Goal: Navigation & Orientation: Understand site structure

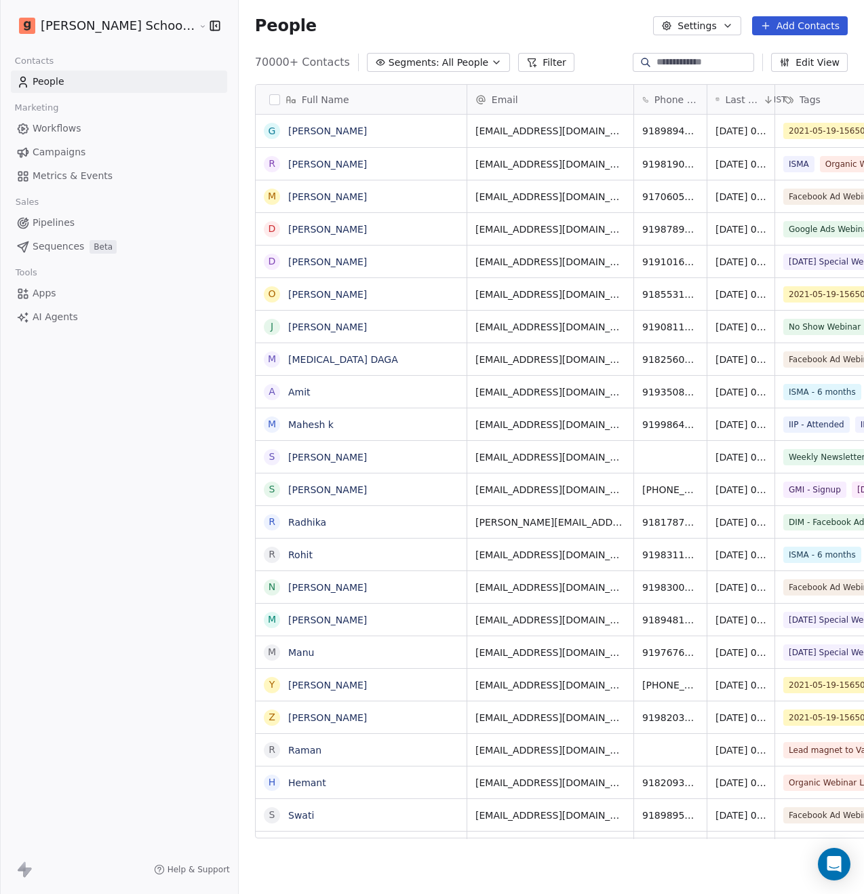
scroll to position [776, 659]
click at [203, 21] on button "button" at bounding box center [212, 26] width 19 height 14
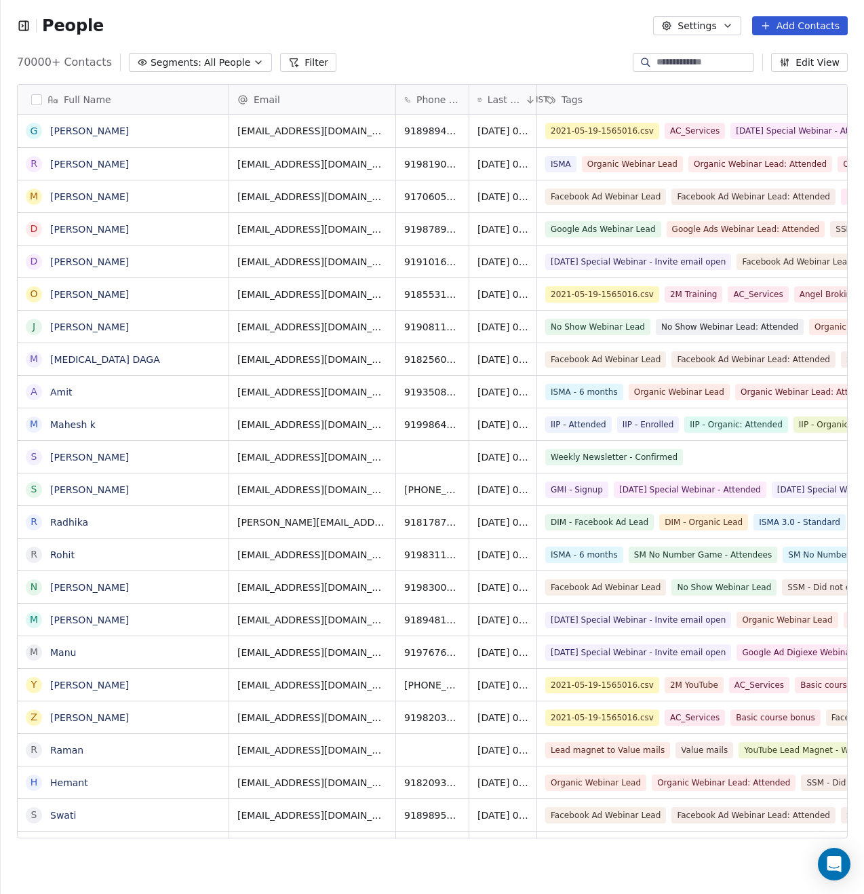
scroll to position [11, 11]
click at [26, 27] on icon "button" at bounding box center [26, 25] width 0 height 9
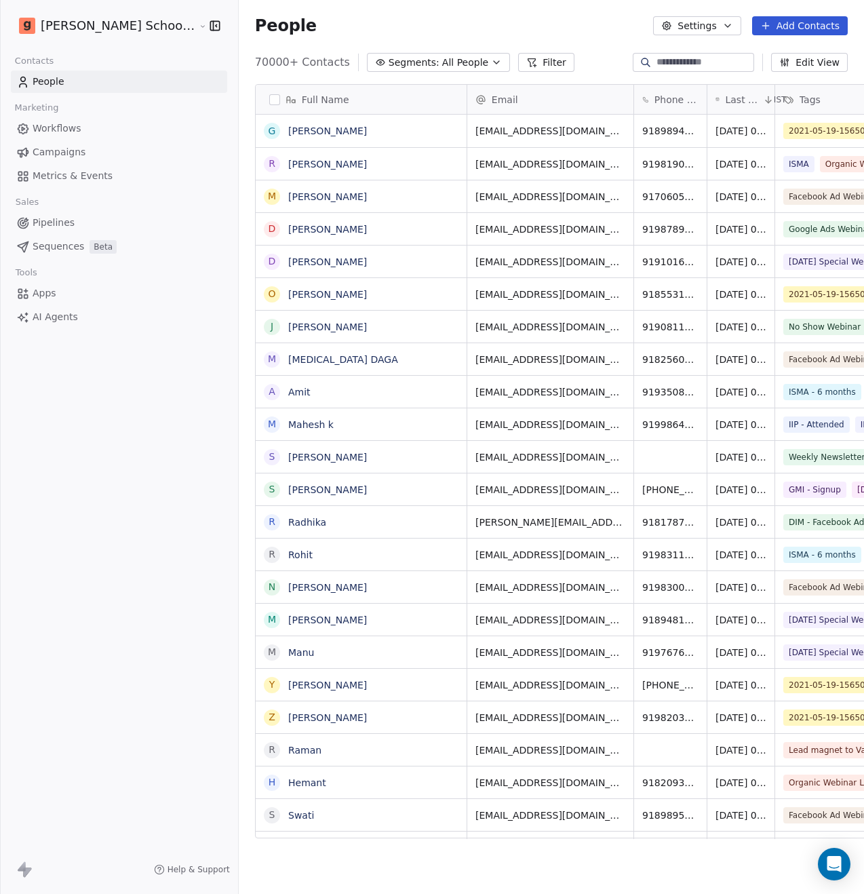
click at [129, 24] on html "Goela School of Finance LLP Contacts People Marketing Workflows Campaigns Metri…" at bounding box center [432, 447] width 864 height 894
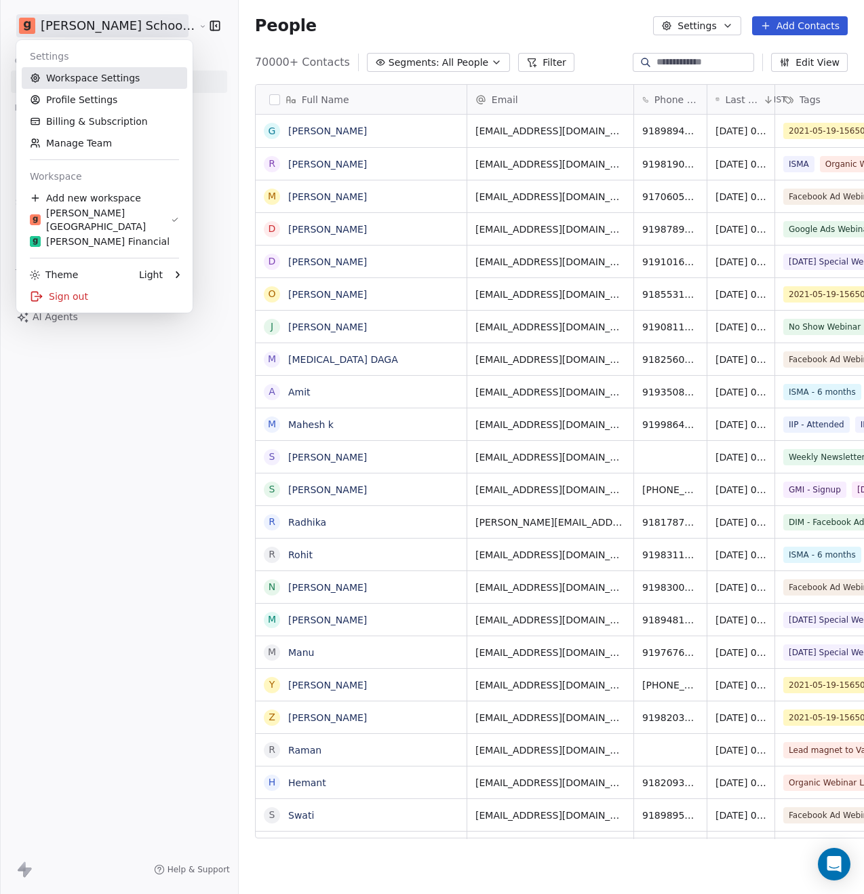
click at [111, 78] on link "Workspace Settings" at bounding box center [104, 78] width 165 height 22
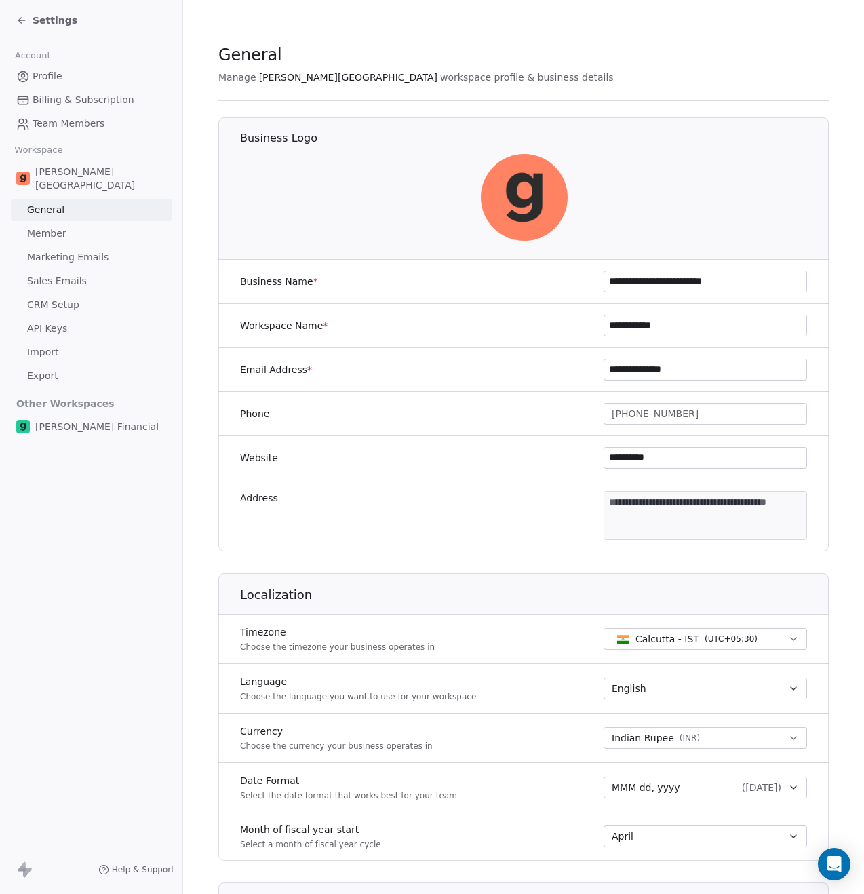
click at [67, 250] on span "Marketing Emails" at bounding box center [67, 257] width 81 height 14
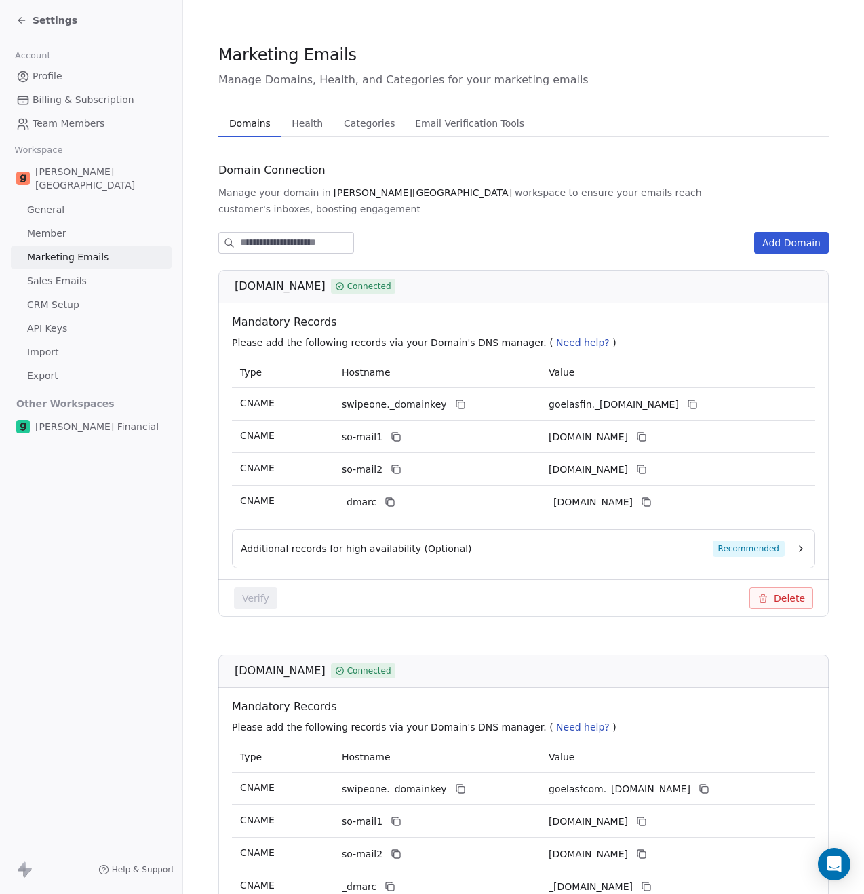
click at [65, 274] on span "Sales Emails" at bounding box center [57, 281] width 60 height 14
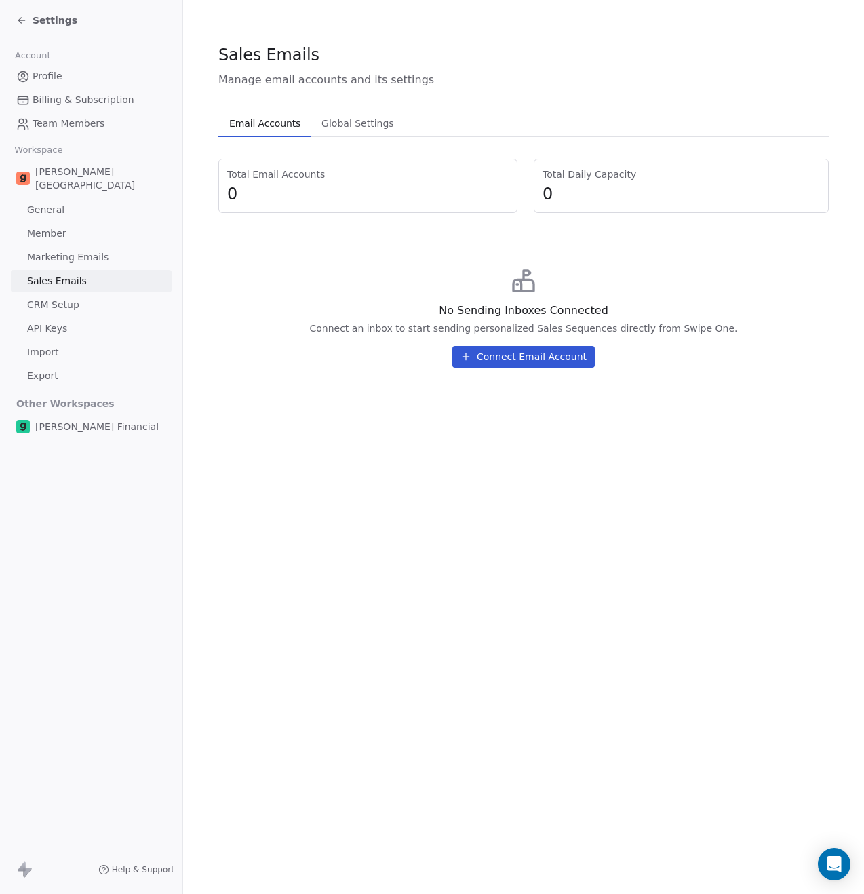
click at [56, 226] on span "Member" at bounding box center [46, 233] width 39 height 14
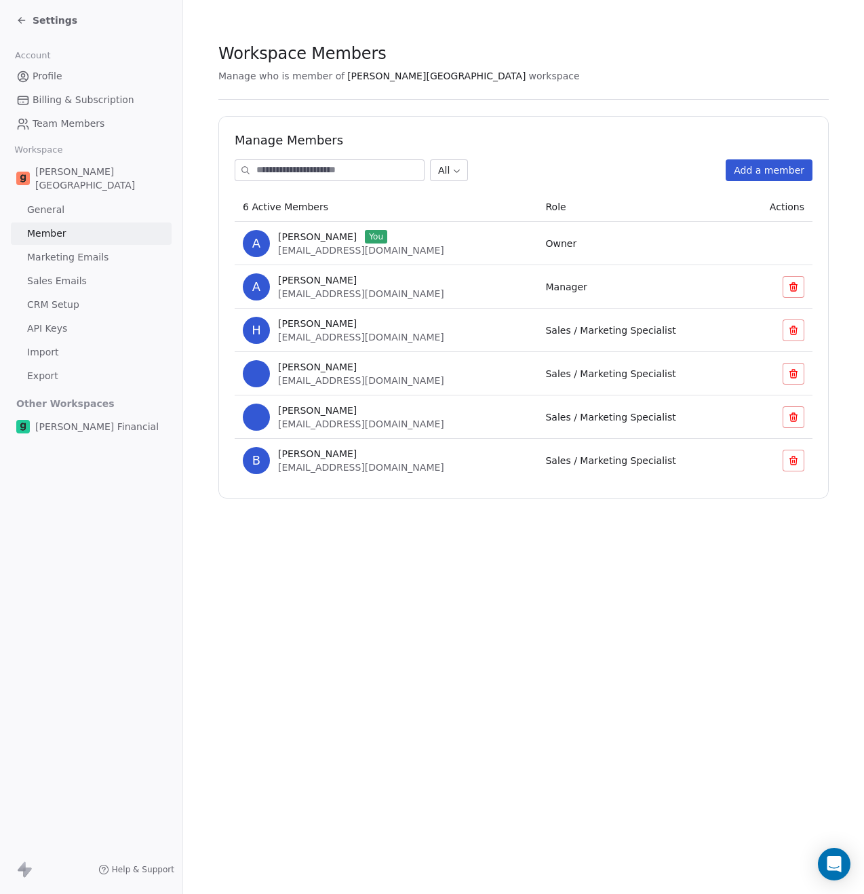
click at [60, 203] on span "General" at bounding box center [45, 210] width 37 height 14
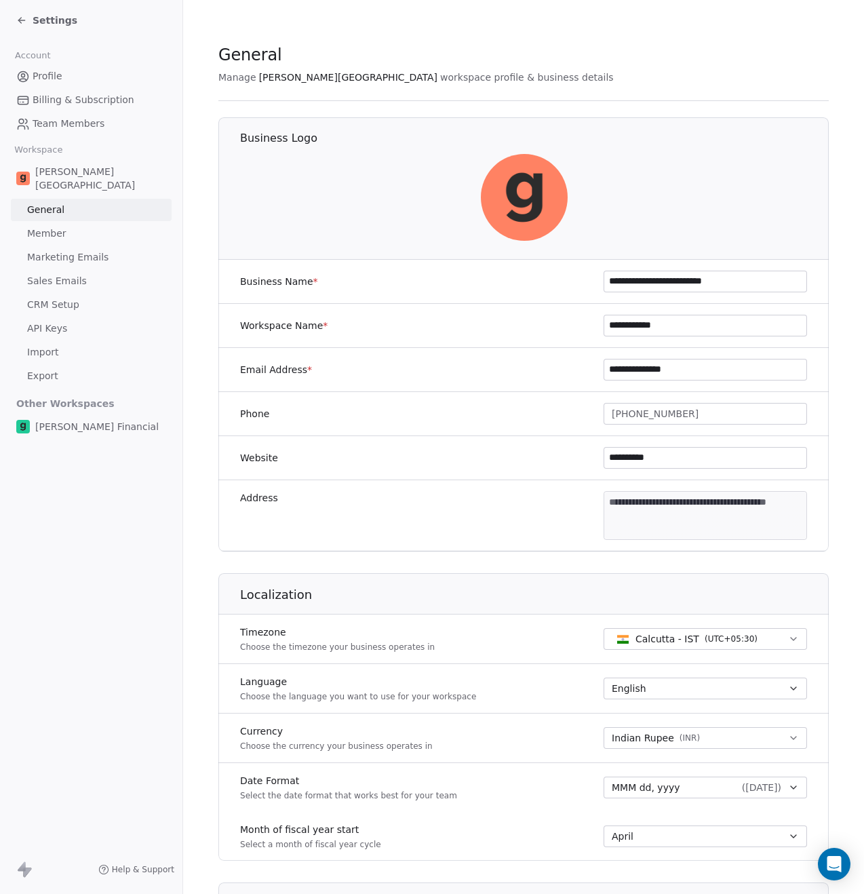
click at [65, 99] on span "Billing & Subscription" at bounding box center [84, 100] width 102 height 14
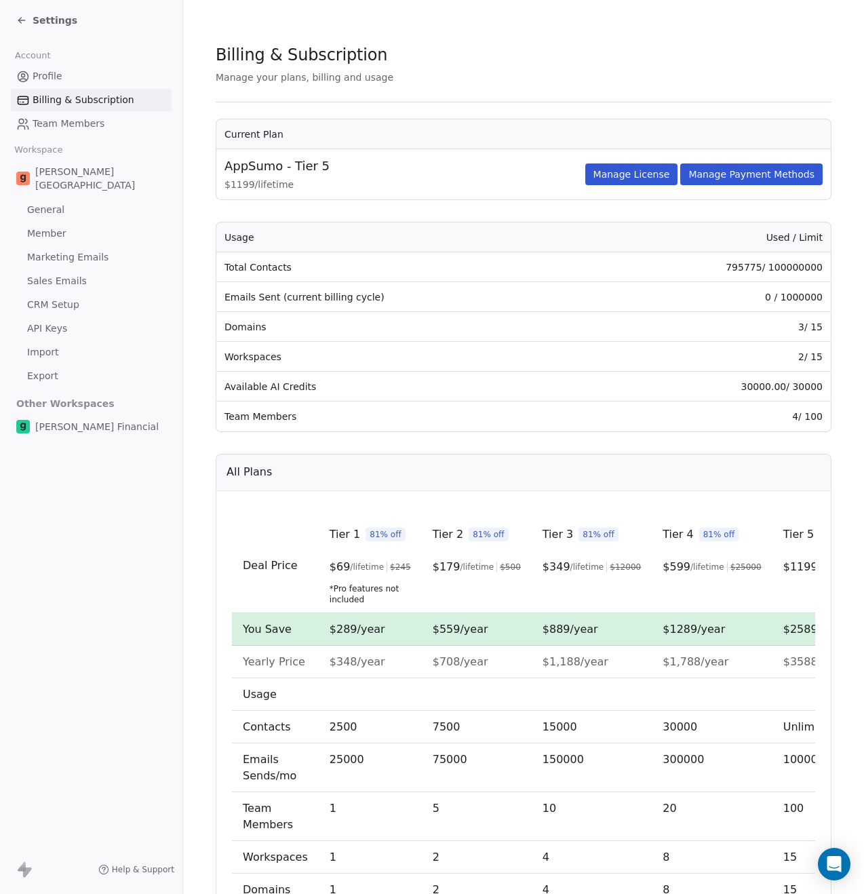
click at [65, 114] on link "Team Members" at bounding box center [91, 124] width 161 height 22
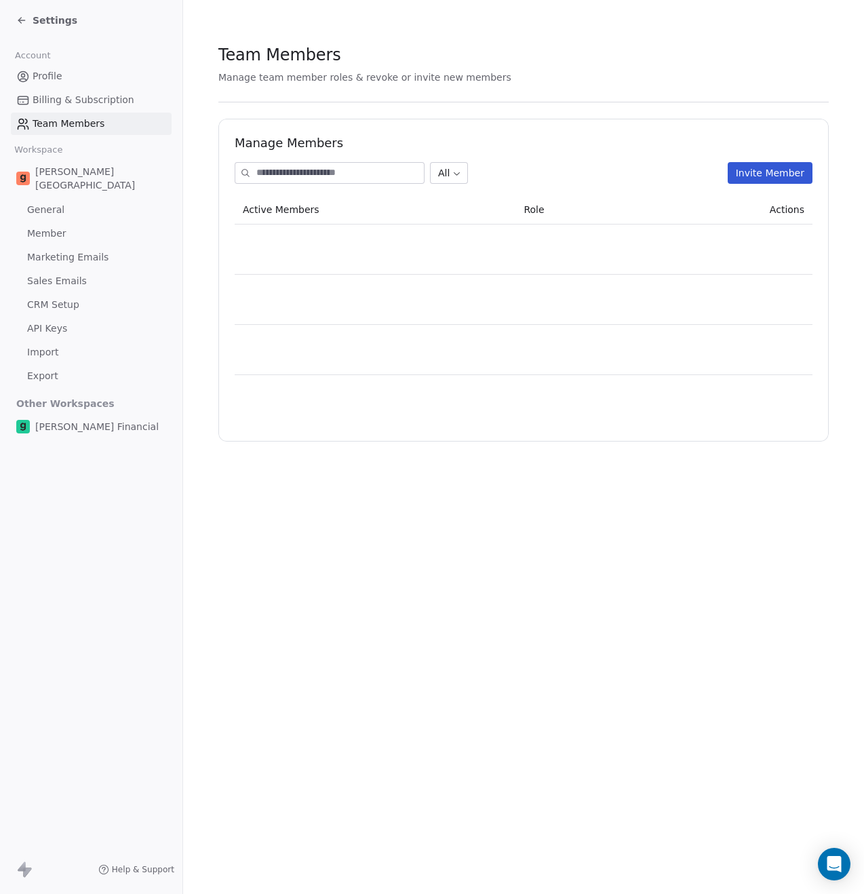
click at [75, 96] on span "Billing & Subscription" at bounding box center [84, 100] width 102 height 14
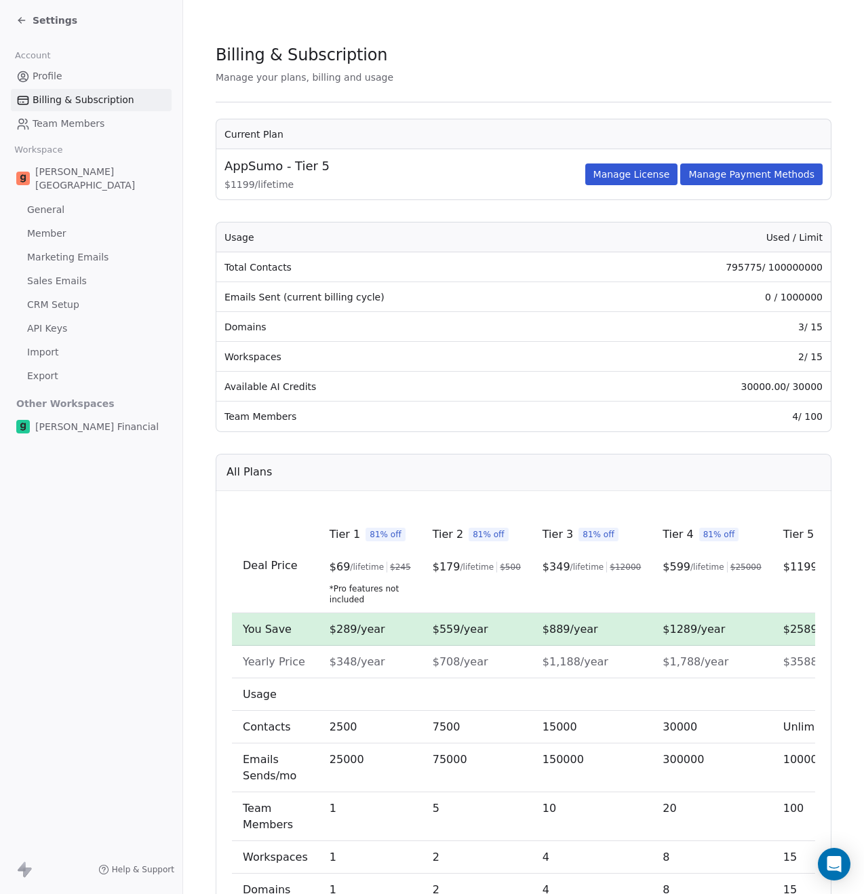
click at [77, 127] on span "Team Members" at bounding box center [69, 124] width 72 height 14
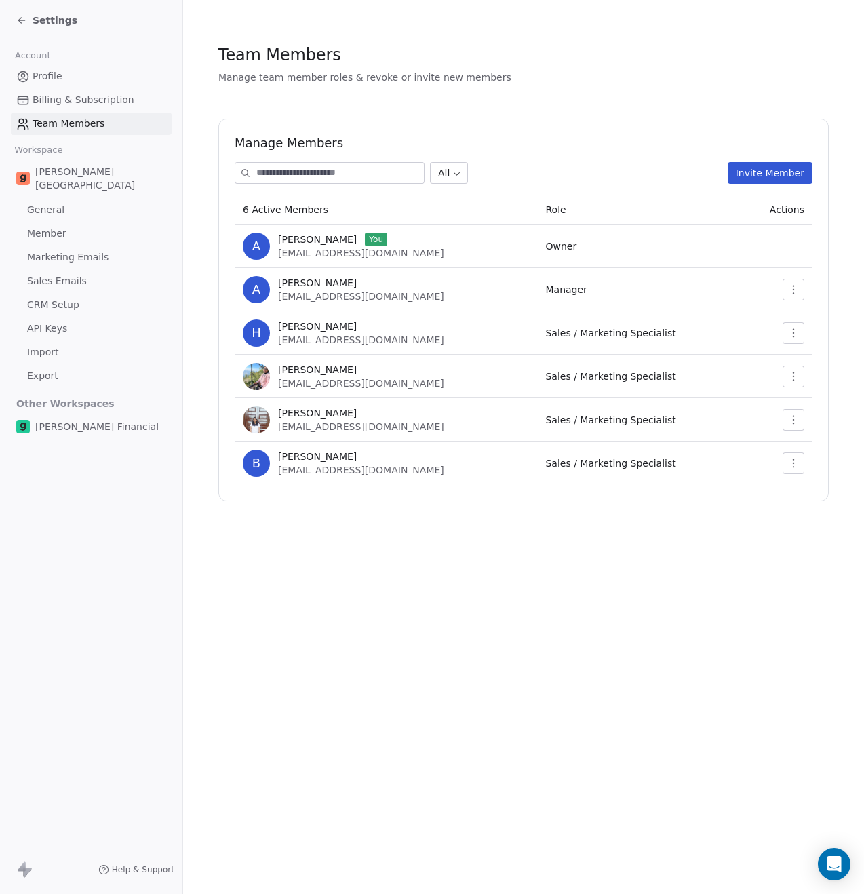
click at [79, 105] on span "Billing & Subscription" at bounding box center [84, 100] width 102 height 14
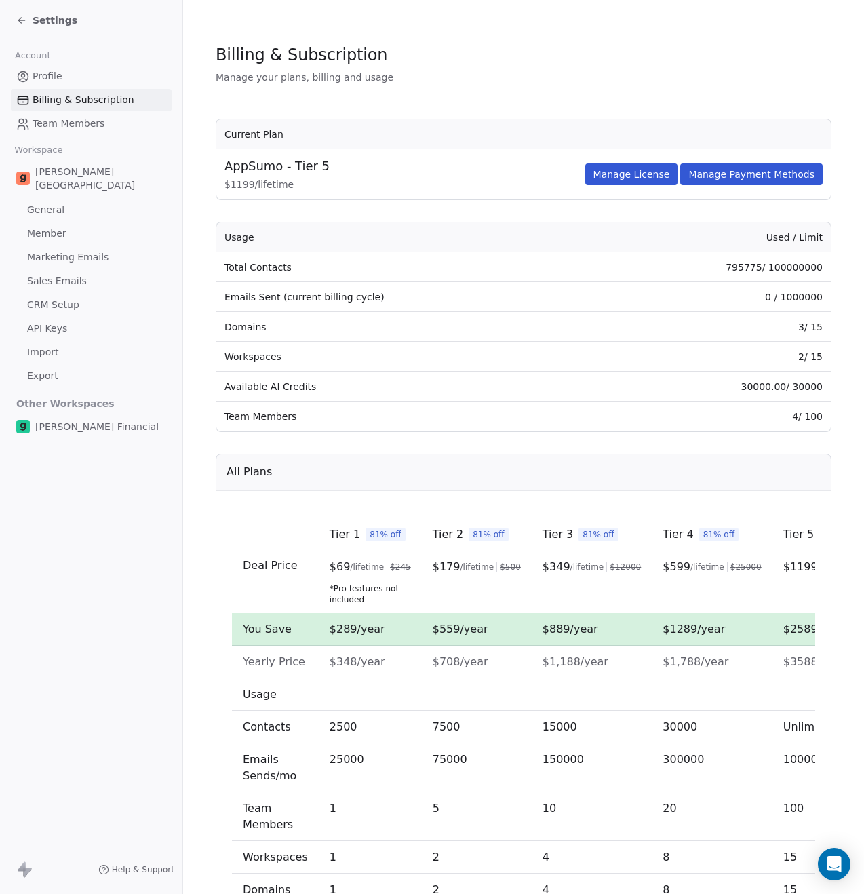
click at [44, 18] on span "Settings" at bounding box center [55, 21] width 45 height 14
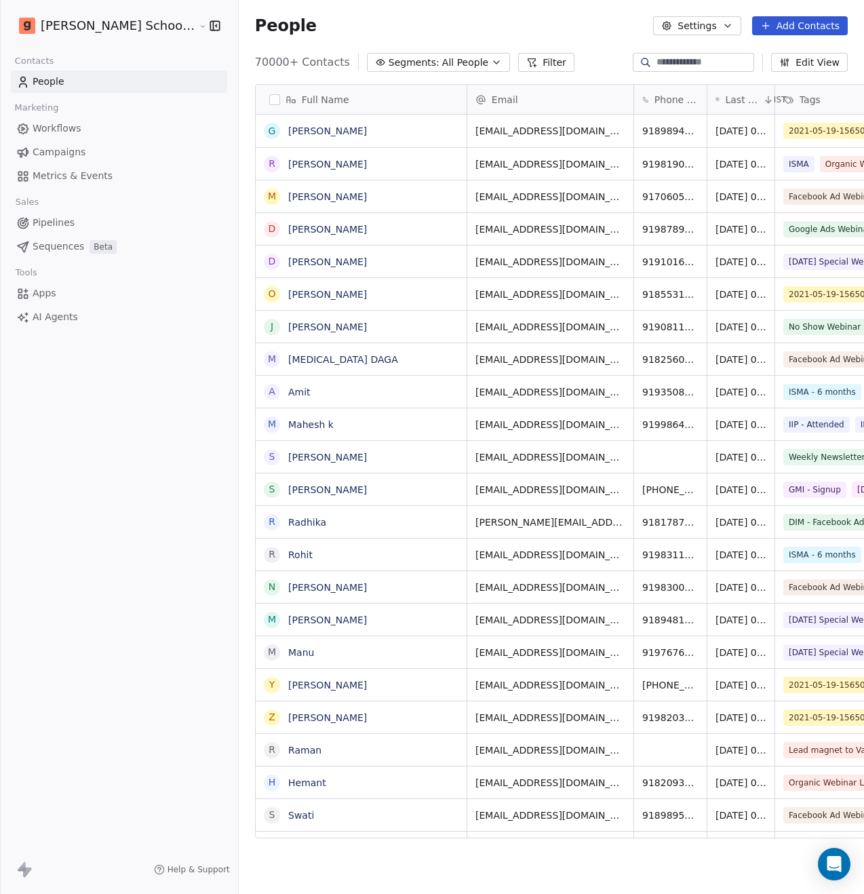
scroll to position [776, 659]
click at [88, 32] on html "Goela School of Finance LLP Contacts People Marketing Workflows Campaigns Metri…" at bounding box center [432, 447] width 864 height 894
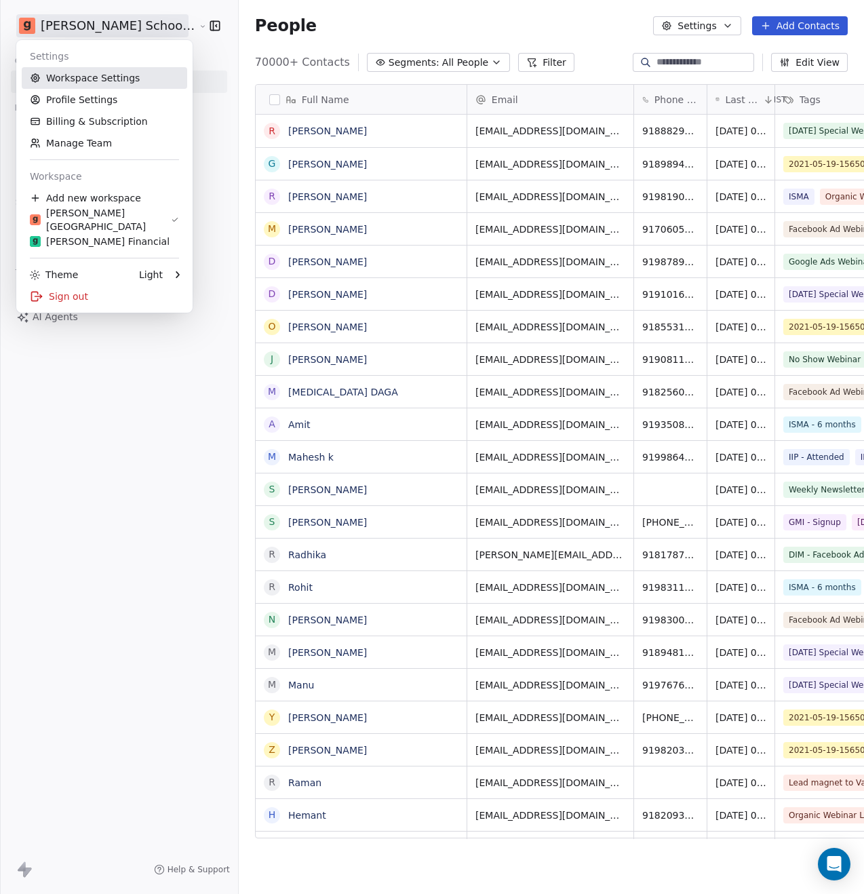
click at [96, 81] on link "Workspace Settings" at bounding box center [104, 78] width 165 height 22
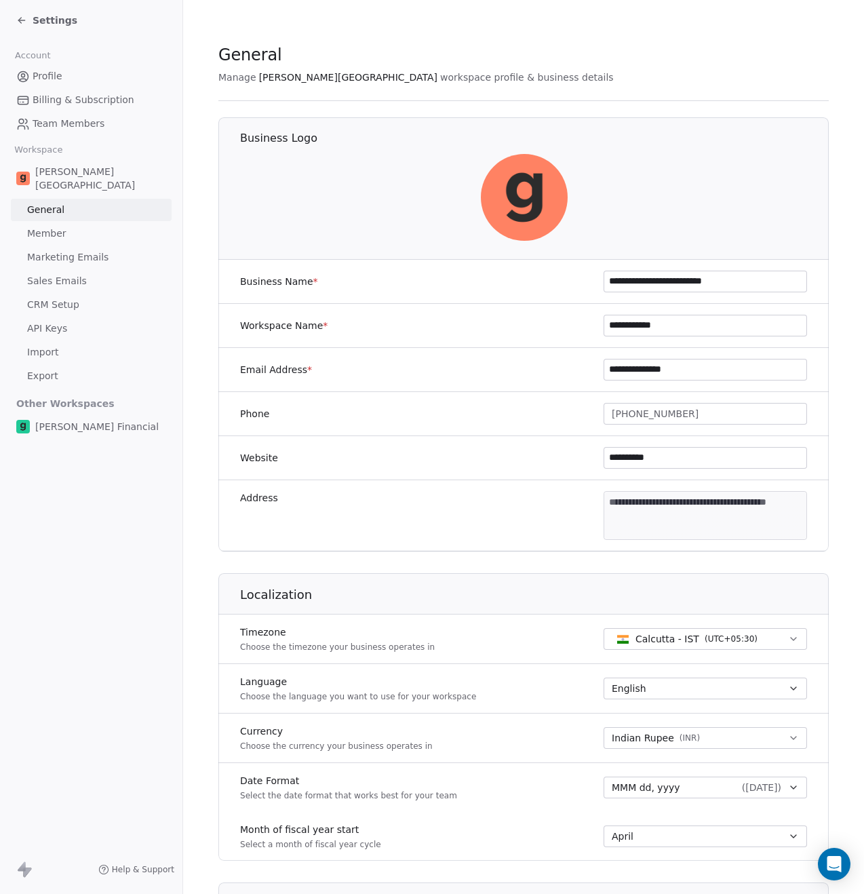
click at [62, 102] on span "Billing & Subscription" at bounding box center [84, 100] width 102 height 14
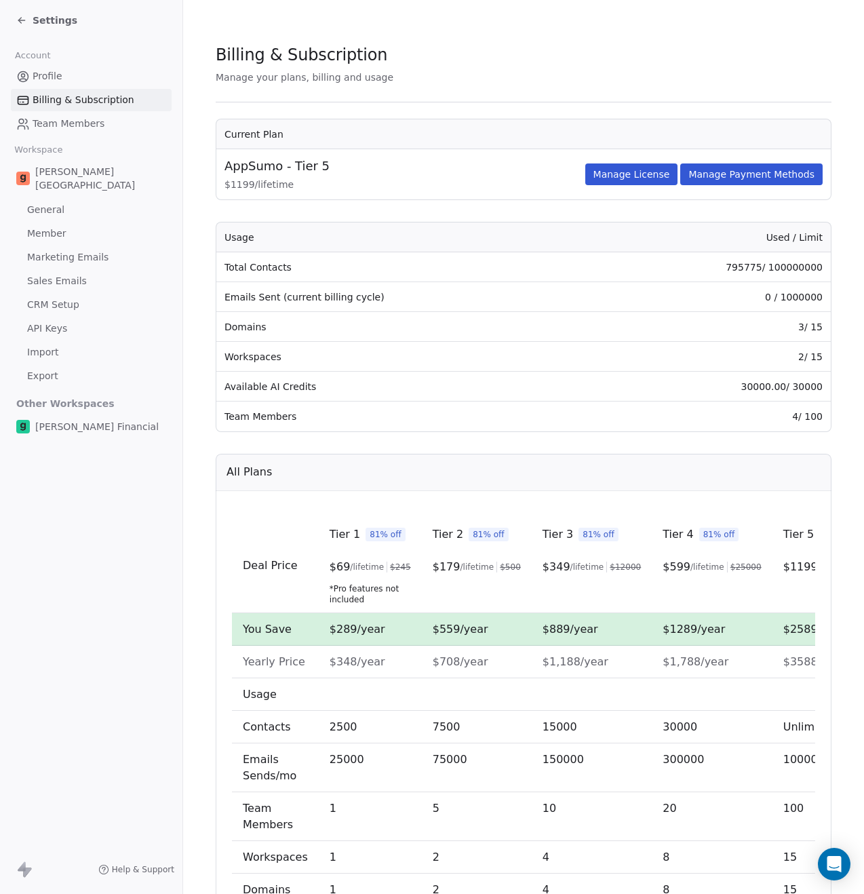
click at [58, 82] on span "Profile" at bounding box center [48, 76] width 30 height 14
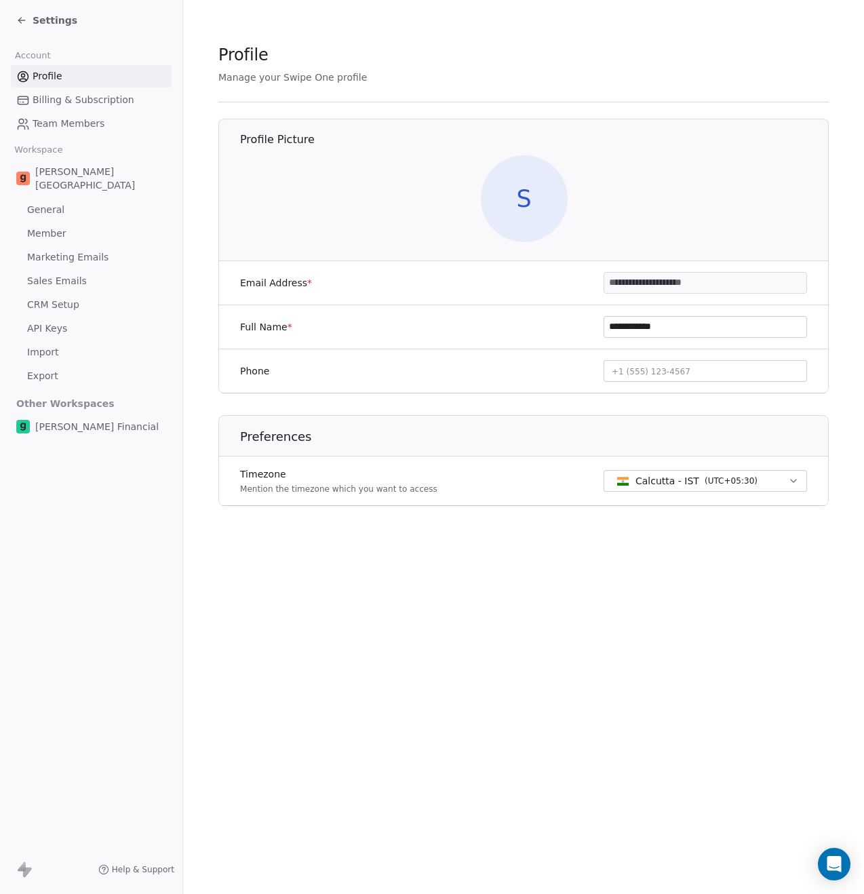
click at [62, 107] on link "Billing & Subscription" at bounding box center [91, 100] width 161 height 22
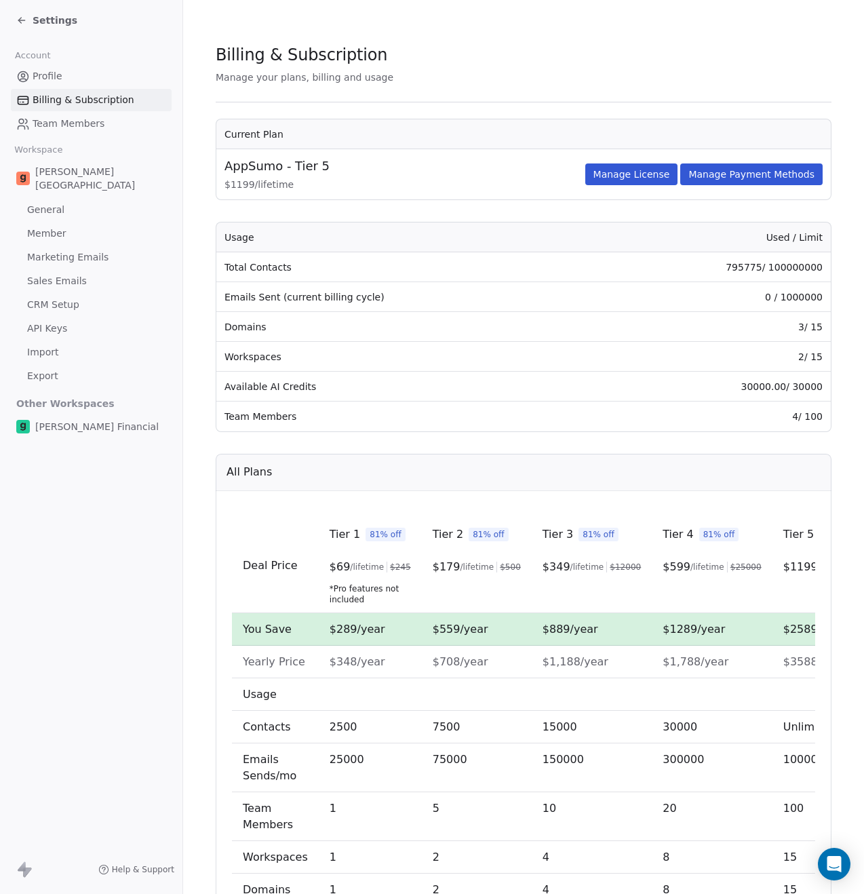
click at [63, 132] on link "Team Members" at bounding box center [91, 124] width 161 height 22
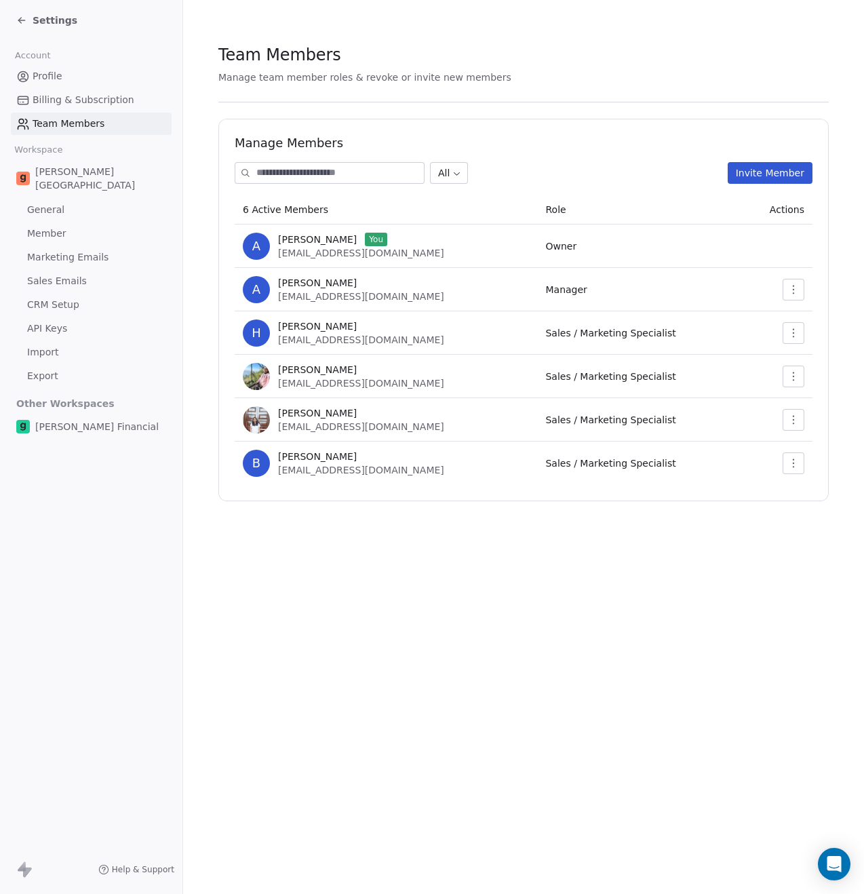
click at [60, 78] on span "Profile" at bounding box center [48, 76] width 30 height 14
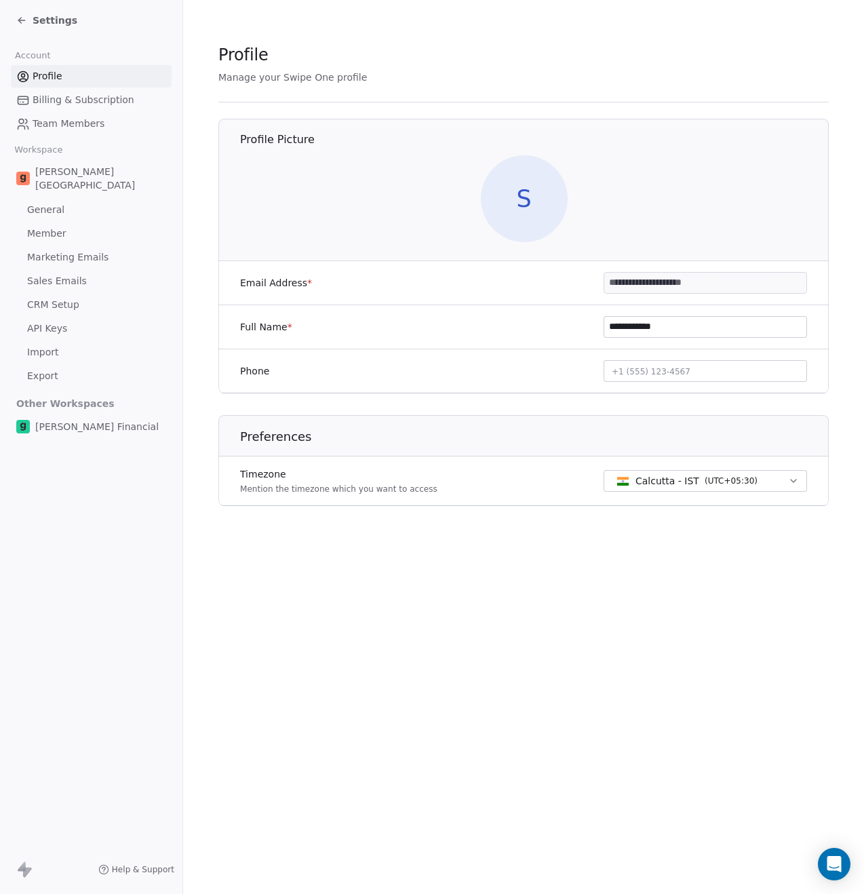
click at [48, 199] on link "General" at bounding box center [91, 210] width 161 height 22
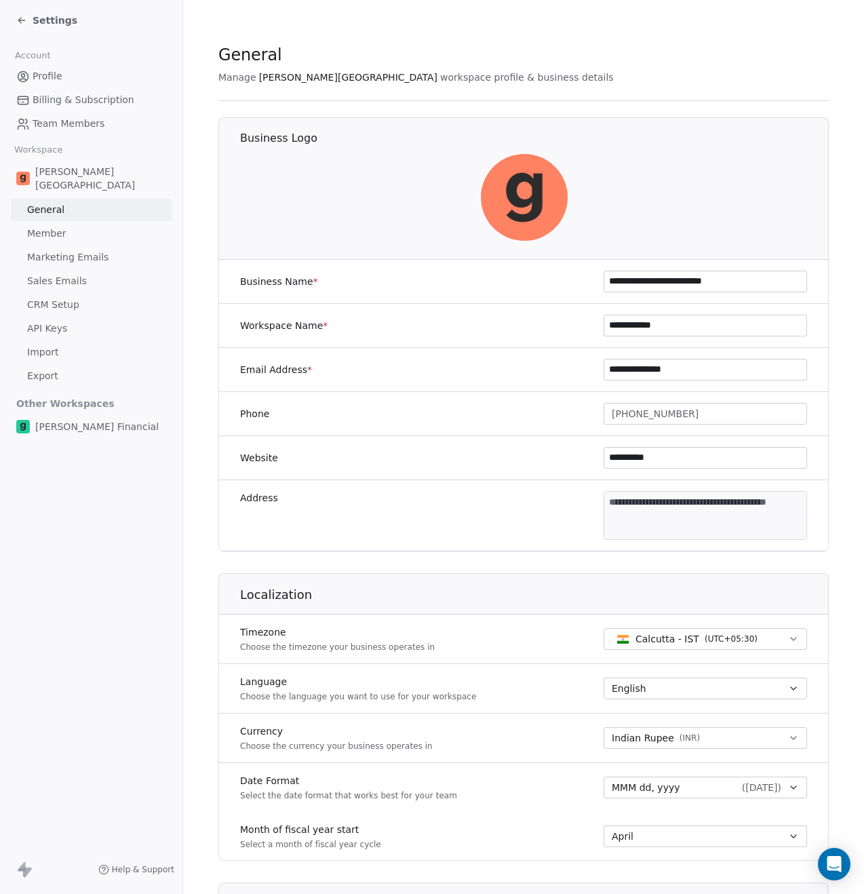
click at [54, 226] on span "Member" at bounding box center [46, 233] width 39 height 14
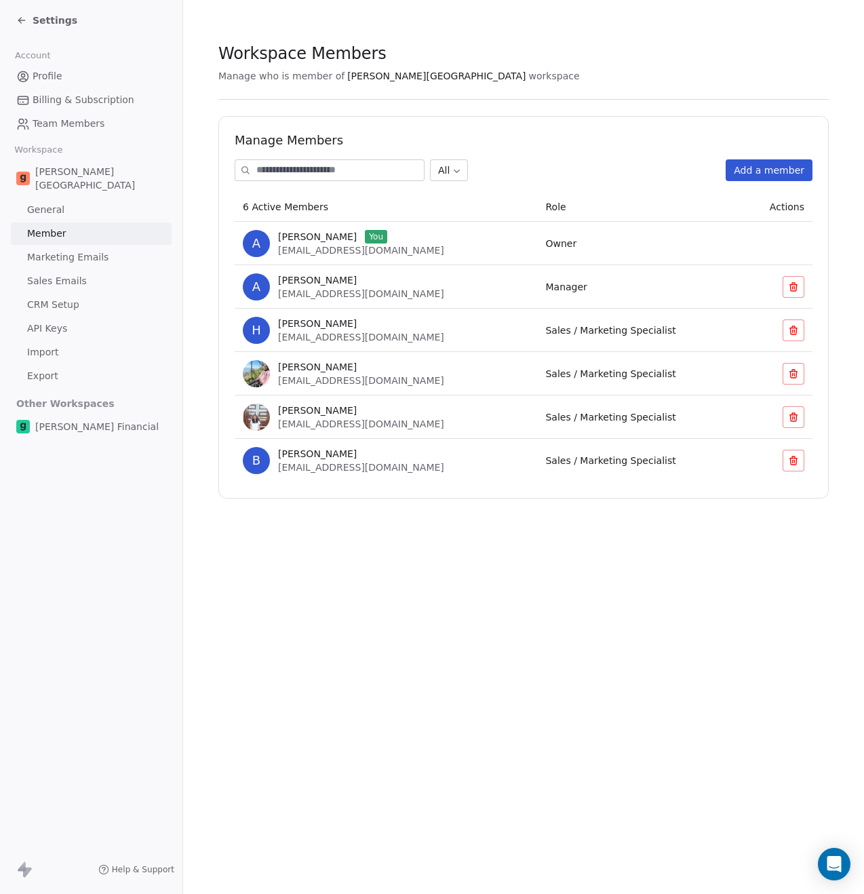
click at [55, 203] on span "General" at bounding box center [45, 210] width 37 height 14
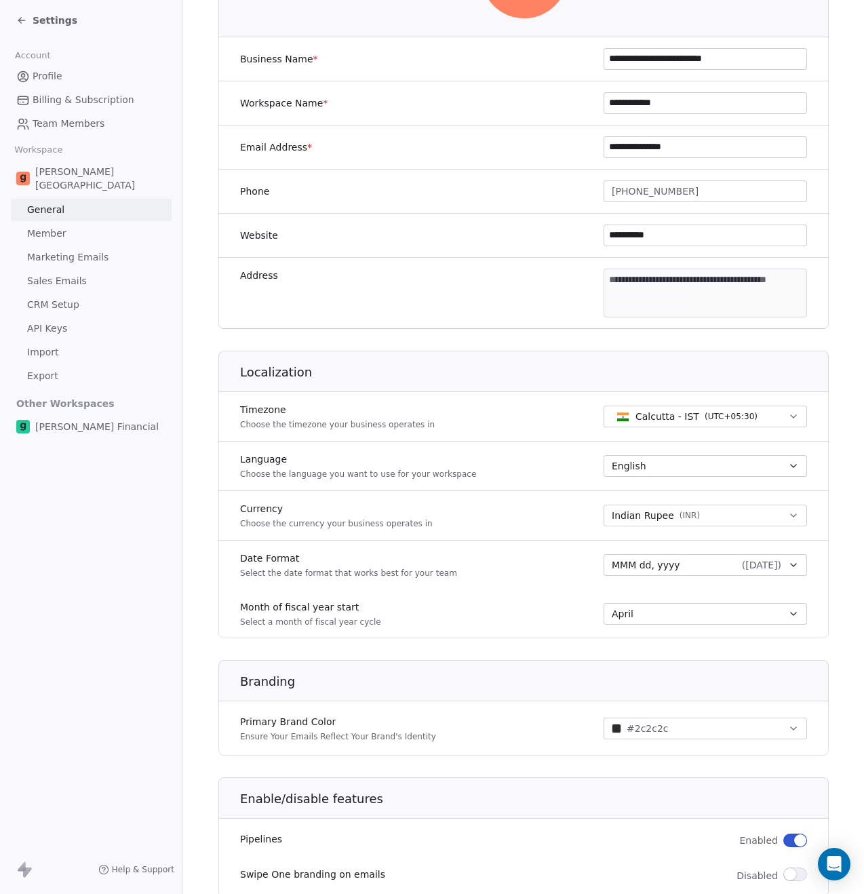
scroll to position [33, 0]
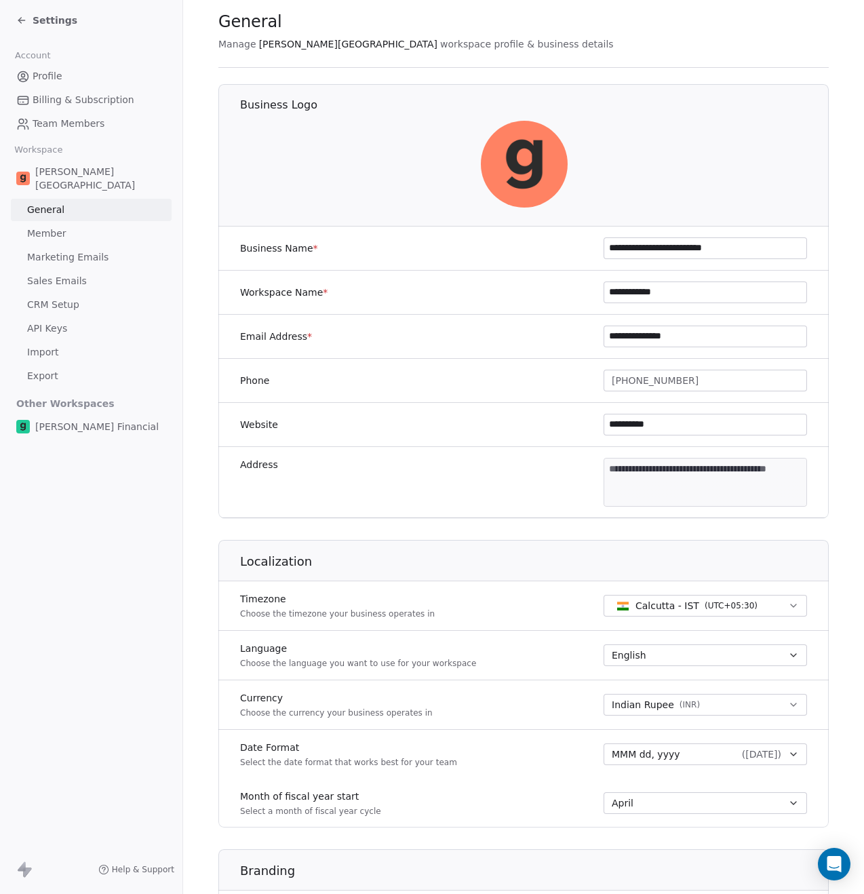
click at [62, 230] on link "Member" at bounding box center [91, 233] width 161 height 22
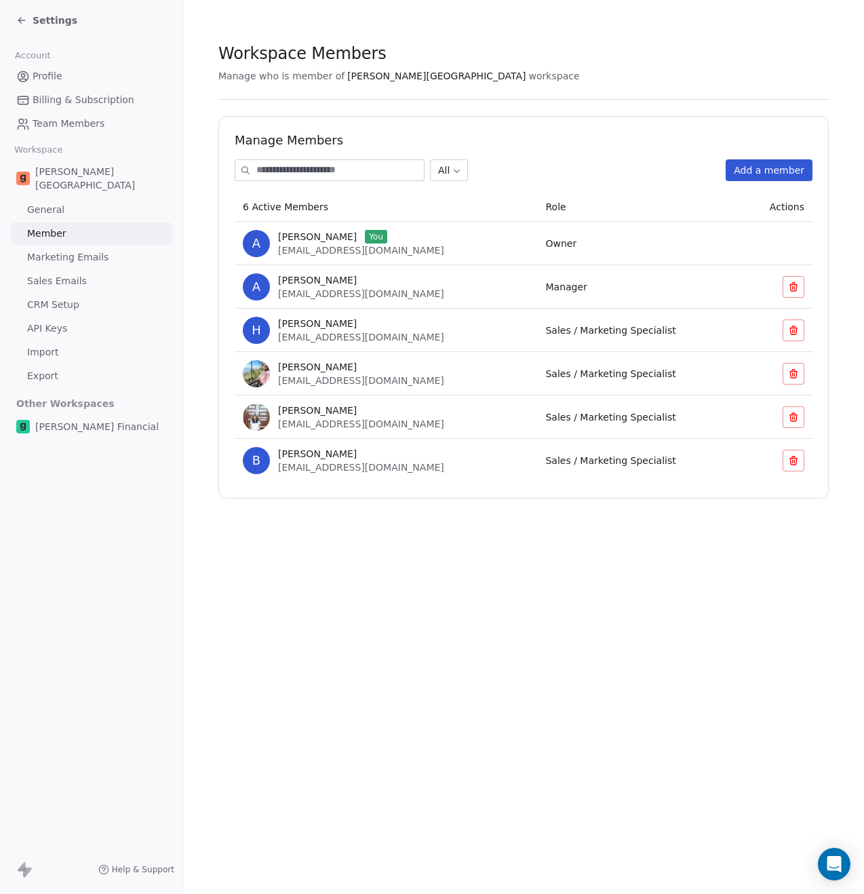
click at [70, 250] on span "Marketing Emails" at bounding box center [67, 257] width 81 height 14
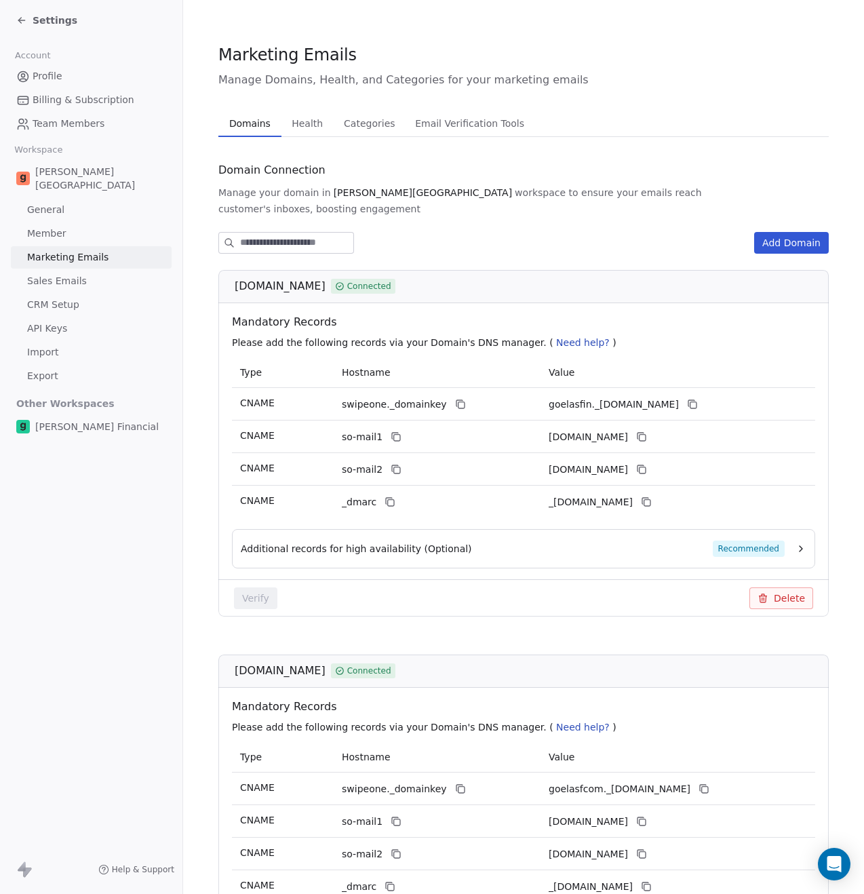
click at [67, 274] on span "Sales Emails" at bounding box center [57, 281] width 60 height 14
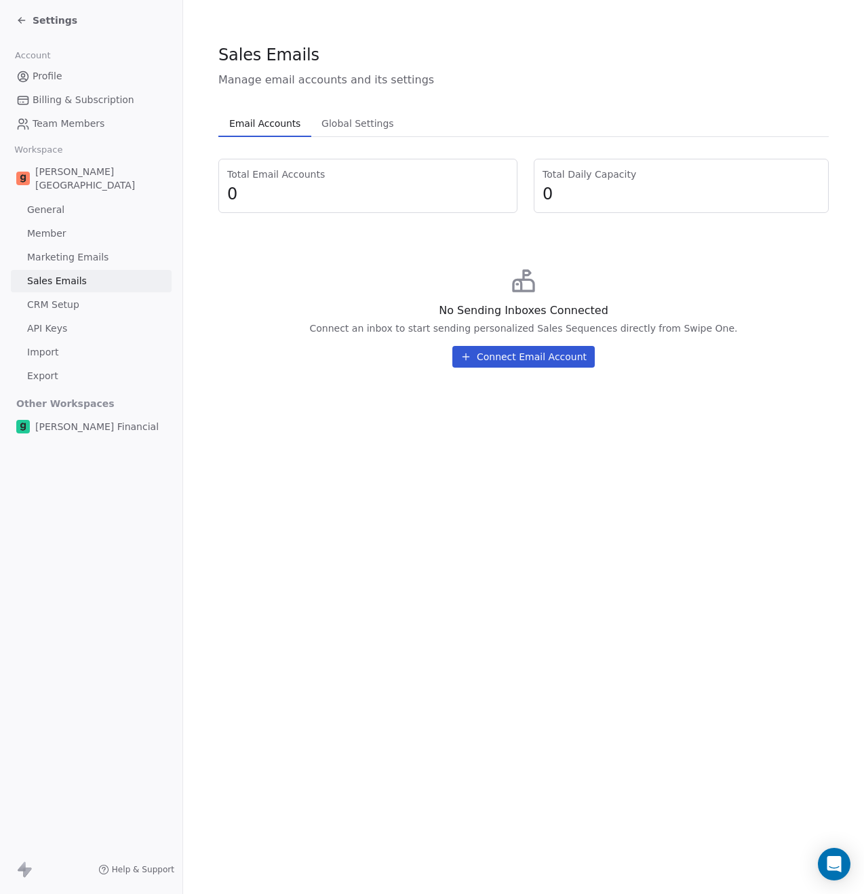
click at [63, 298] on span "CRM Setup" at bounding box center [53, 305] width 52 height 14
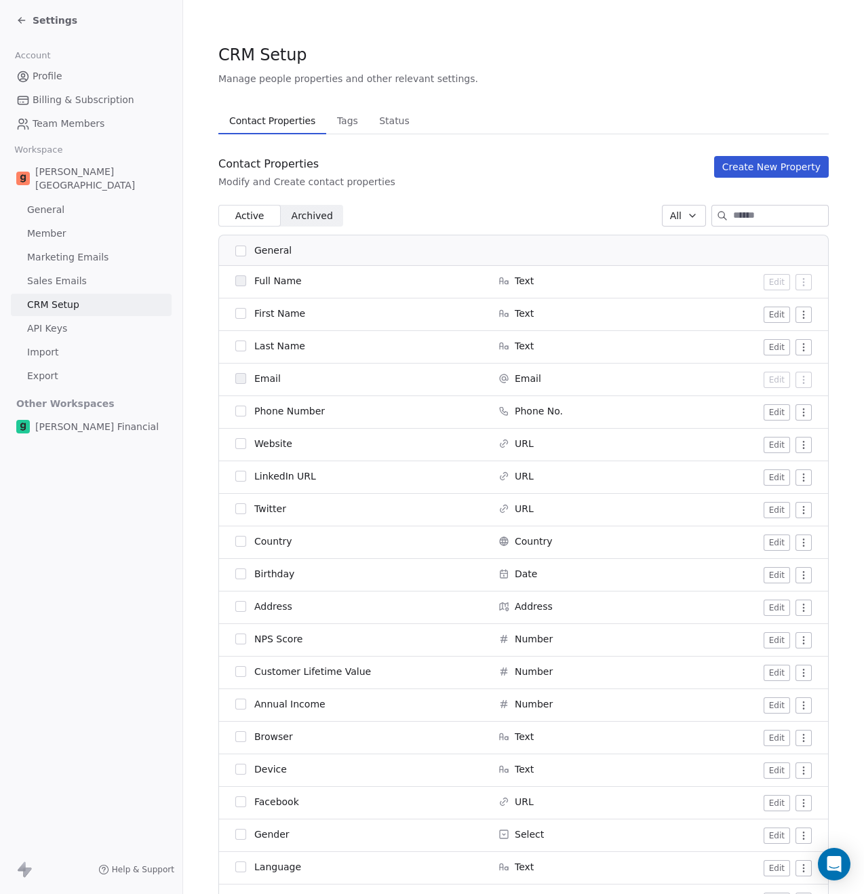
click at [58, 321] on span "API Keys" at bounding box center [47, 328] width 40 height 14
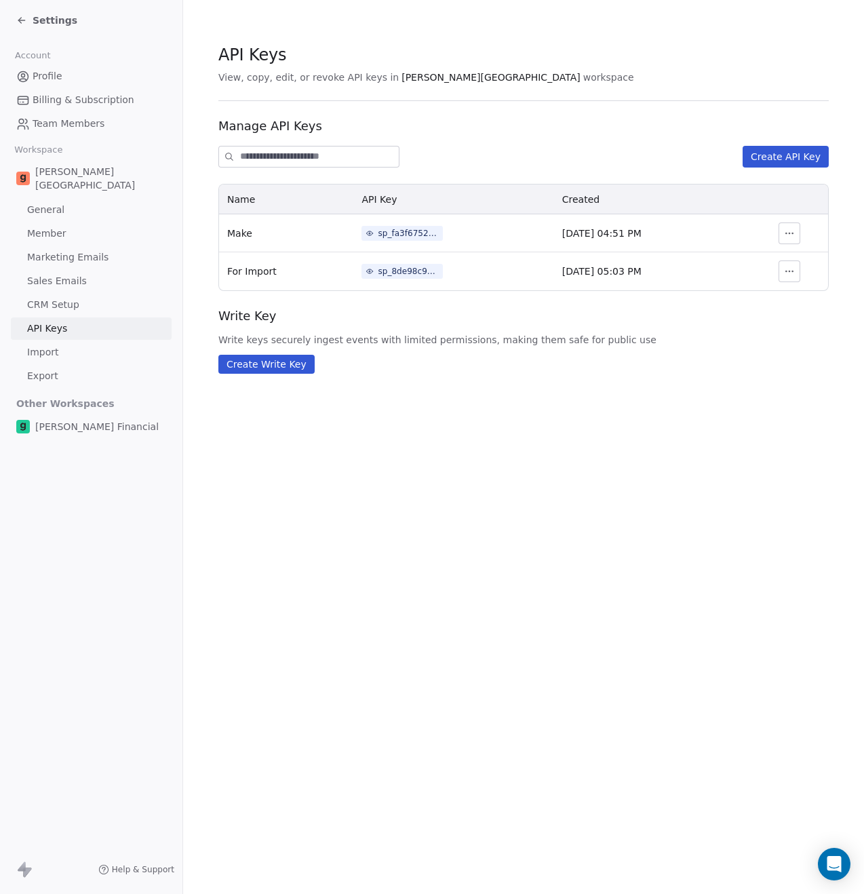
click at [56, 345] on span "Import" at bounding box center [42, 352] width 31 height 14
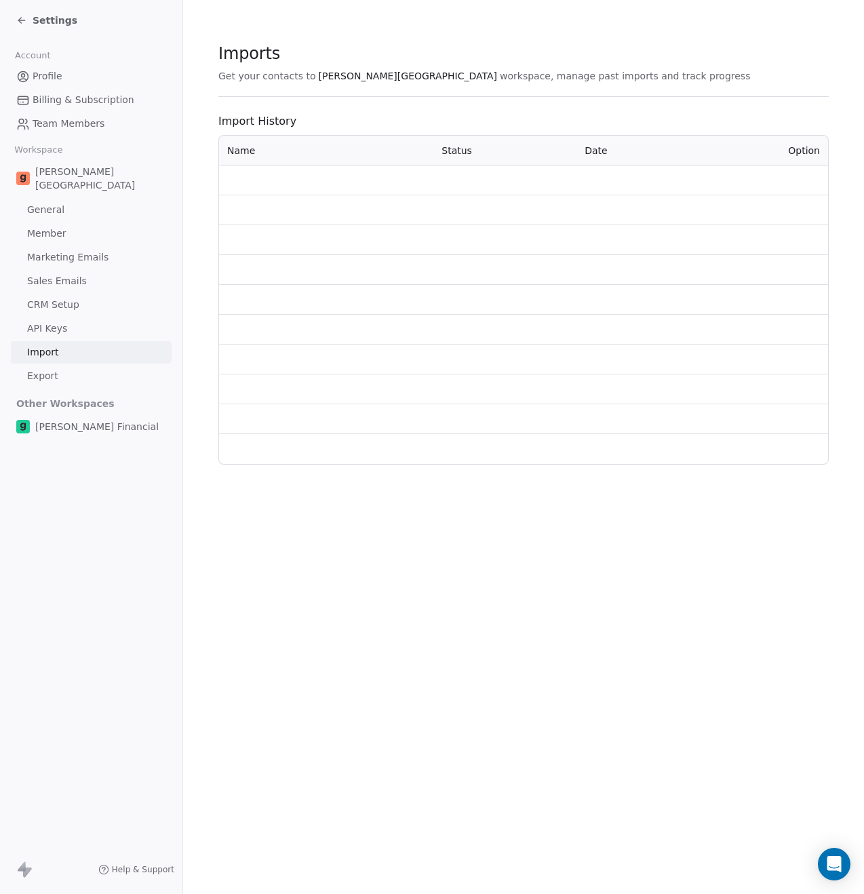
click at [58, 365] on link "Export" at bounding box center [91, 376] width 161 height 22
click at [54, 22] on span "Settings" at bounding box center [55, 21] width 45 height 14
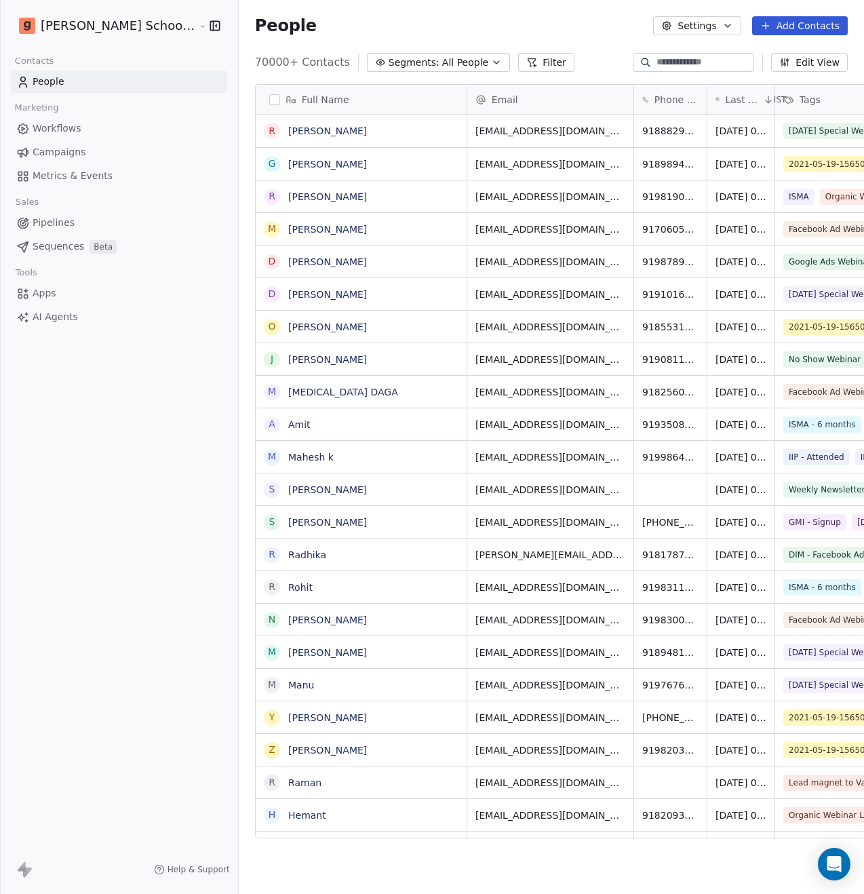
scroll to position [11, 11]
click at [80, 28] on html "Goela School of Finance LLP Contacts People Marketing Workflows Campaigns Metri…" at bounding box center [432, 447] width 864 height 894
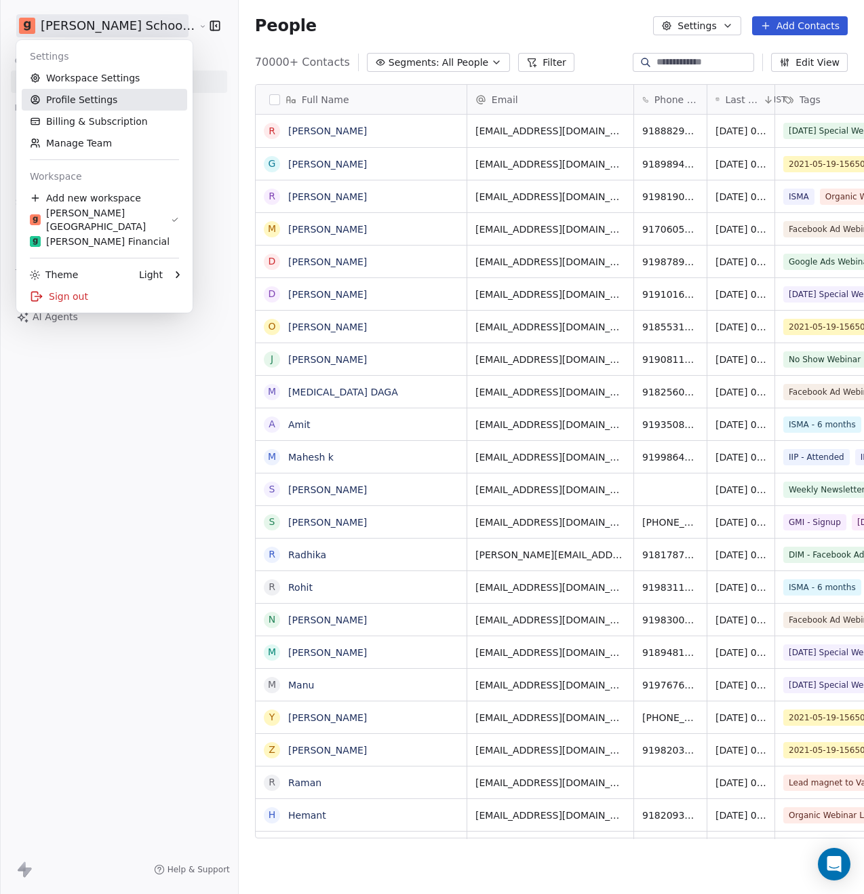
click at [89, 102] on link "Profile Settings" at bounding box center [104, 100] width 165 height 22
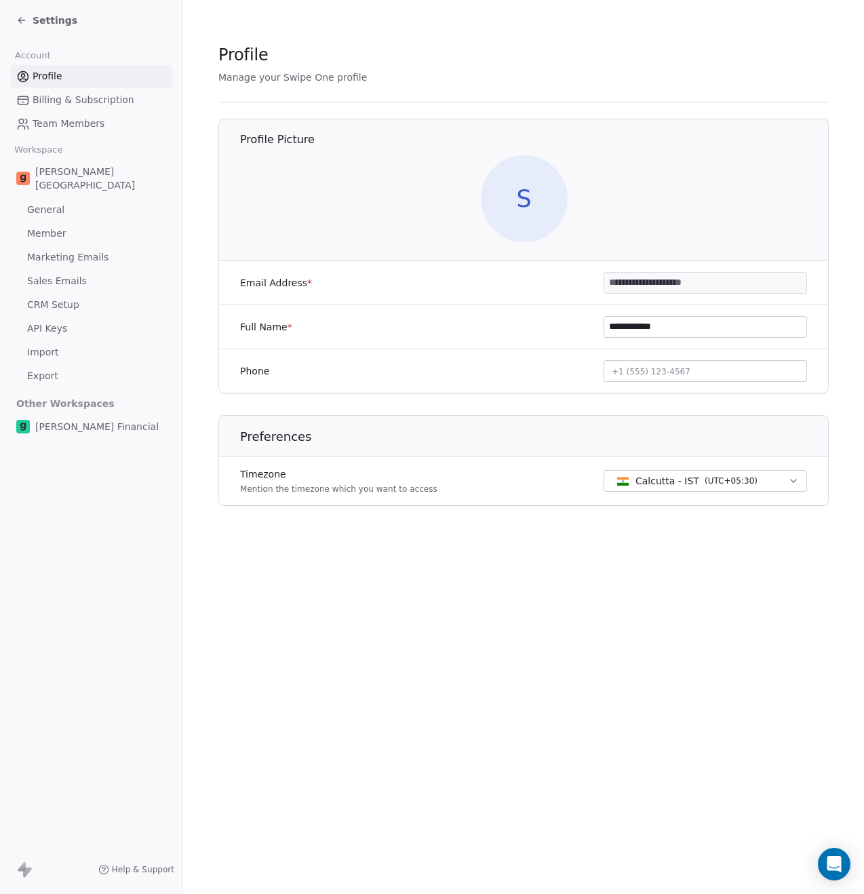
click at [103, 113] on link "Team Members" at bounding box center [91, 124] width 161 height 22
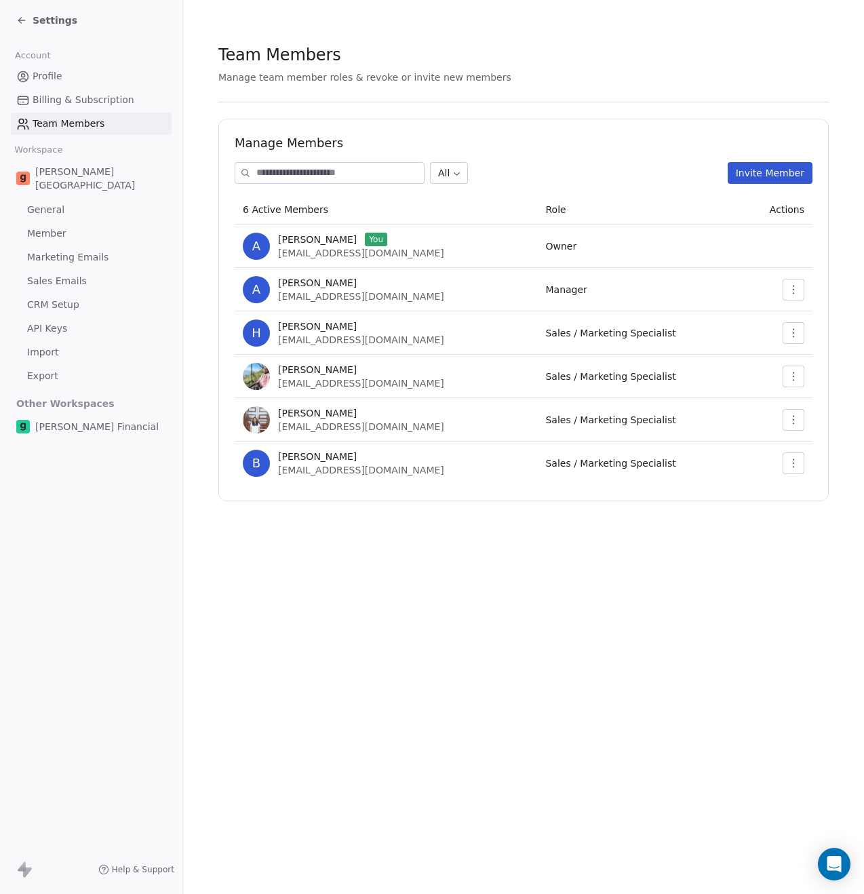
click at [102, 100] on span "Billing & Subscription" at bounding box center [84, 100] width 102 height 14
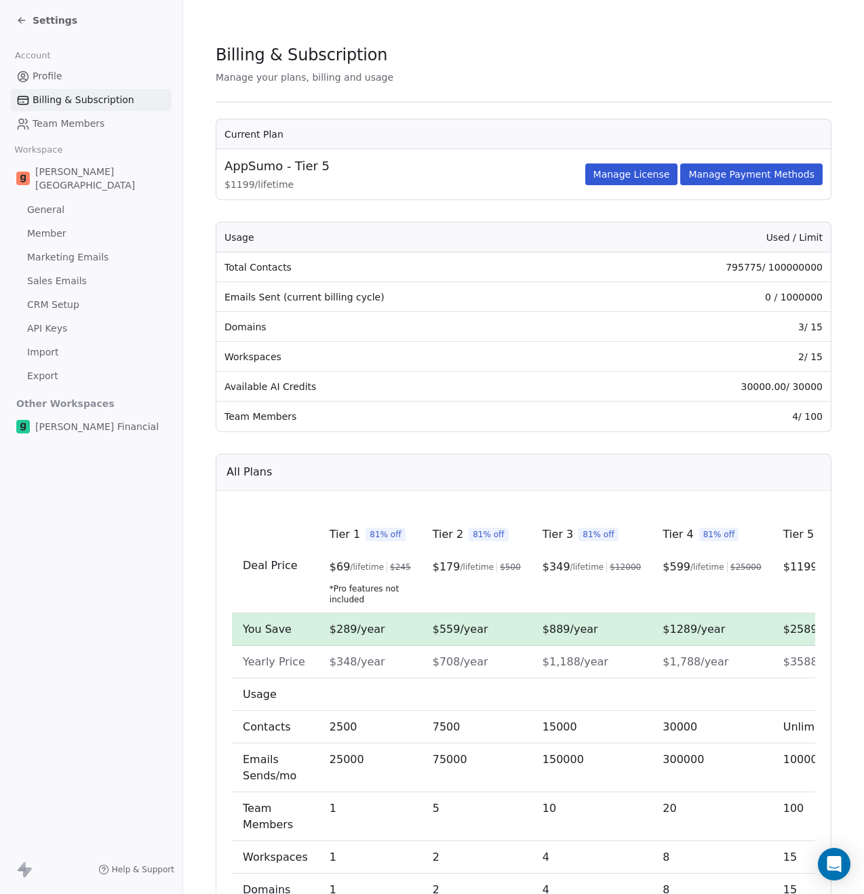
click at [66, 180] on div "Goela School" at bounding box center [91, 178] width 161 height 38
click at [57, 203] on span "General" at bounding box center [45, 210] width 37 height 14
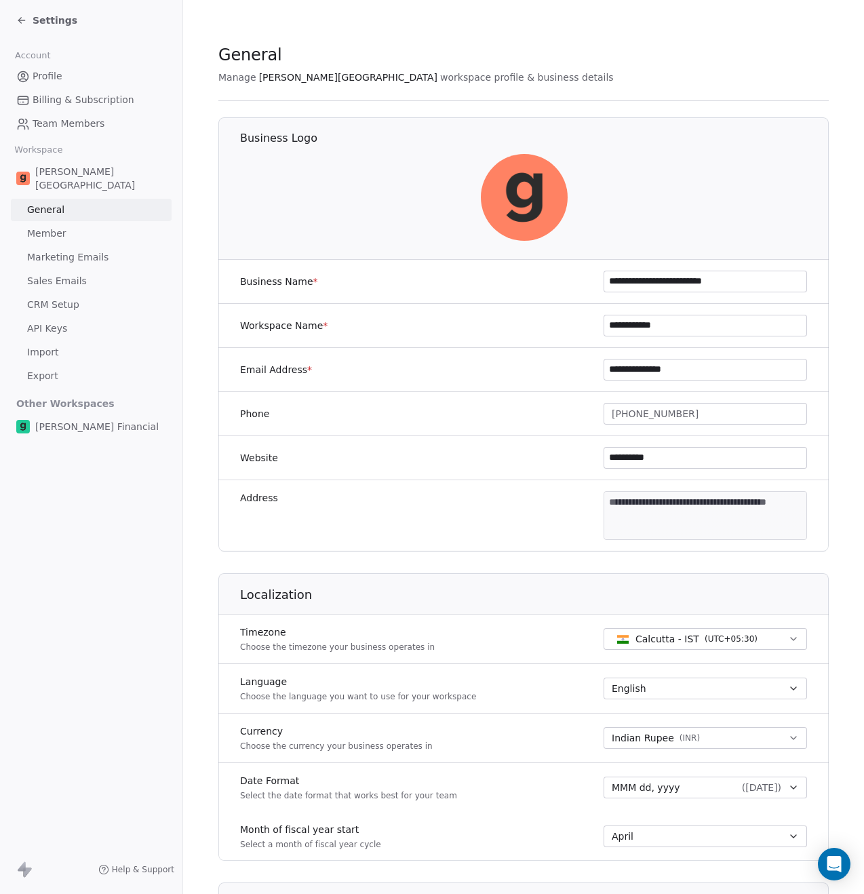
click at [64, 222] on link "Member" at bounding box center [91, 233] width 161 height 22
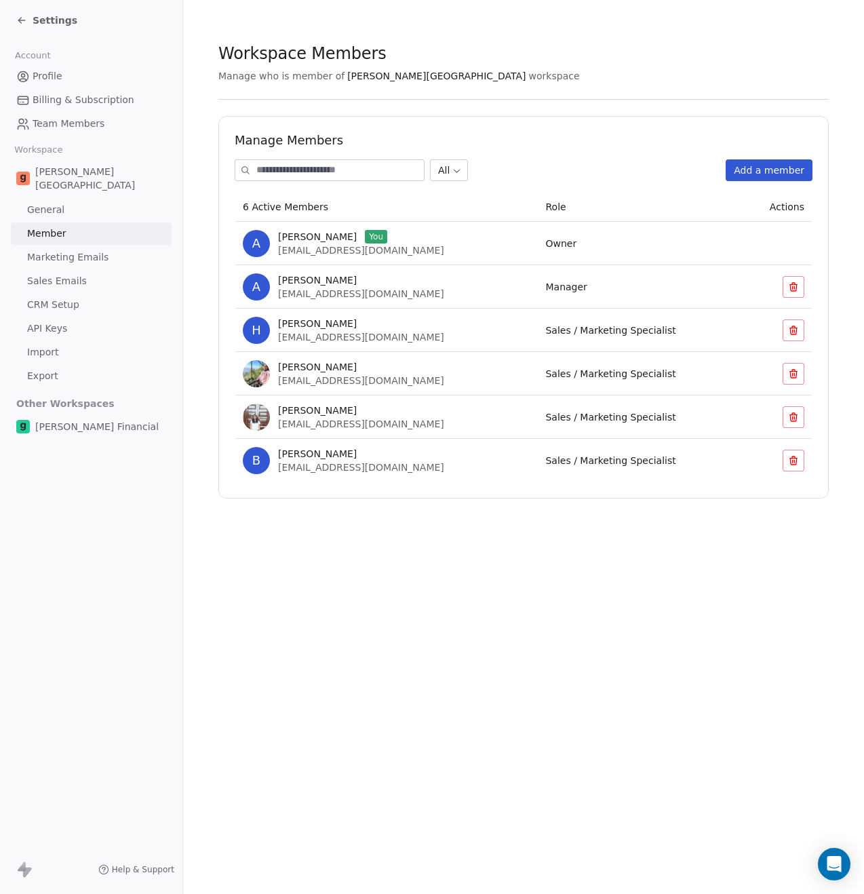
click at [64, 180] on div "Goela School" at bounding box center [91, 178] width 161 height 38
click at [67, 172] on span "Goela School" at bounding box center [100, 178] width 131 height 27
click at [47, 203] on span "General" at bounding box center [45, 210] width 37 height 14
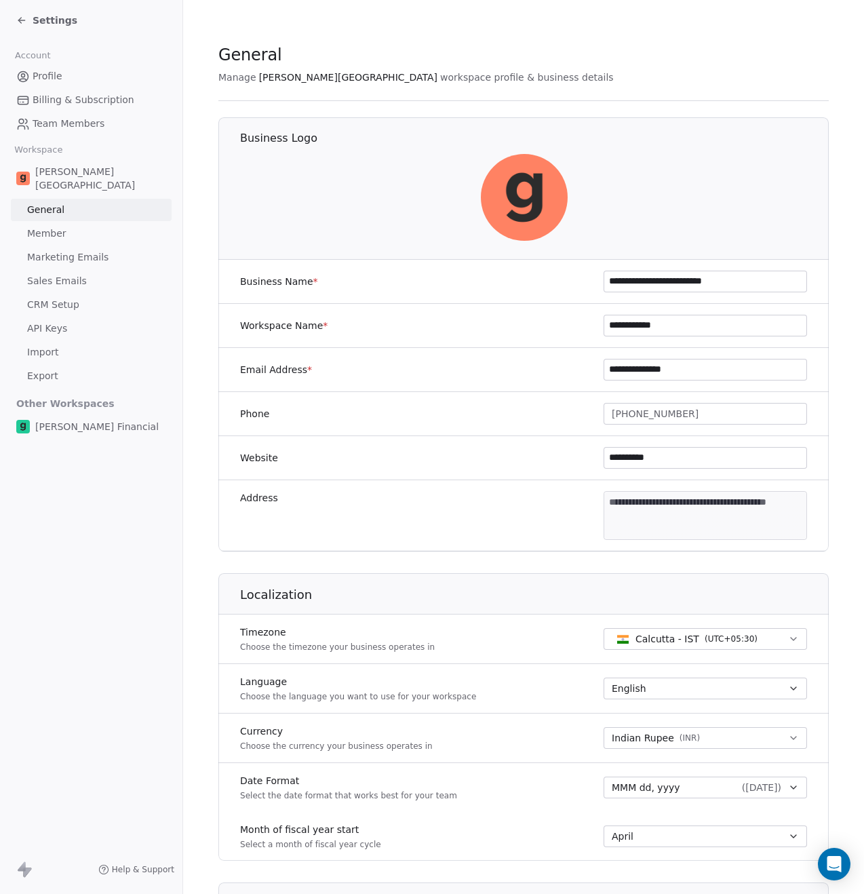
scroll to position [376, 0]
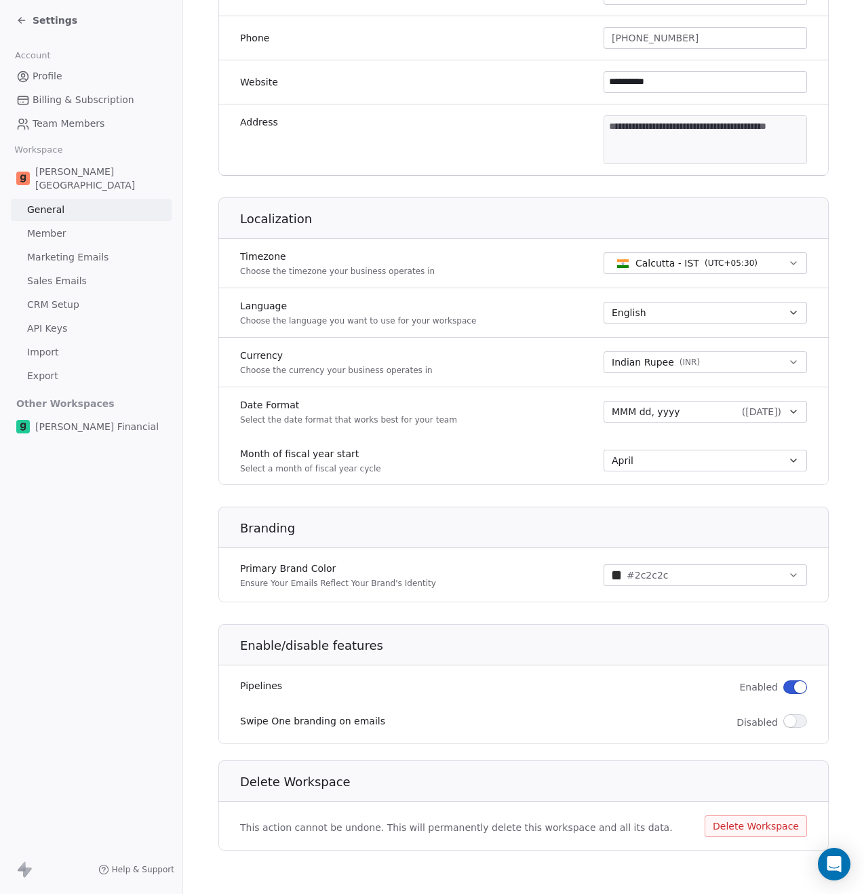
click at [56, 228] on link "Member" at bounding box center [91, 233] width 161 height 22
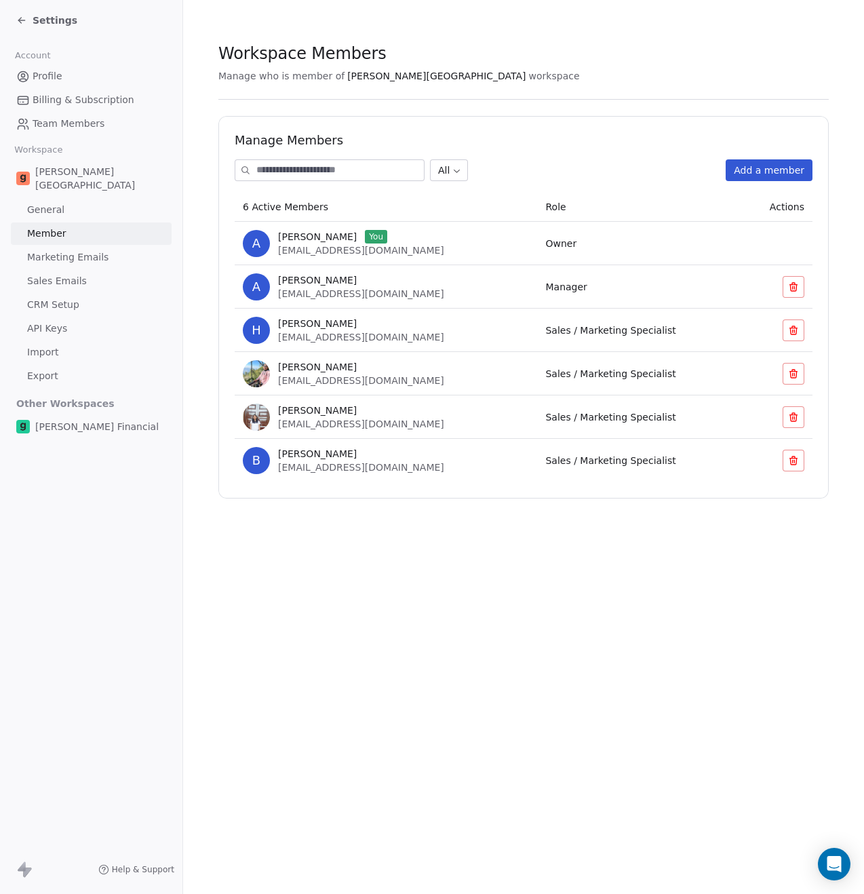
click at [59, 250] on span "Marketing Emails" at bounding box center [67, 257] width 81 height 14
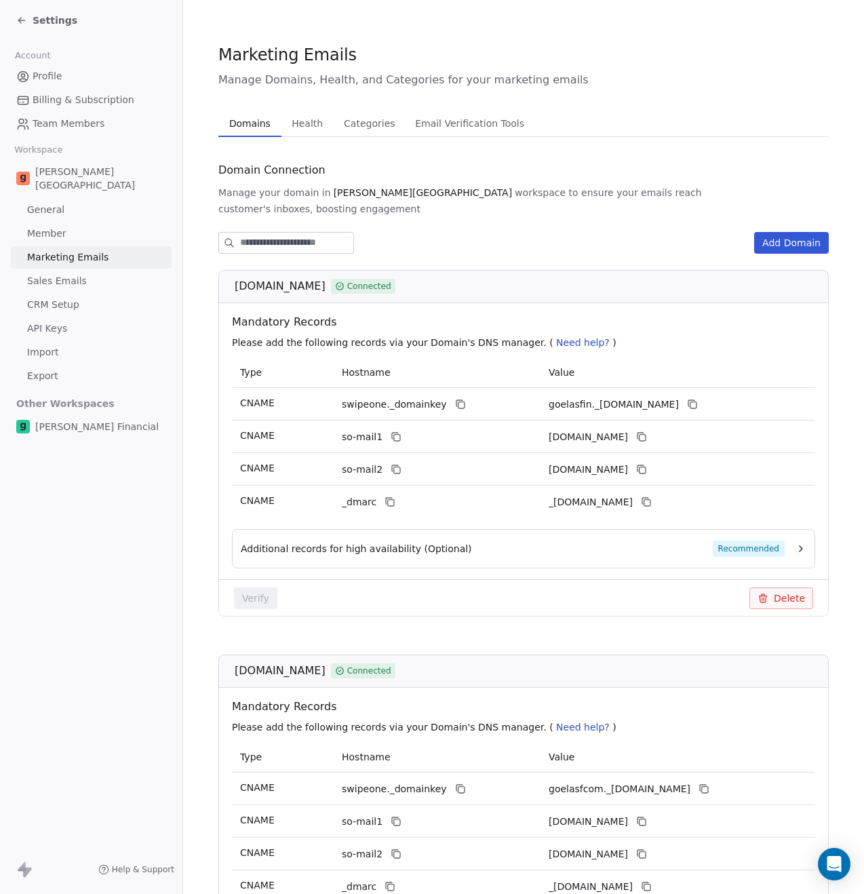
scroll to position [156, 0]
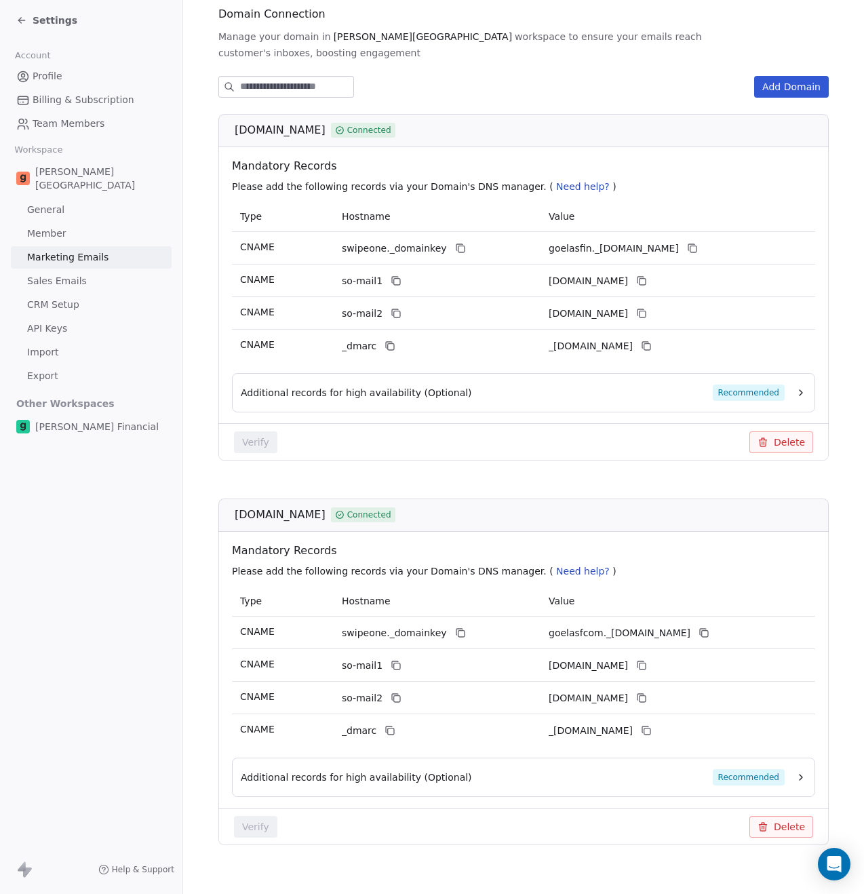
click at [55, 274] on span "Sales Emails" at bounding box center [57, 281] width 60 height 14
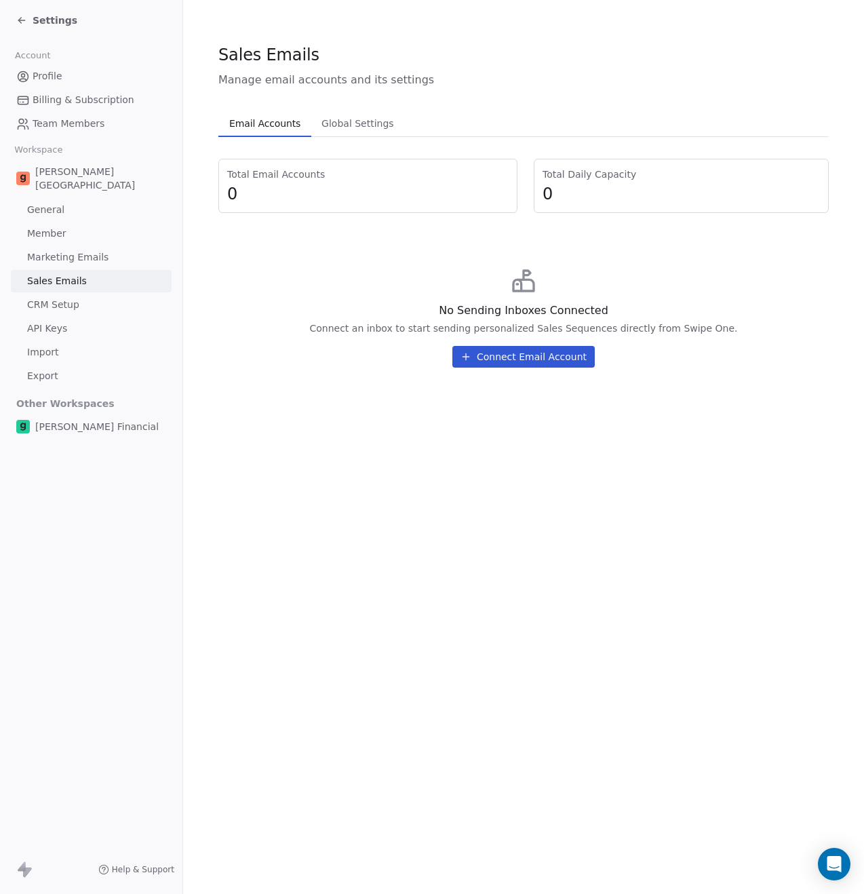
click at [51, 298] on span "CRM Setup" at bounding box center [53, 305] width 52 height 14
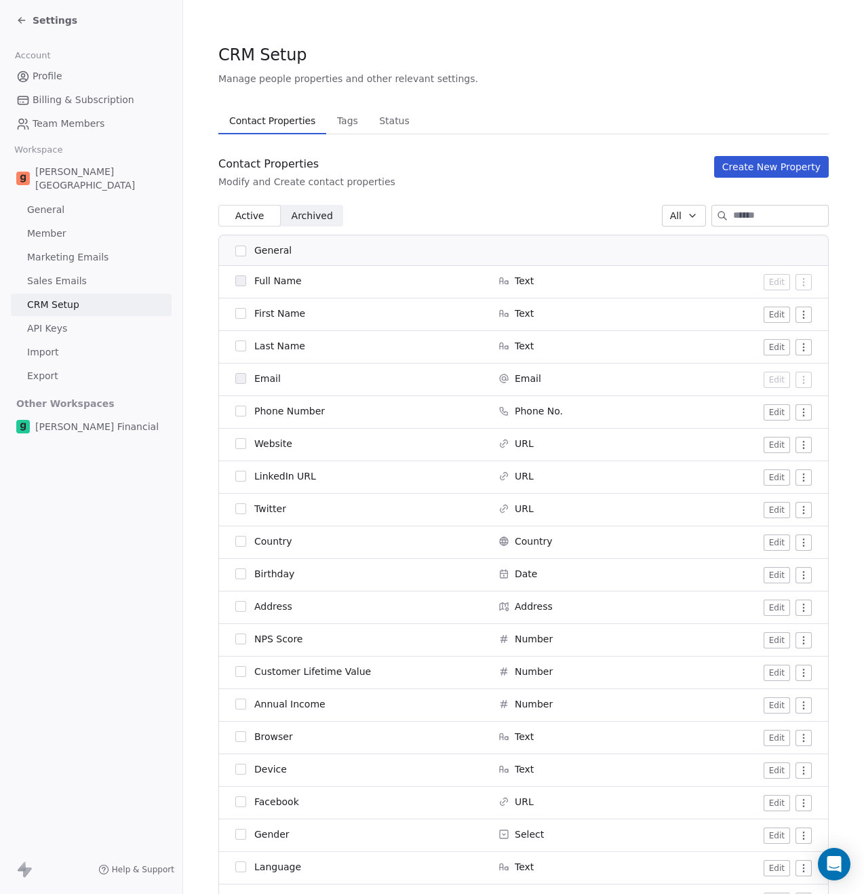
click at [66, 317] on link "API Keys" at bounding box center [91, 328] width 161 height 22
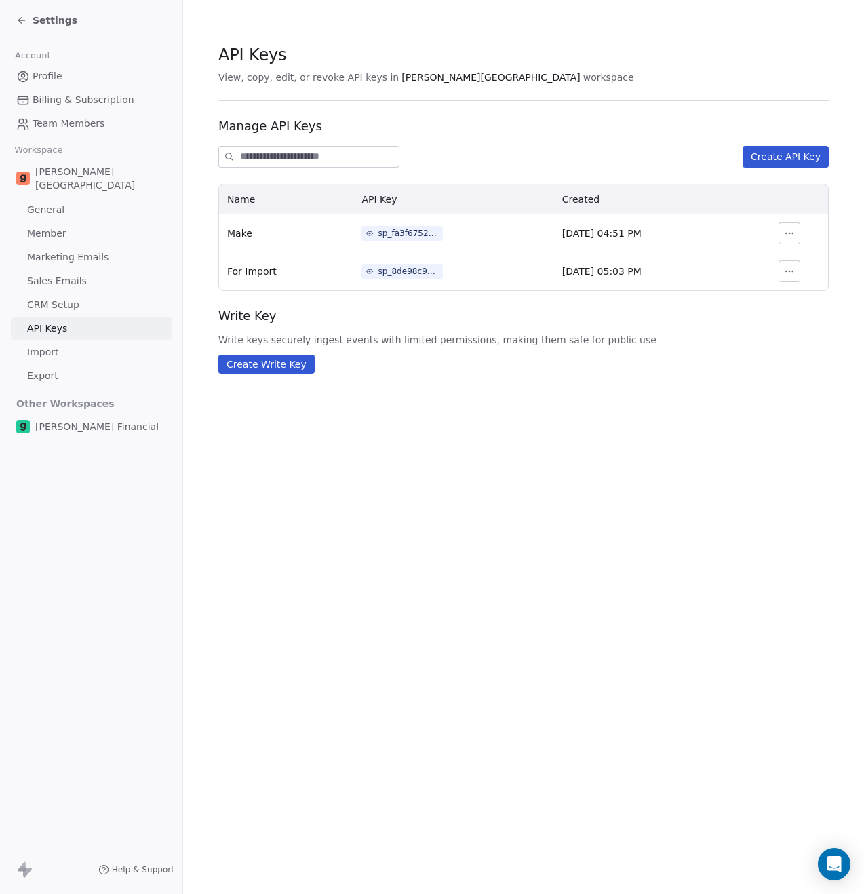
click at [54, 345] on span "Import" at bounding box center [42, 352] width 31 height 14
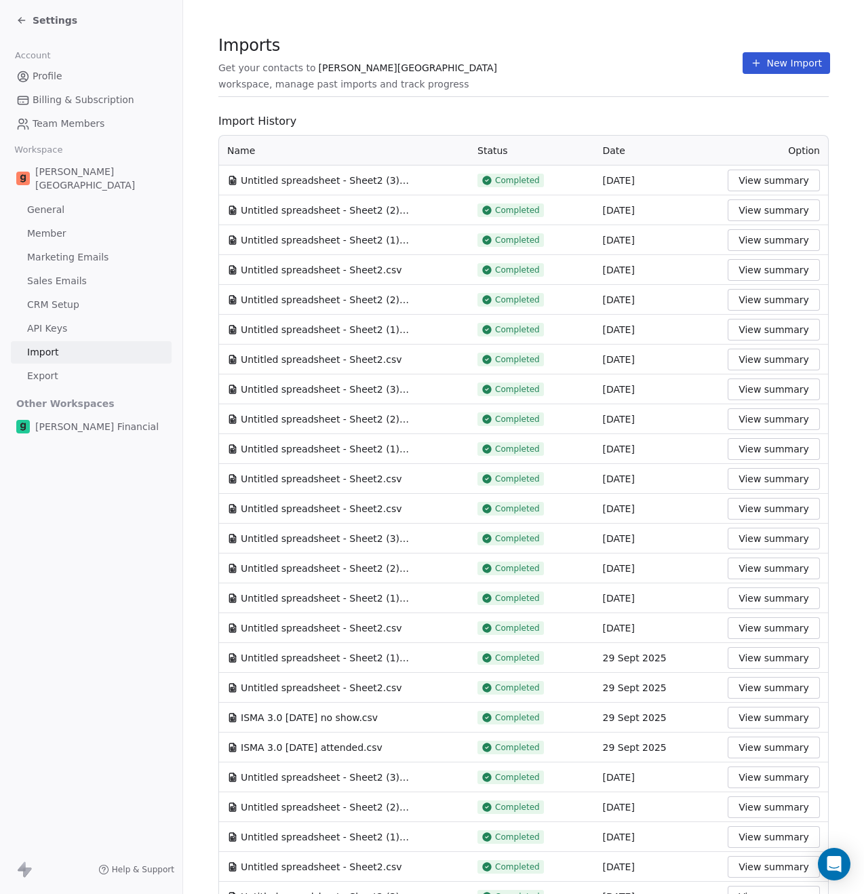
click at [52, 369] on span "Export" at bounding box center [42, 376] width 31 height 14
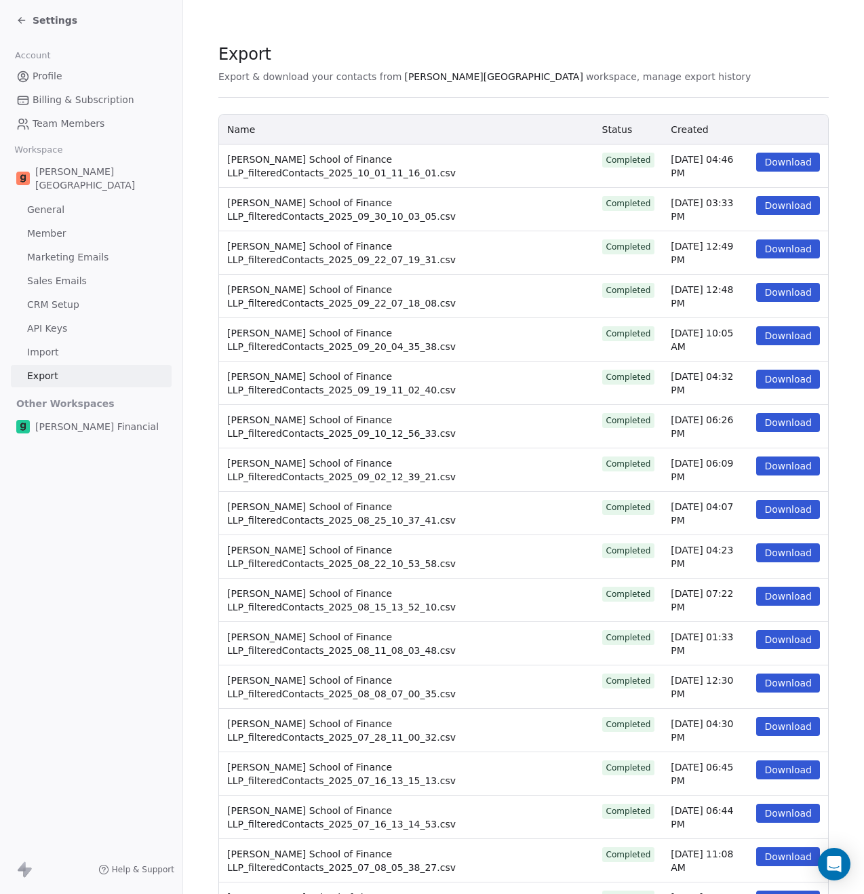
click at [37, 24] on span "Settings" at bounding box center [55, 21] width 45 height 14
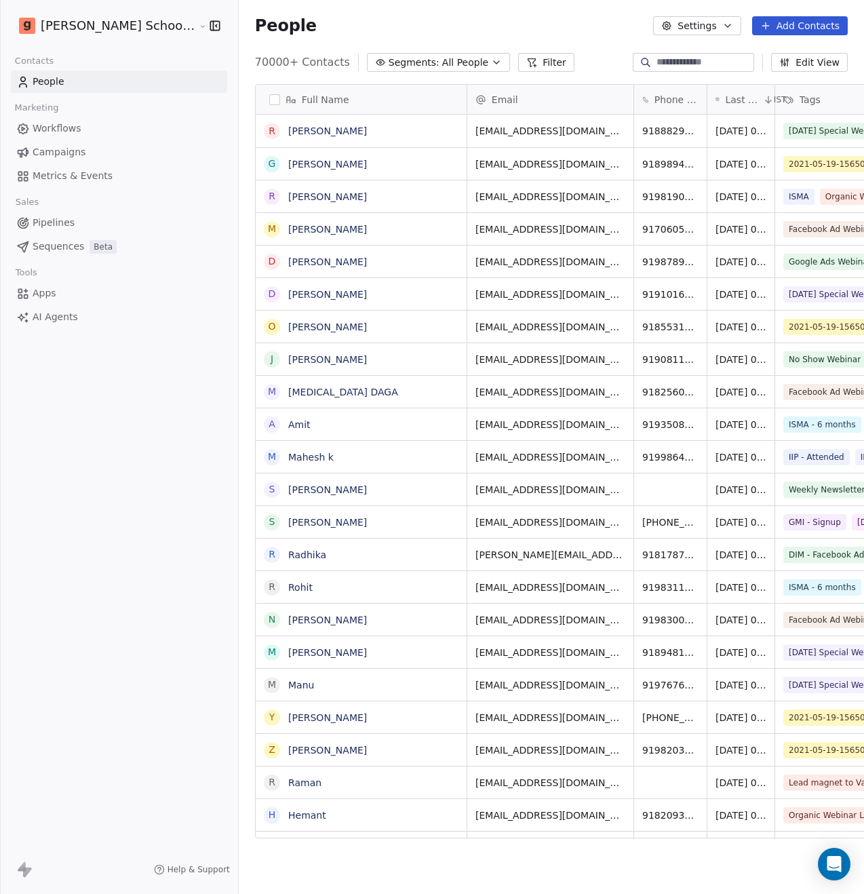
scroll to position [776, 659]
click at [149, 26] on html "Goela School of Finance LLP Contacts People Marketing Workflows Campaigns Metri…" at bounding box center [432, 447] width 864 height 894
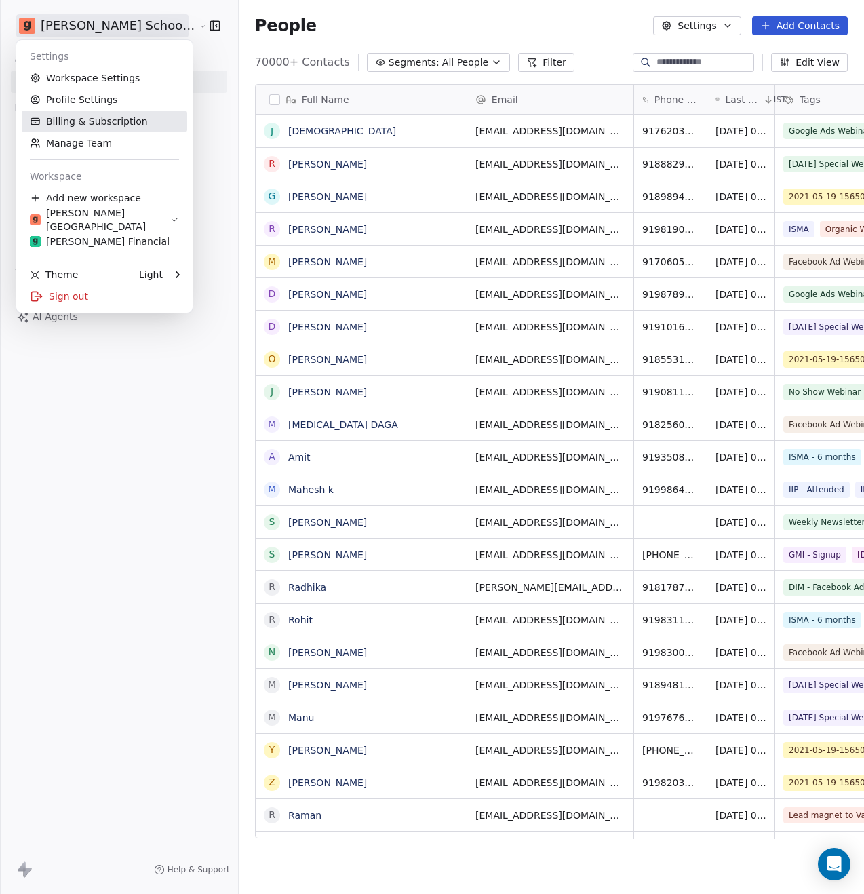
click at [95, 128] on link "Billing & Subscription" at bounding box center [104, 122] width 165 height 22
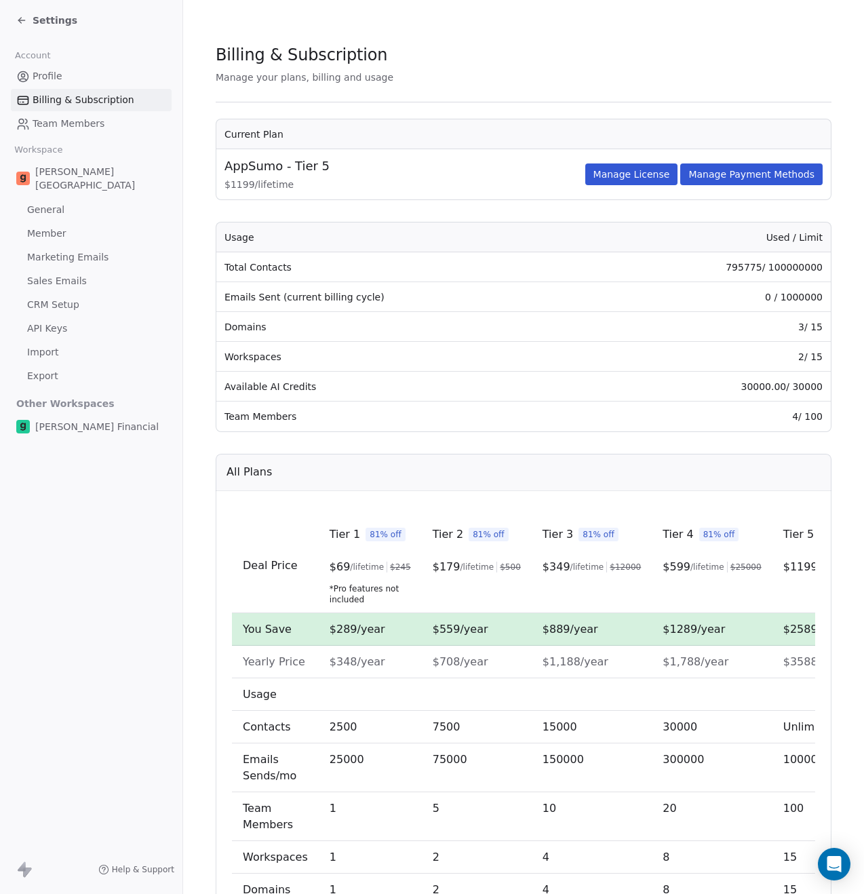
click at [88, 126] on span "Team Members" at bounding box center [69, 124] width 72 height 14
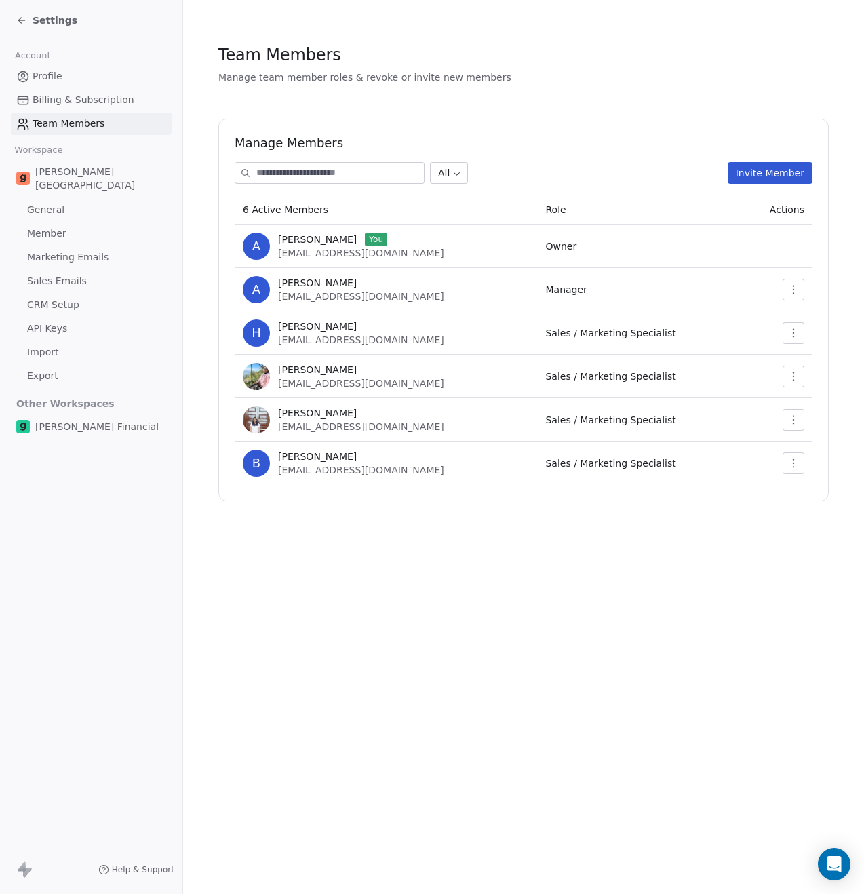
click at [60, 74] on span "Profile" at bounding box center [48, 76] width 30 height 14
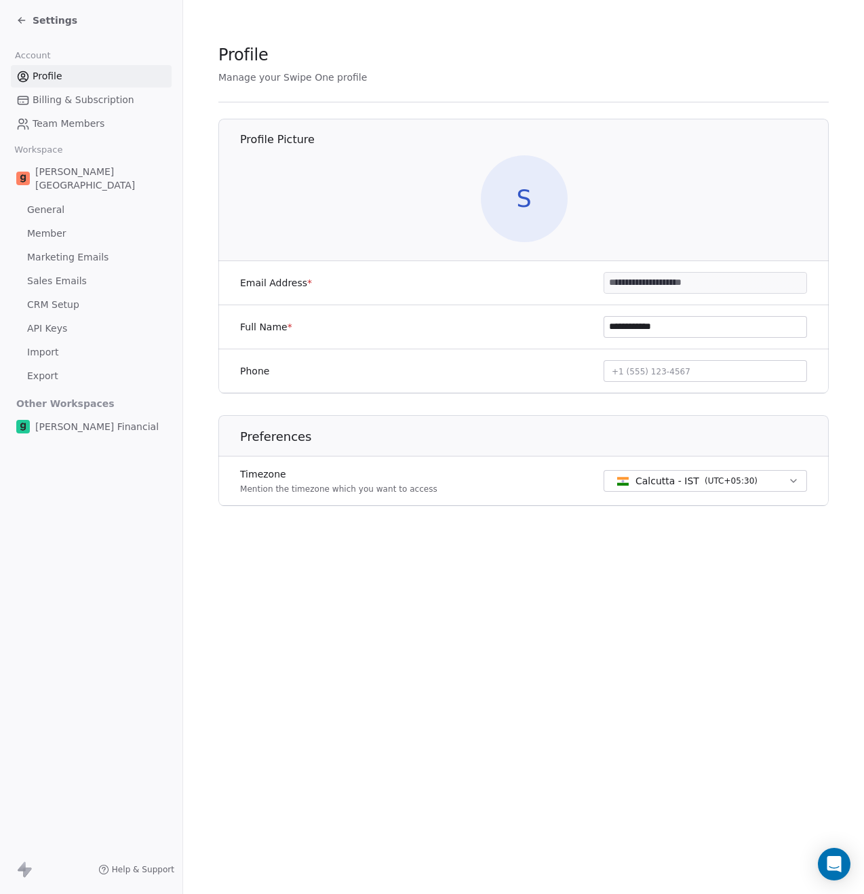
click at [66, 95] on span "Billing & Subscription" at bounding box center [84, 100] width 102 height 14
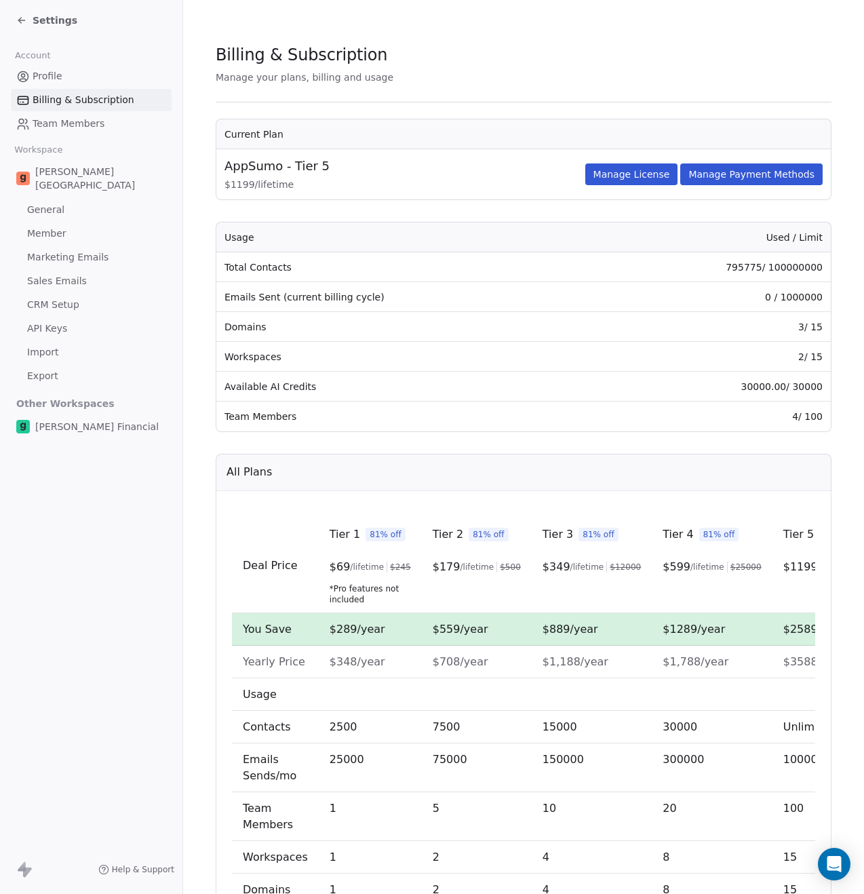
click at [75, 122] on span "Team Members" at bounding box center [69, 124] width 72 height 14
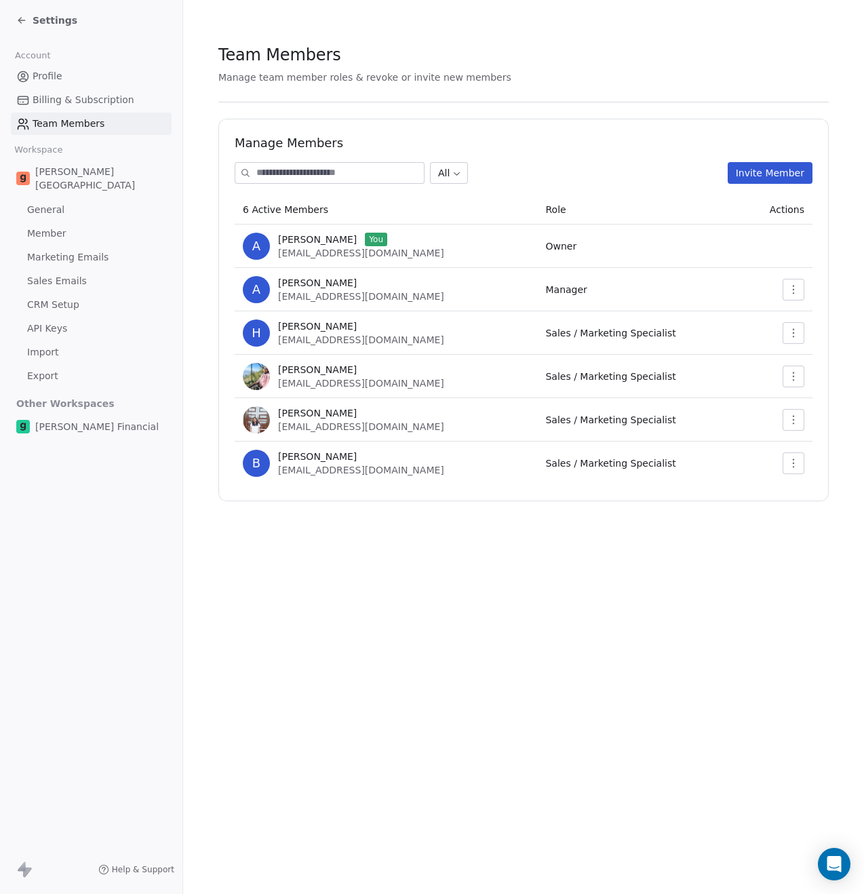
click at [61, 203] on span "General" at bounding box center [45, 210] width 37 height 14
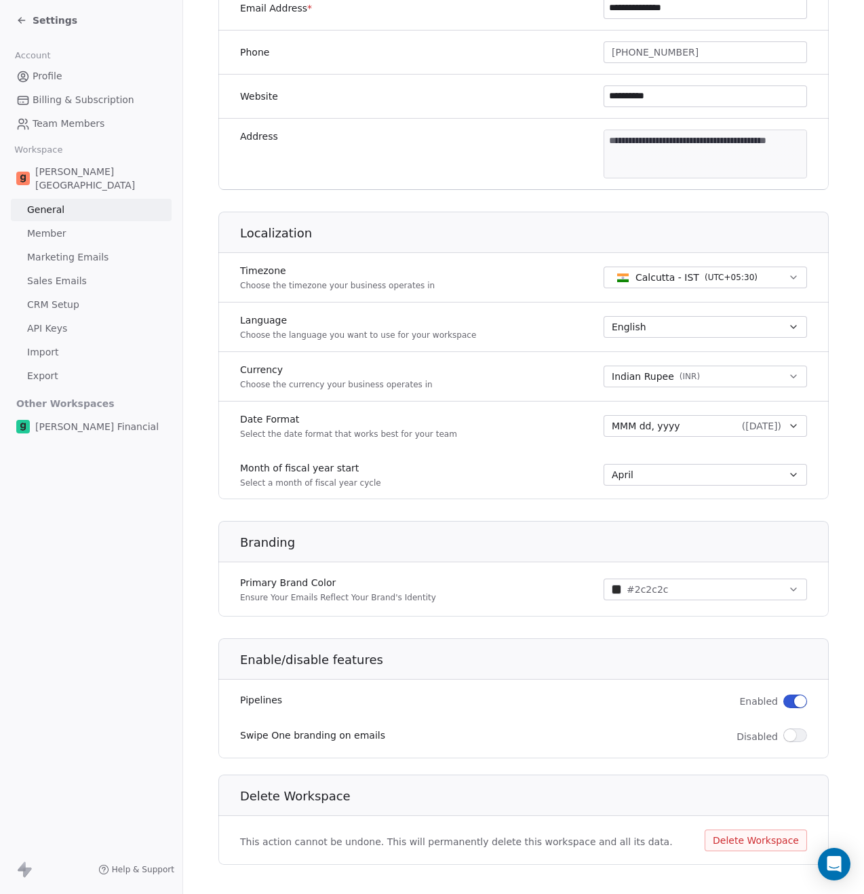
scroll to position [376, 0]
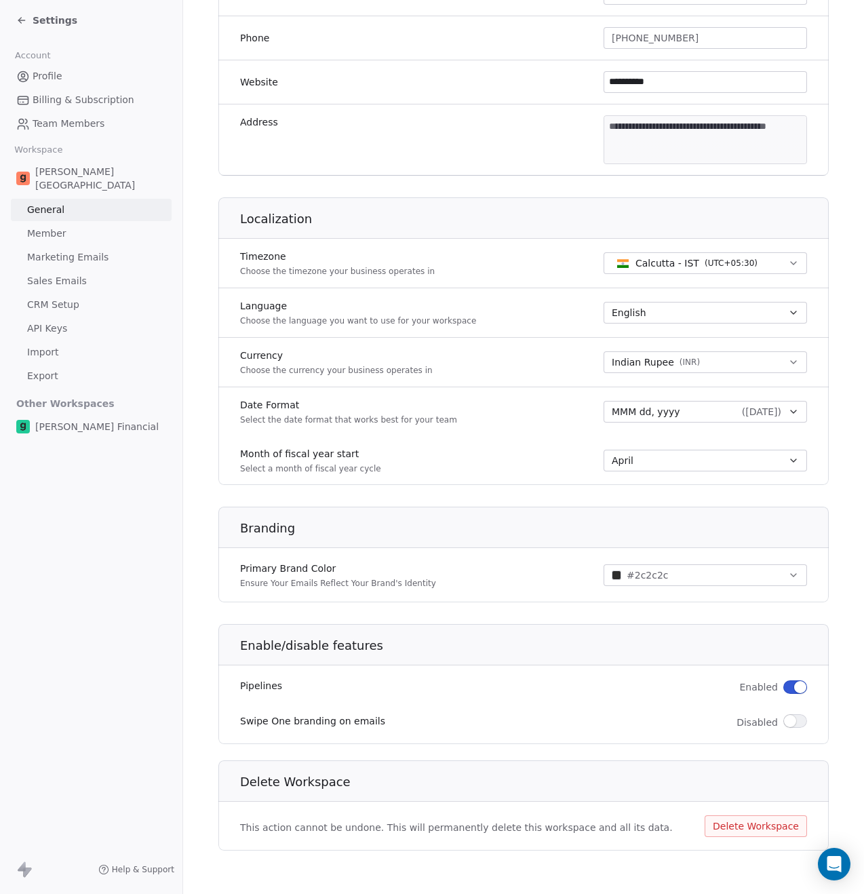
click at [56, 226] on span "Member" at bounding box center [46, 233] width 39 height 14
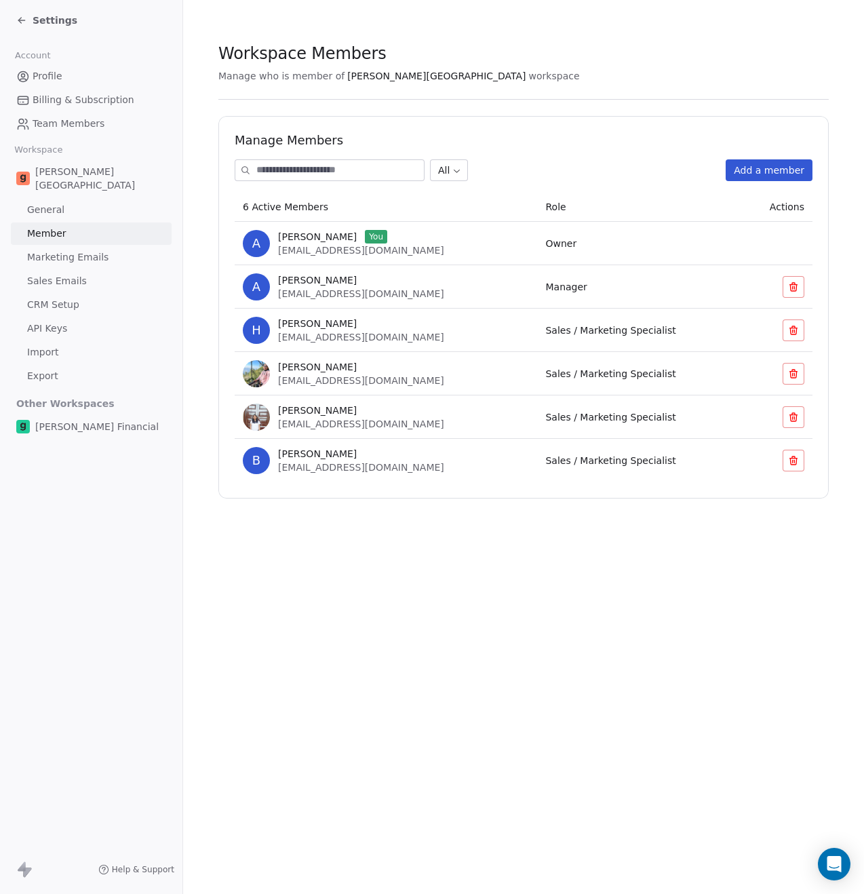
click at [75, 250] on span "Marketing Emails" at bounding box center [67, 257] width 81 height 14
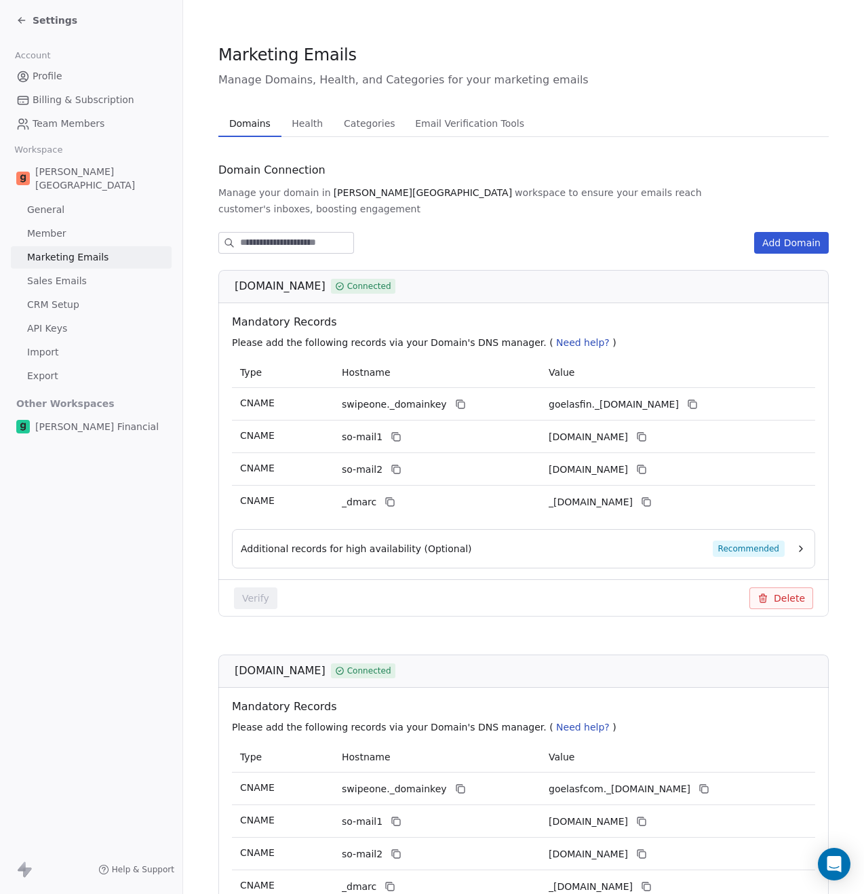
click at [361, 127] on span "Categories" at bounding box center [369, 123] width 62 height 19
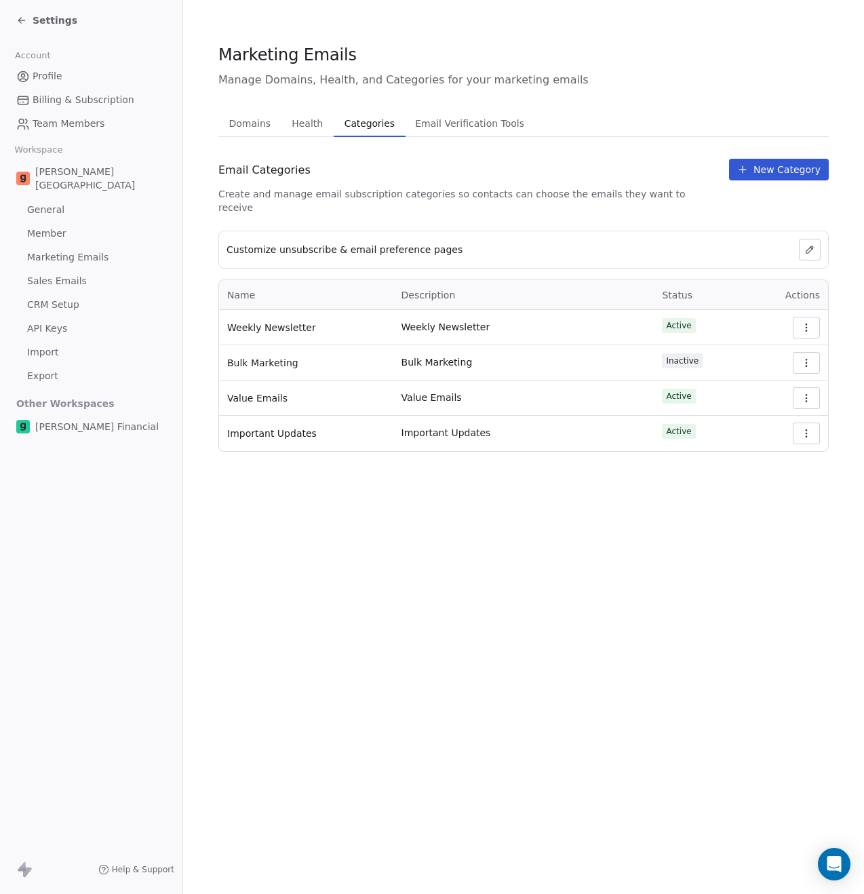
click at [311, 131] on span "Health" at bounding box center [307, 123] width 42 height 19
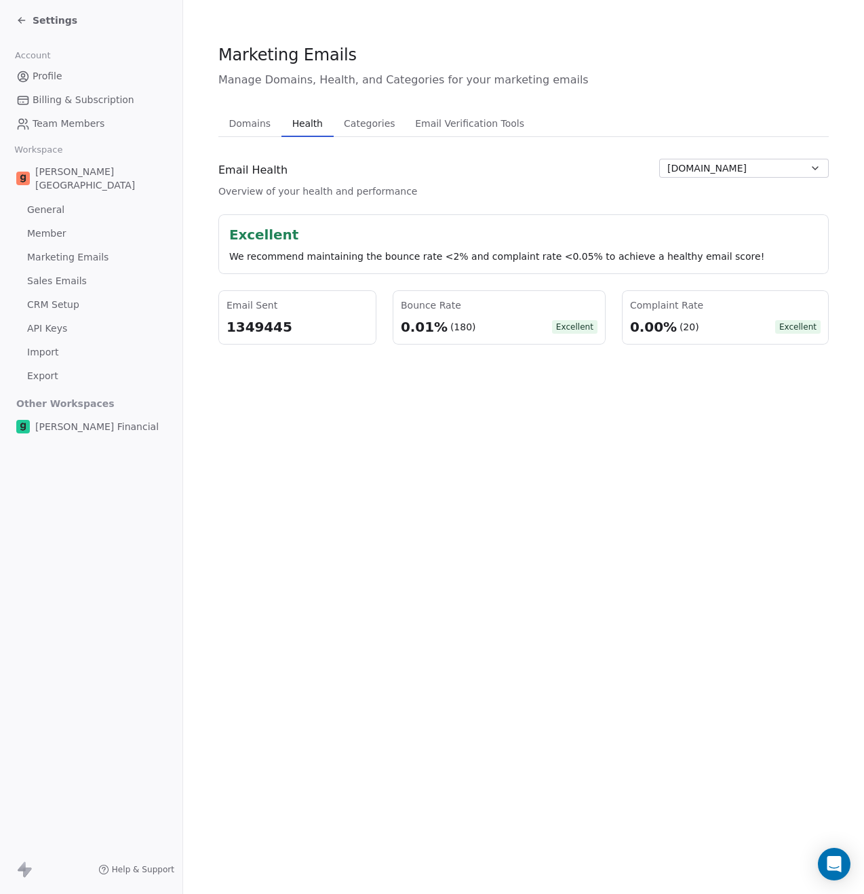
click at [466, 127] on span "Email Verification Tools" at bounding box center [469, 123] width 120 height 19
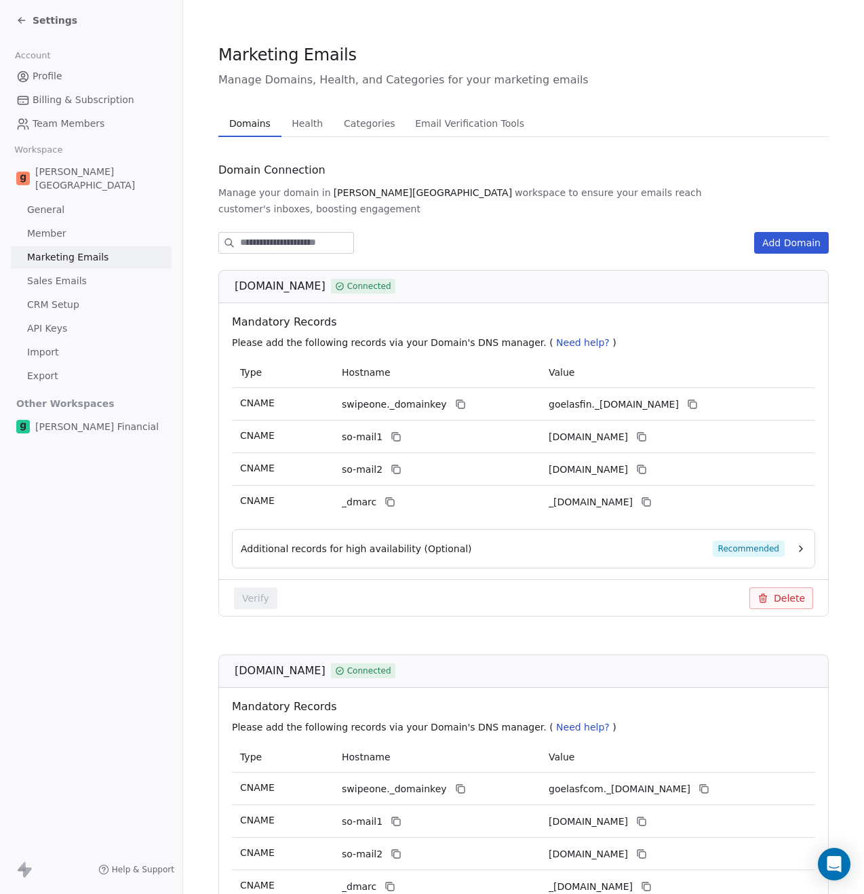
click at [260, 128] on span "Domains" at bounding box center [250, 123] width 52 height 19
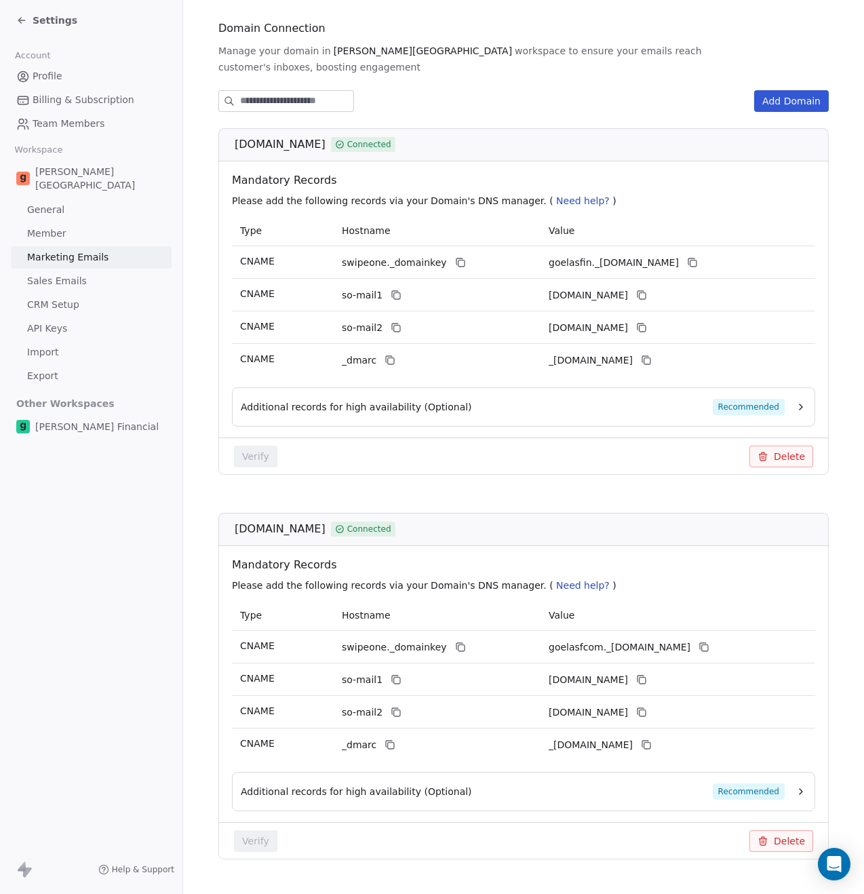
scroll to position [156, 0]
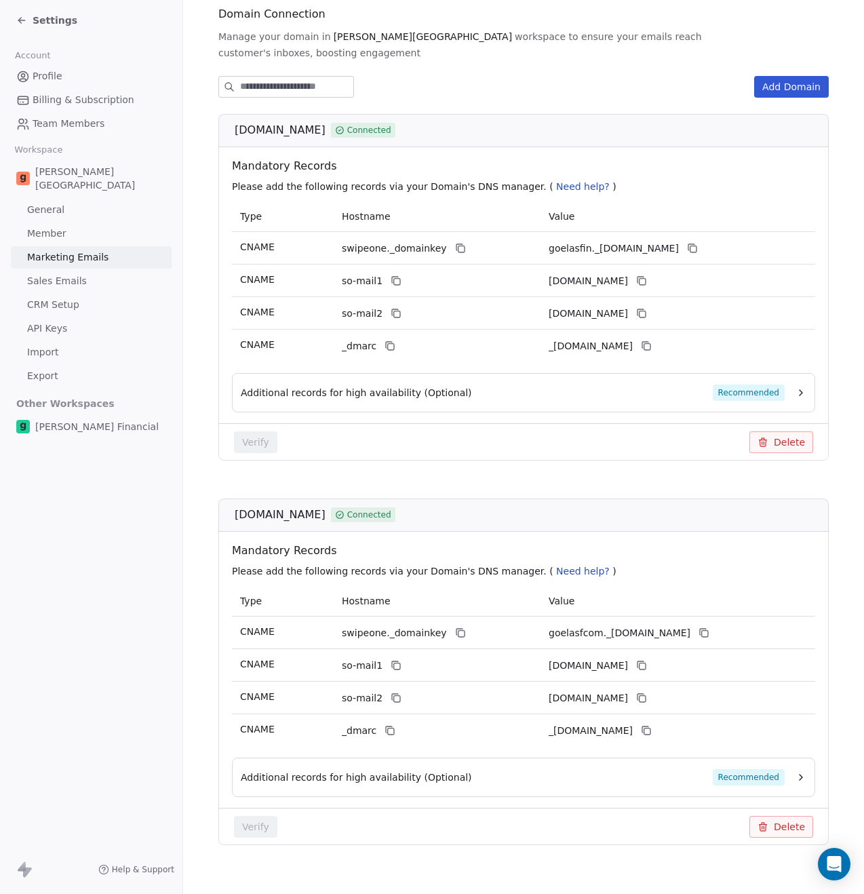
click at [62, 274] on span "Sales Emails" at bounding box center [57, 281] width 60 height 14
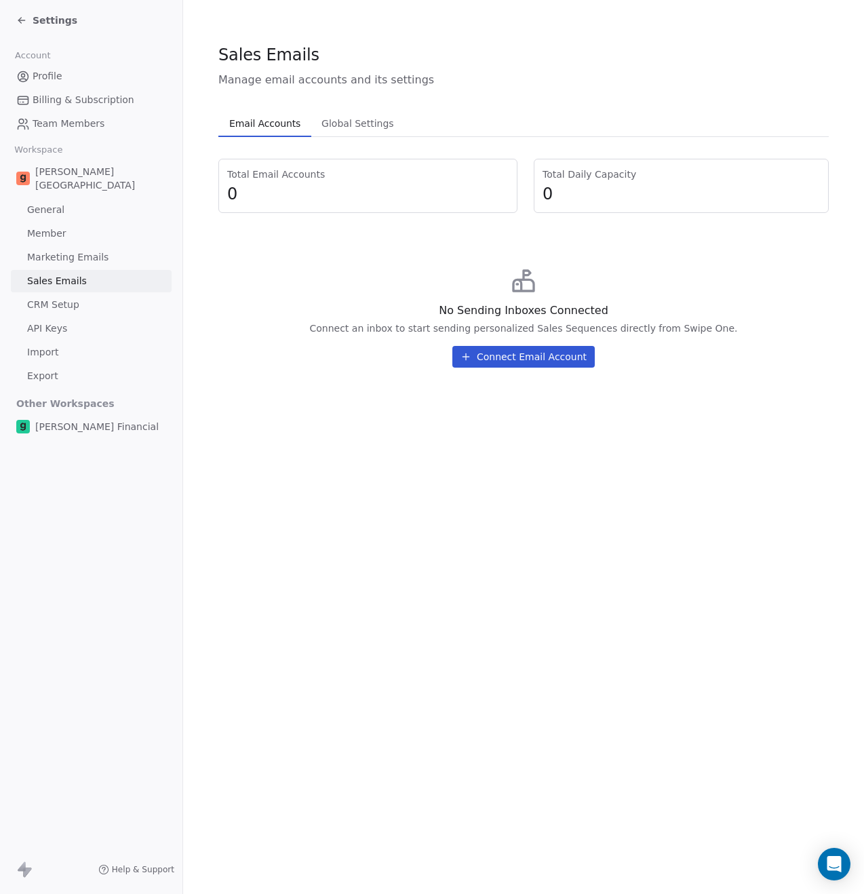
click at [63, 298] on span "CRM Setup" at bounding box center [53, 305] width 52 height 14
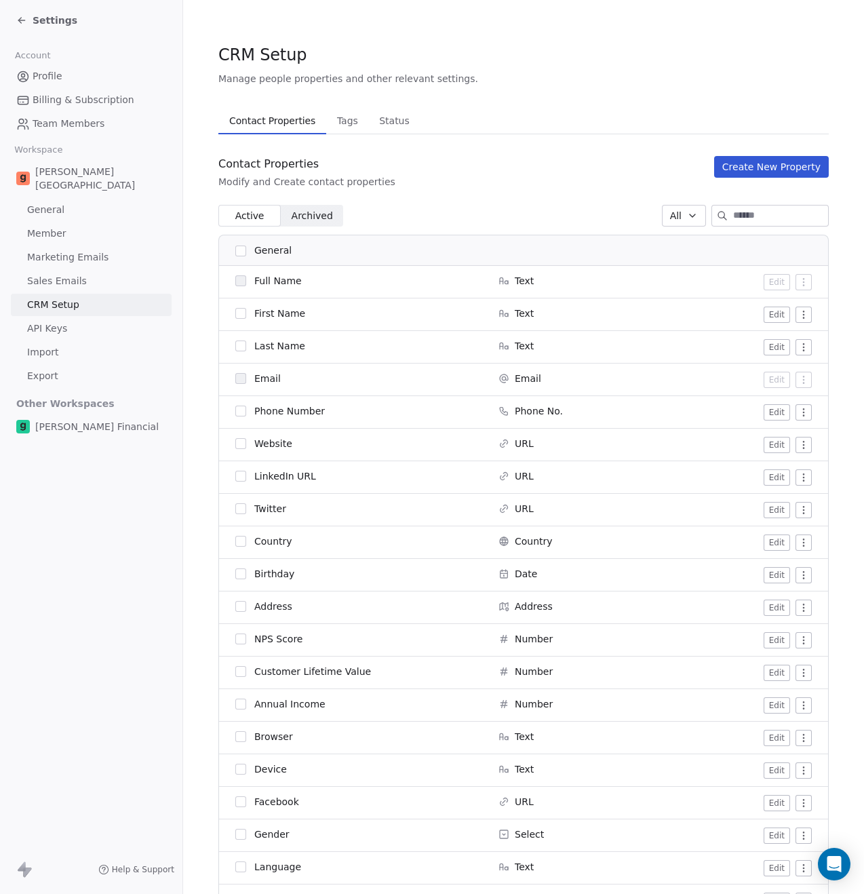
click at [64, 321] on span "API Keys" at bounding box center [47, 328] width 40 height 14
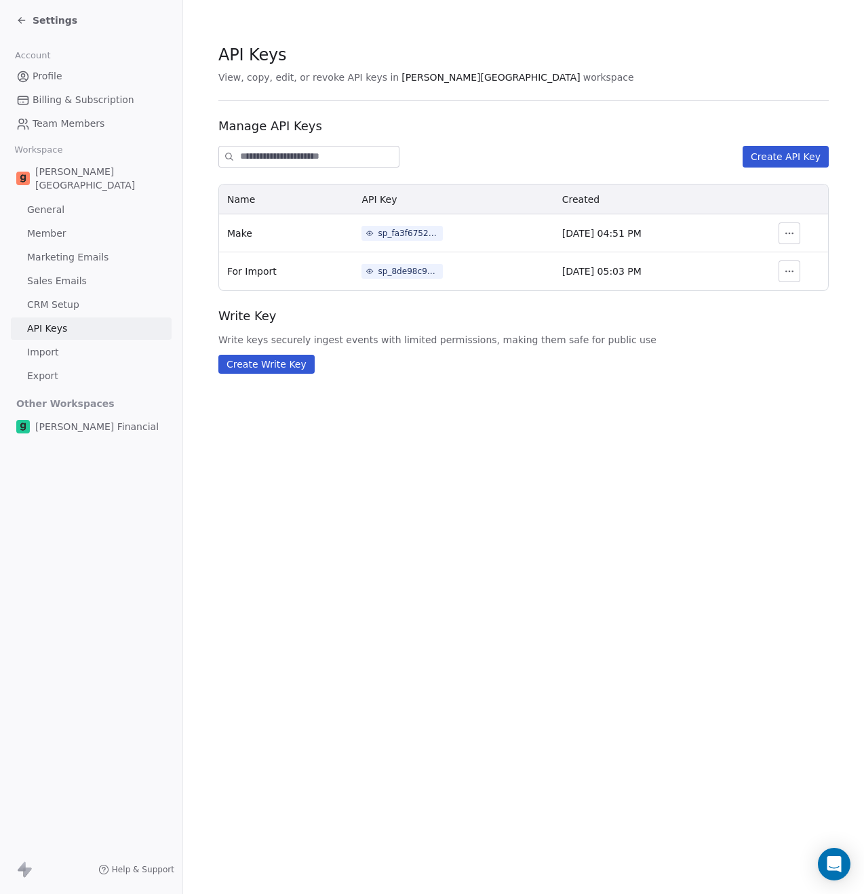
click at [68, 341] on link "Import" at bounding box center [91, 352] width 161 height 22
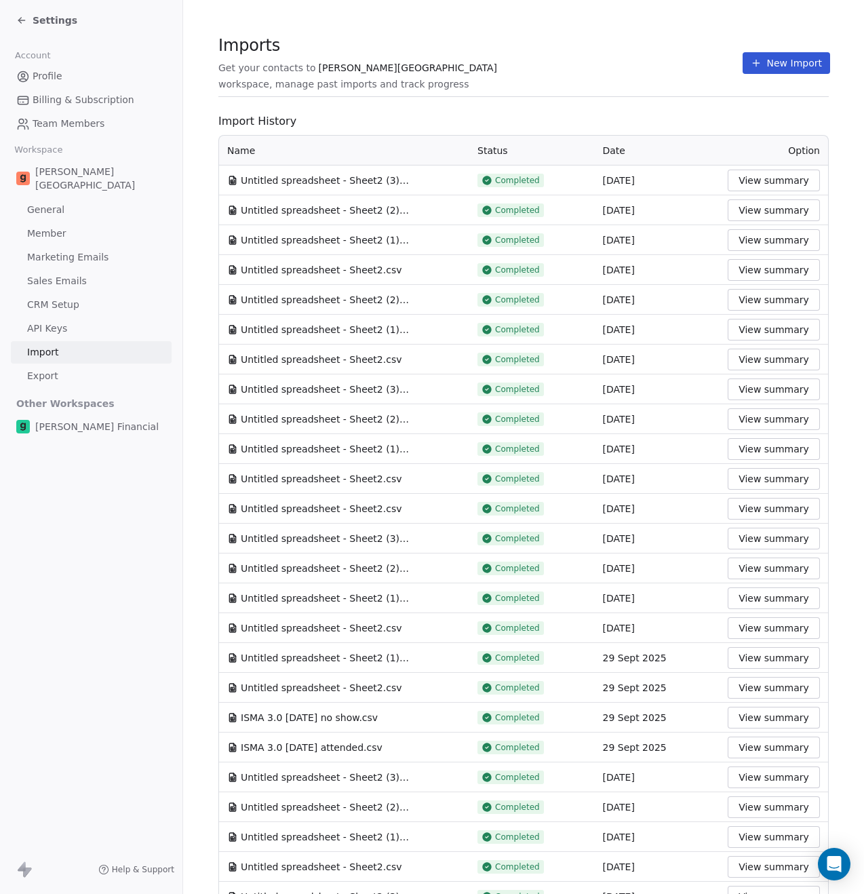
click at [71, 365] on link "Export" at bounding box center [91, 376] width 161 height 22
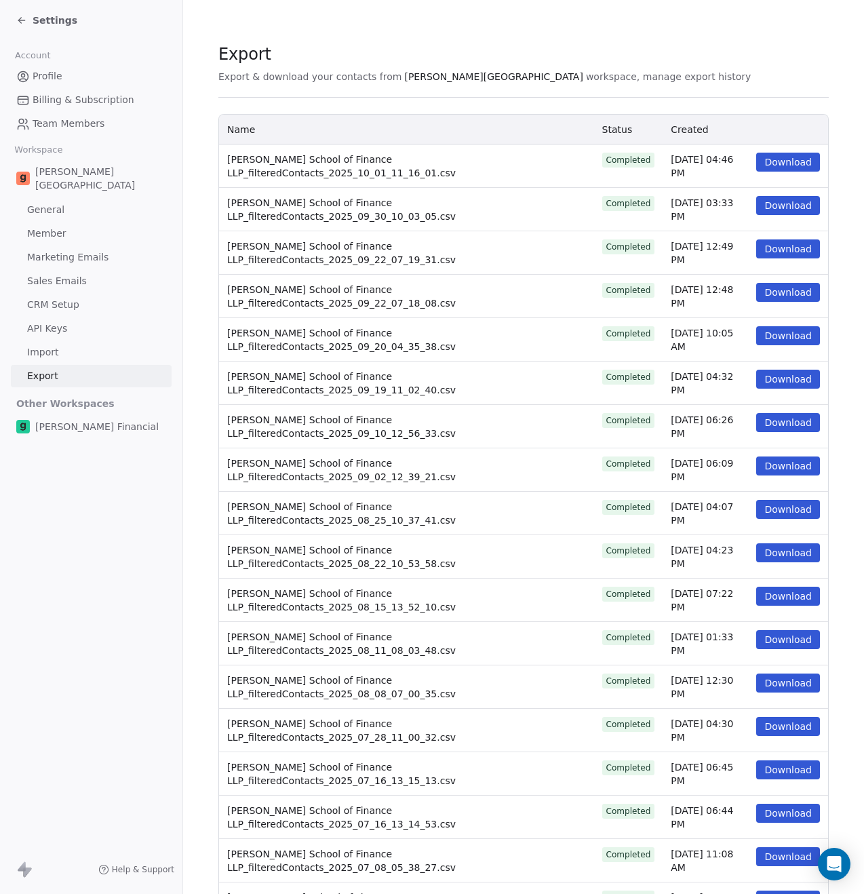
click at [70, 341] on link "Import" at bounding box center [91, 352] width 161 height 22
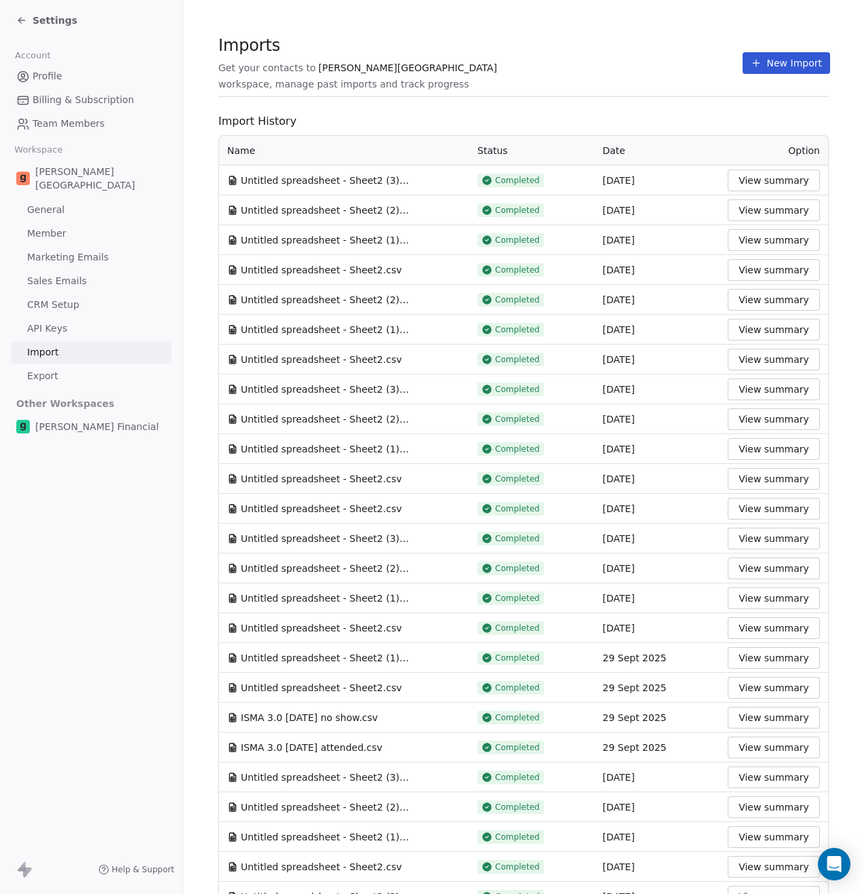
click at [69, 320] on link "API Keys" at bounding box center [91, 328] width 161 height 22
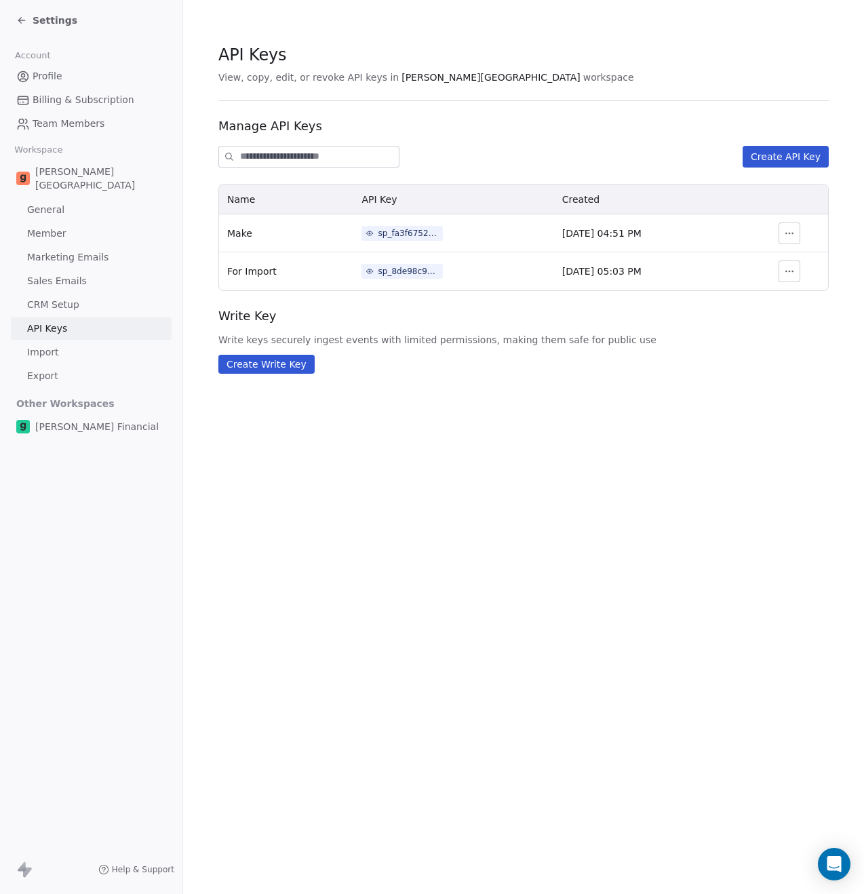
click at [68, 298] on span "CRM Setup" at bounding box center [53, 305] width 52 height 14
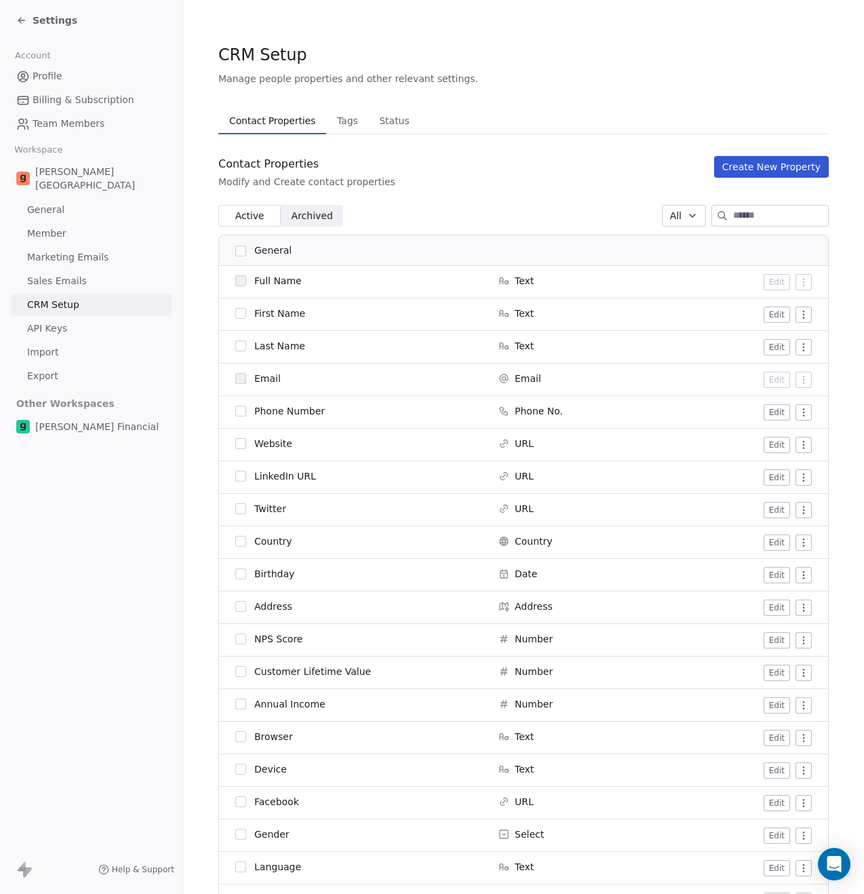
click at [68, 274] on span "Sales Emails" at bounding box center [57, 281] width 60 height 14
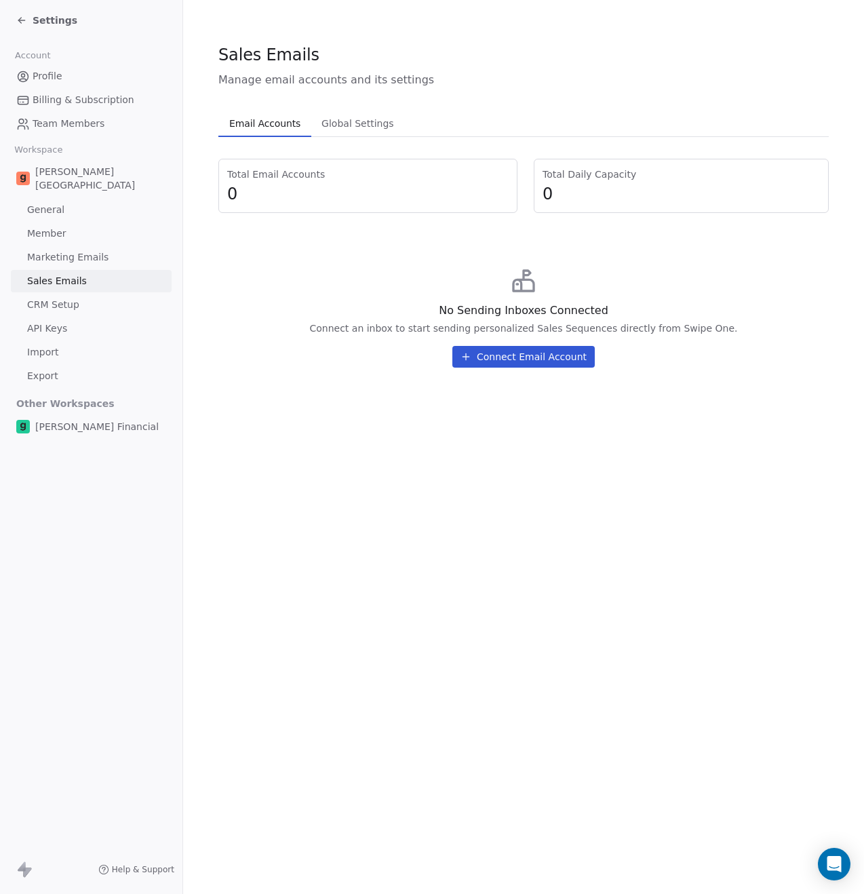
click at [65, 250] on span "Marketing Emails" at bounding box center [67, 257] width 81 height 14
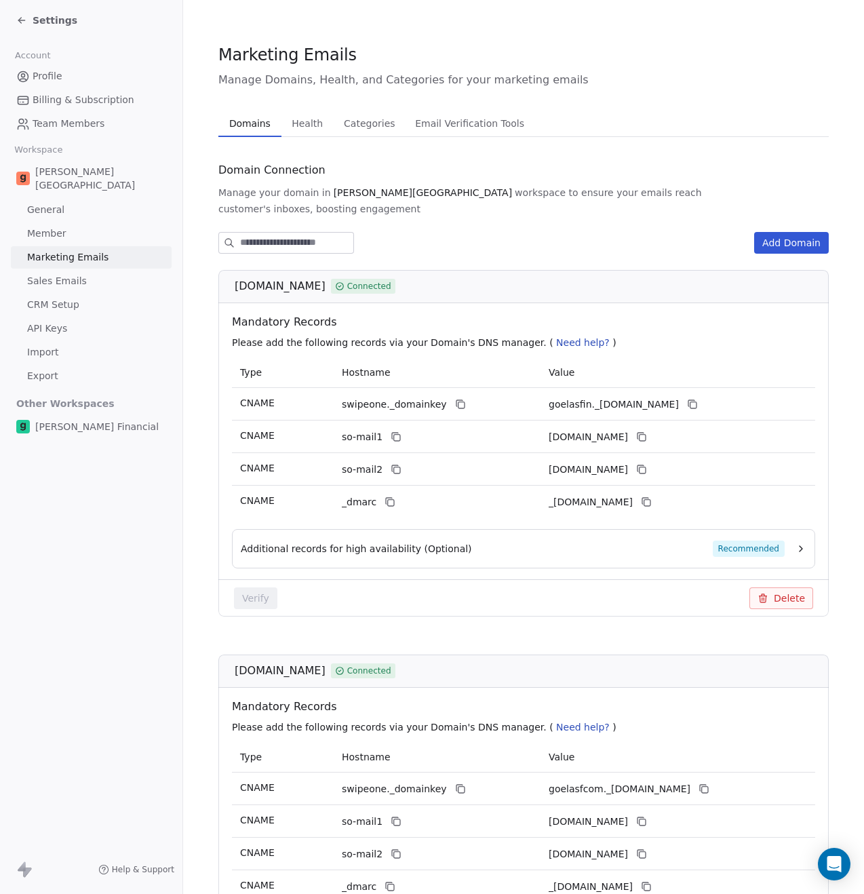
click at [64, 226] on span "Member" at bounding box center [46, 233] width 39 height 14
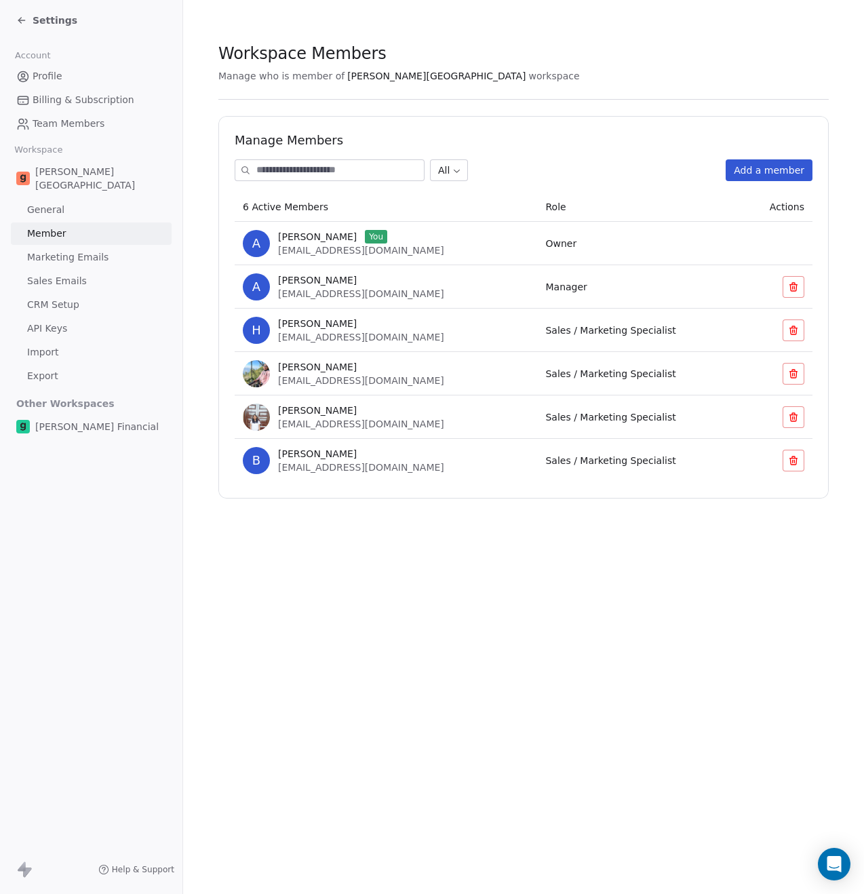
click at [64, 199] on link "General" at bounding box center [91, 210] width 161 height 22
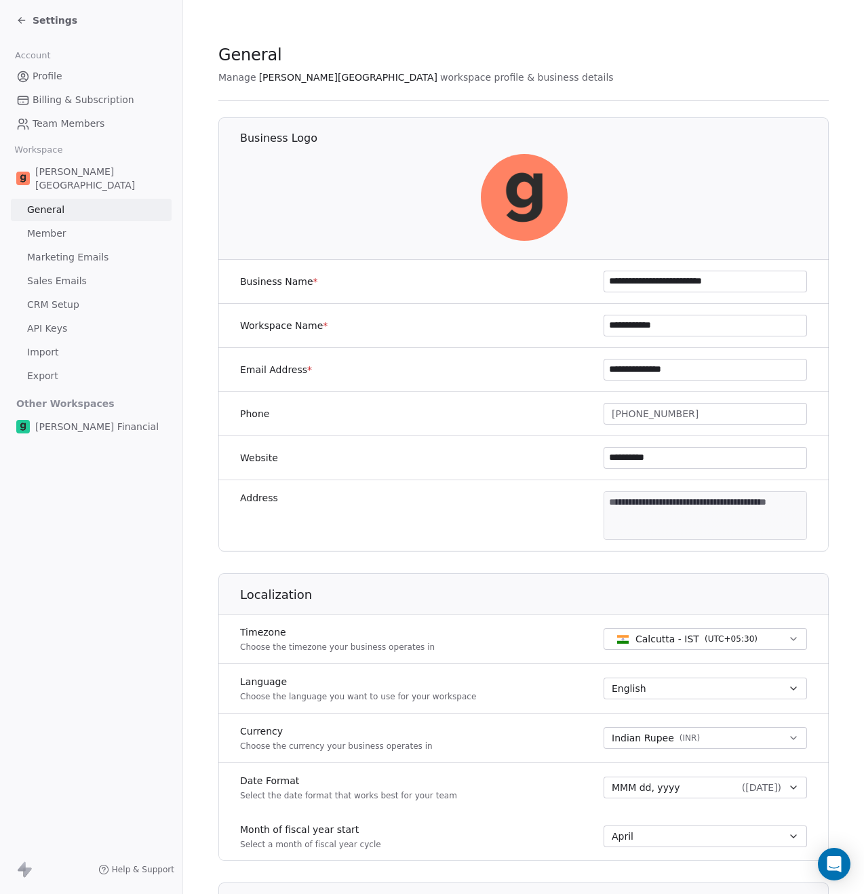
click at [55, 103] on span "Billing & Subscription" at bounding box center [84, 100] width 102 height 14
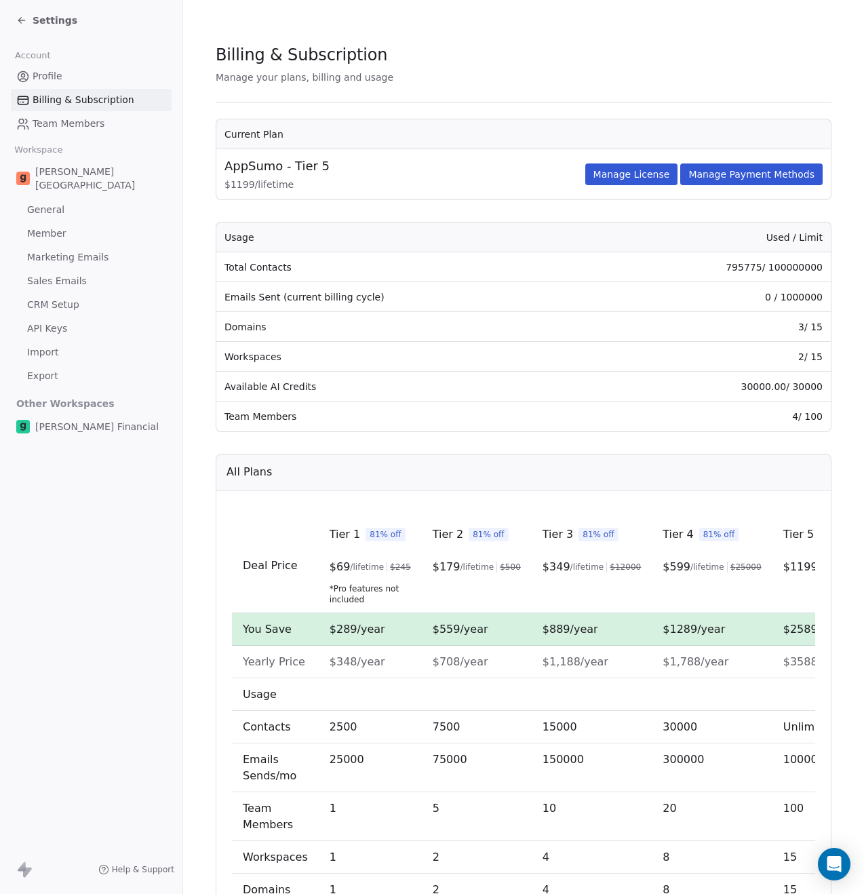
click at [60, 120] on span "Team Members" at bounding box center [69, 124] width 72 height 14
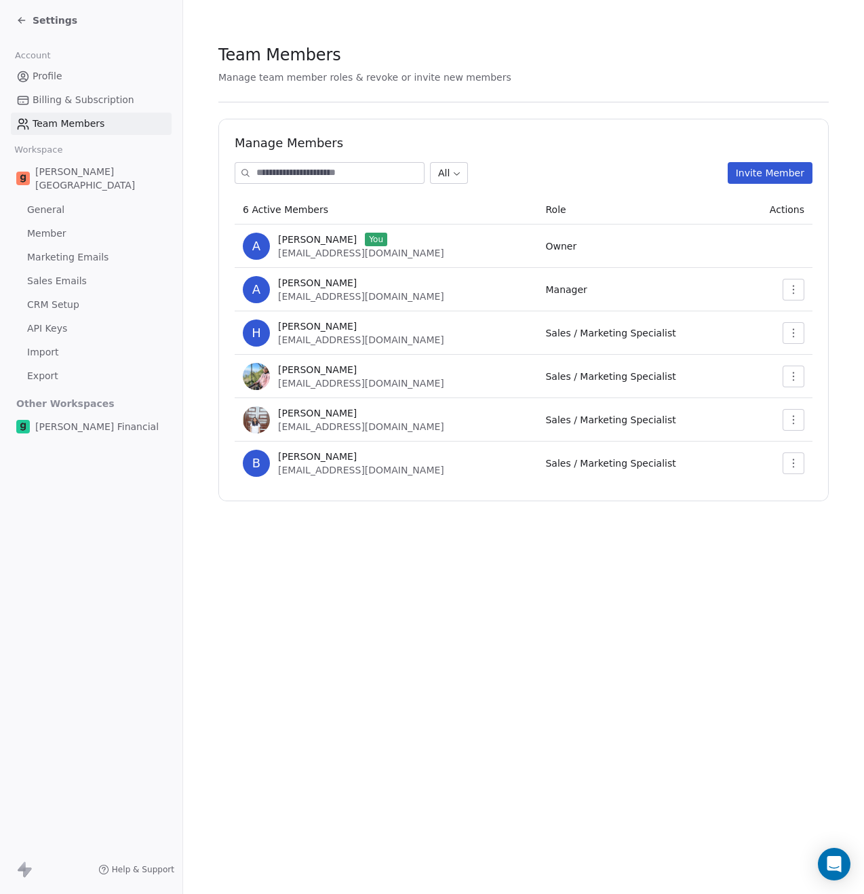
click at [59, 102] on span "Billing & Subscription" at bounding box center [84, 100] width 102 height 14
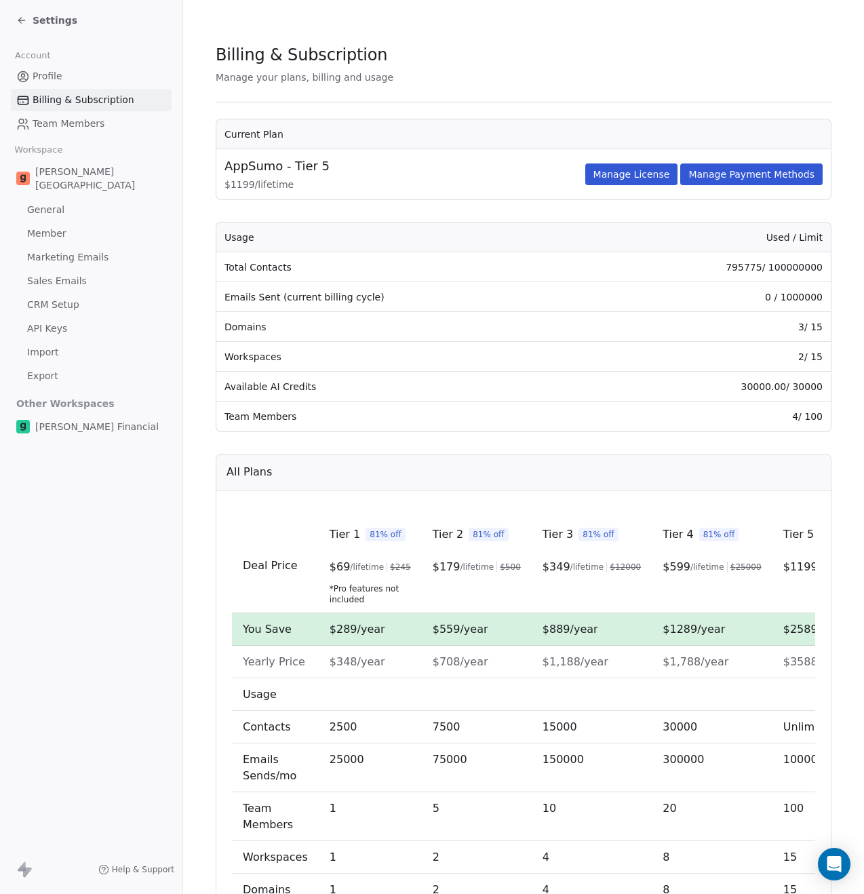
click at [57, 77] on span "Profile" at bounding box center [48, 76] width 30 height 14
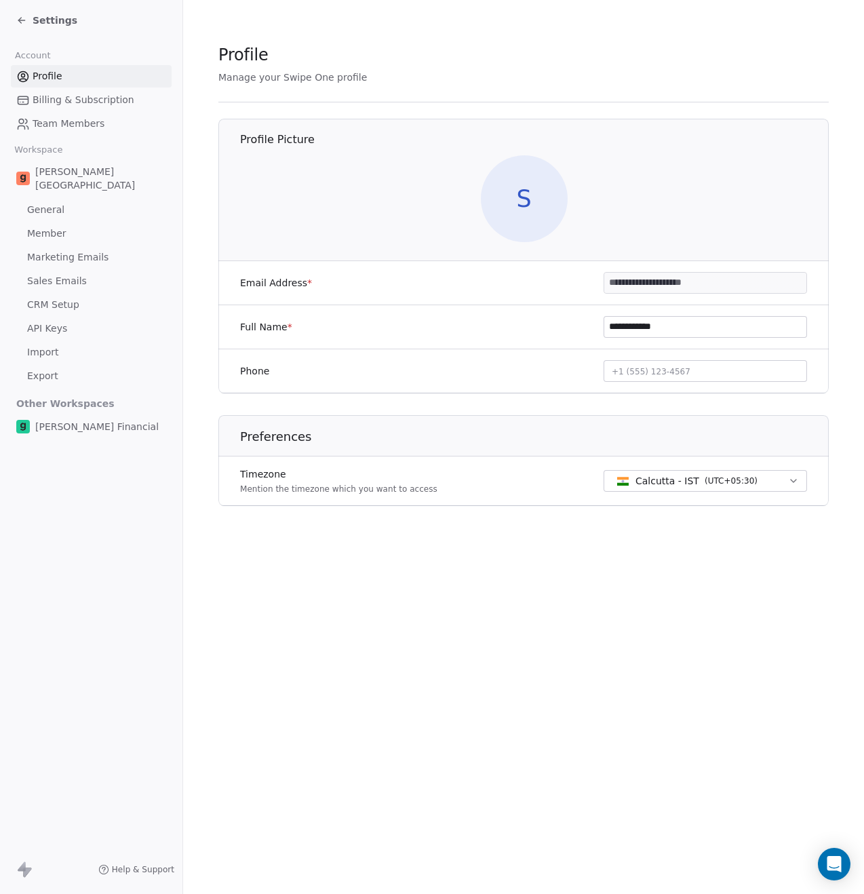
click at [28, 20] on div "Settings" at bounding box center [46, 21] width 61 height 14
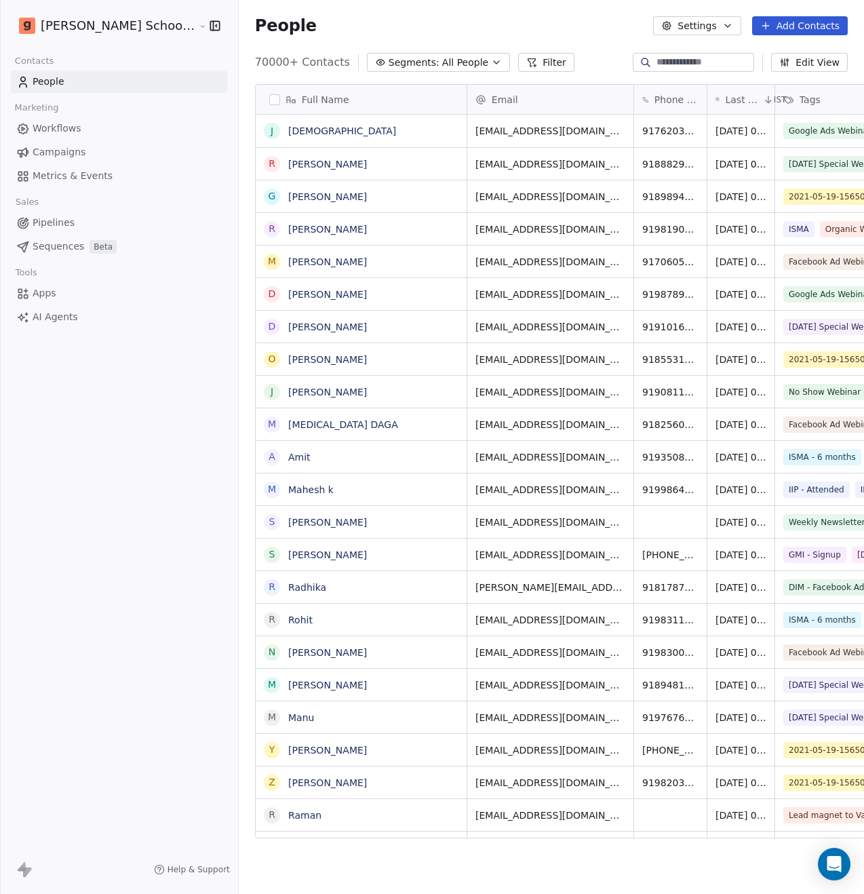
scroll to position [776, 659]
click at [94, 34] on html "Goela School of Finance LLP Contacts People Marketing Workflows Campaigns Metri…" at bounding box center [432, 447] width 864 height 894
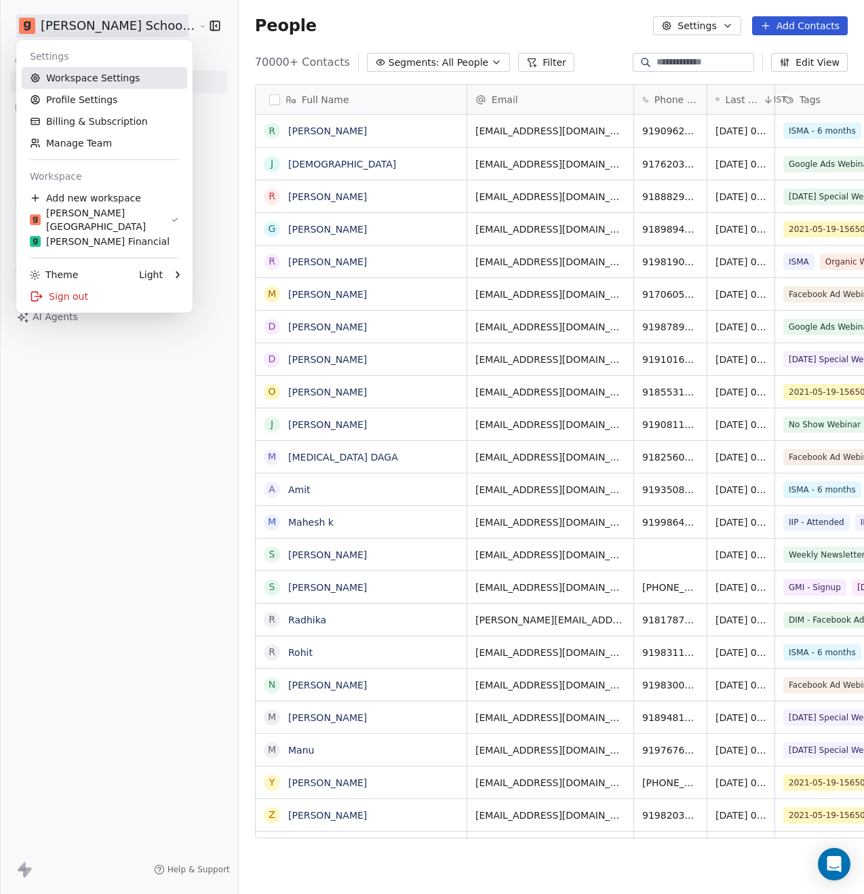
click at [115, 81] on link "Workspace Settings" at bounding box center [104, 78] width 165 height 22
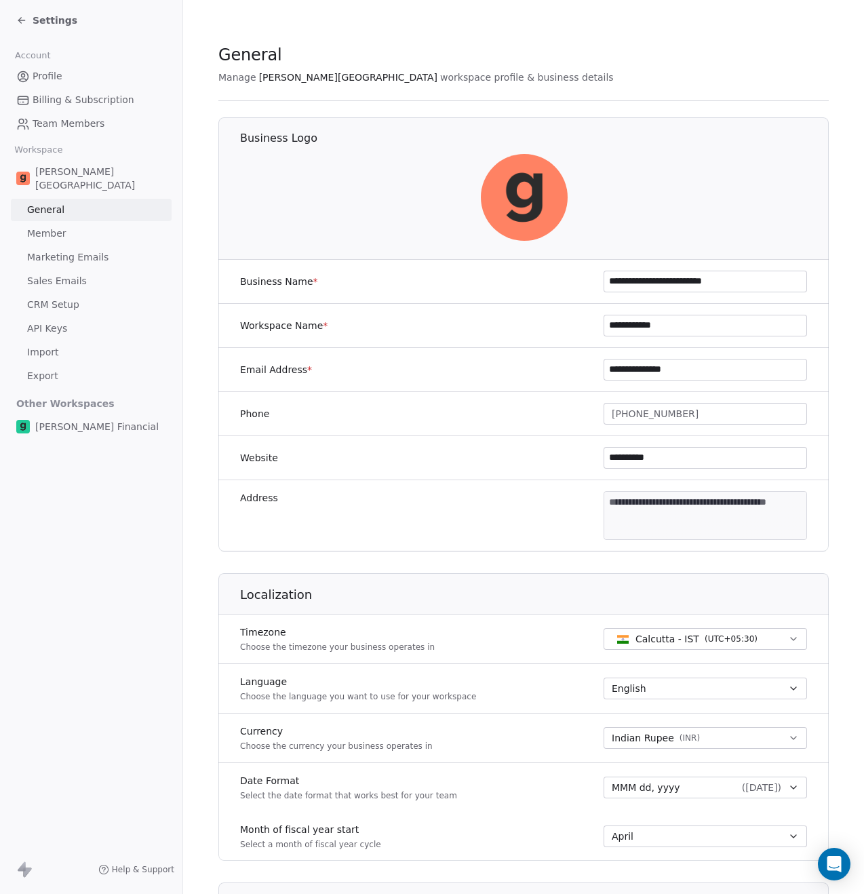
click at [45, 22] on span "Settings" at bounding box center [55, 21] width 45 height 14
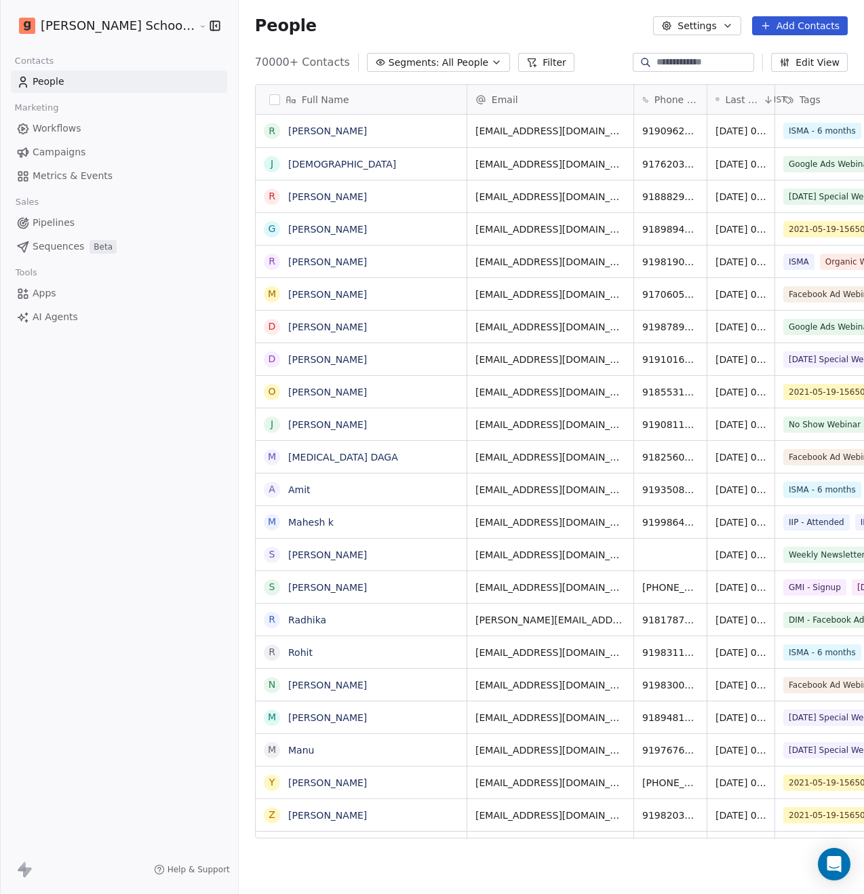
scroll to position [776, 659]
click at [93, 31] on html "Goela School of Finance LLP Contacts People Marketing Workflows Campaigns Metri…" at bounding box center [432, 447] width 864 height 894
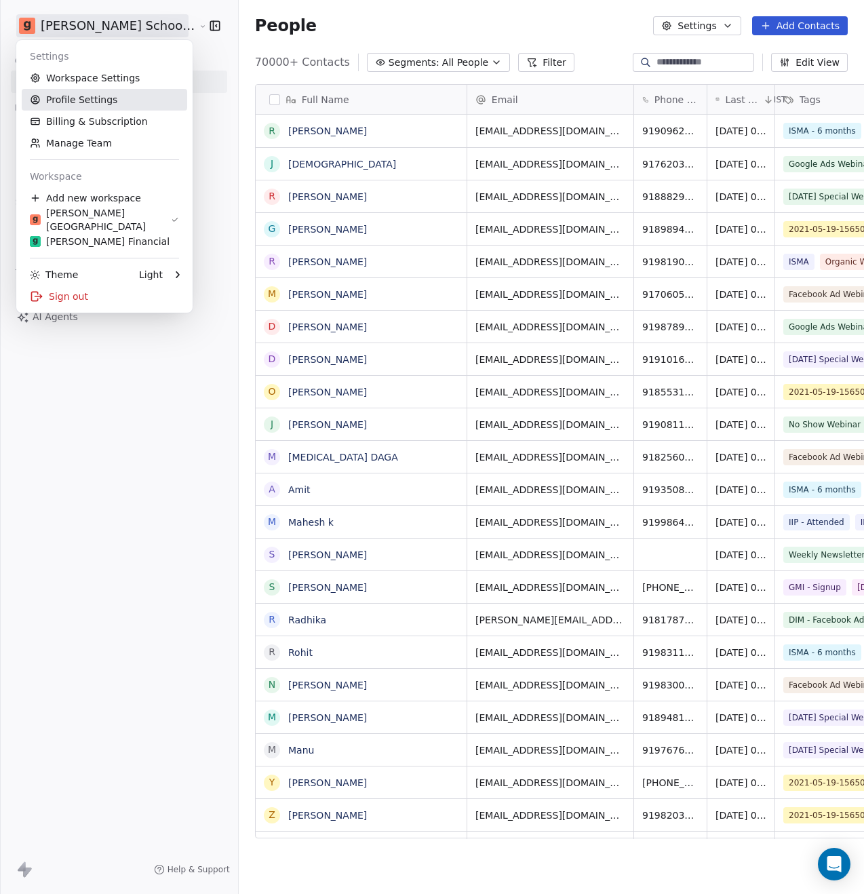
click at [107, 98] on link "Profile Settings" at bounding box center [104, 100] width 165 height 22
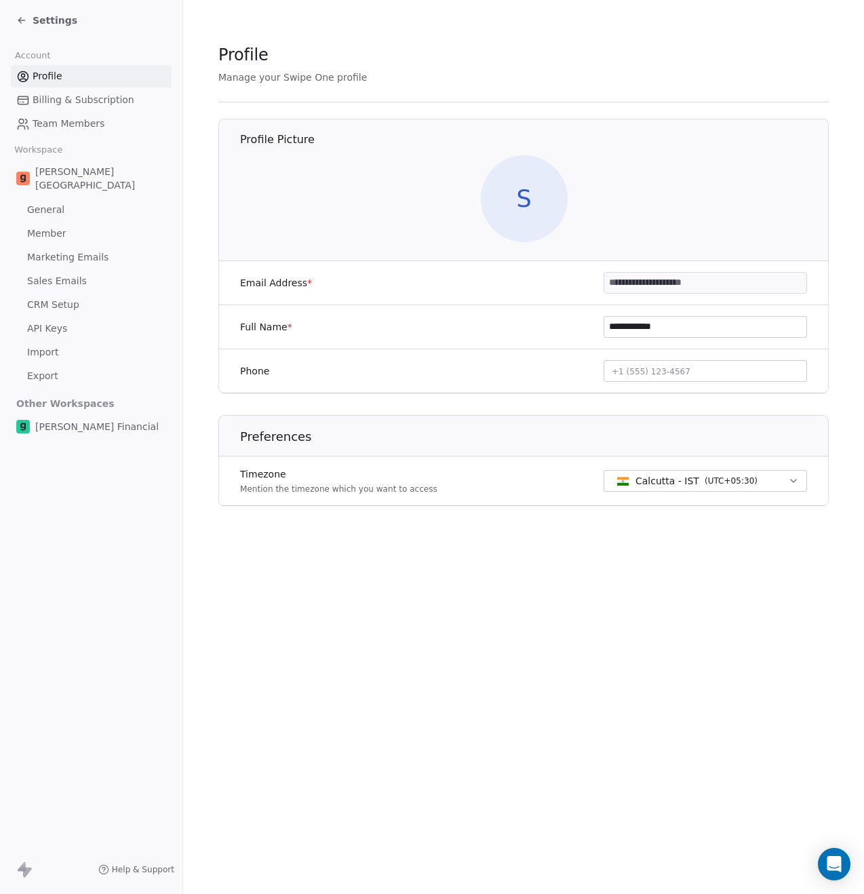
click at [49, 43] on div "Account Profile Billing & Subscription Team Members Workspace Goela School Gene…" at bounding box center [91, 240] width 182 height 398
click at [52, 20] on span "Settings" at bounding box center [55, 21] width 45 height 14
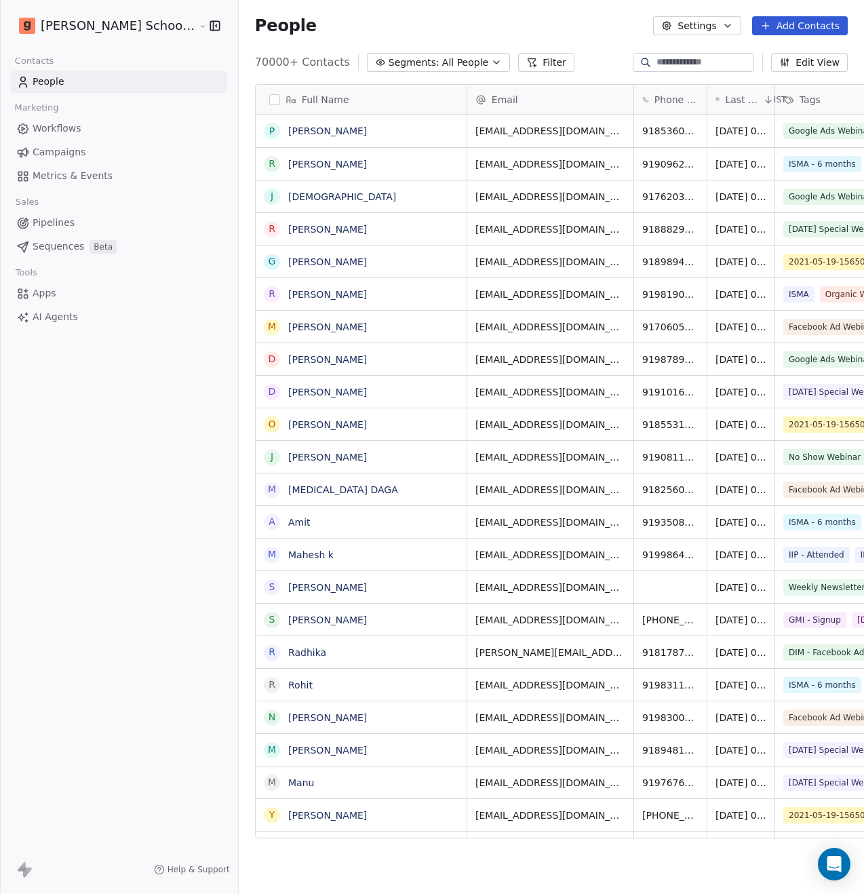
scroll to position [776, 659]
click at [98, 27] on html "Goela School of Finance LLP Contacts People Marketing Workflows Campaigns Metri…" at bounding box center [432, 447] width 864 height 894
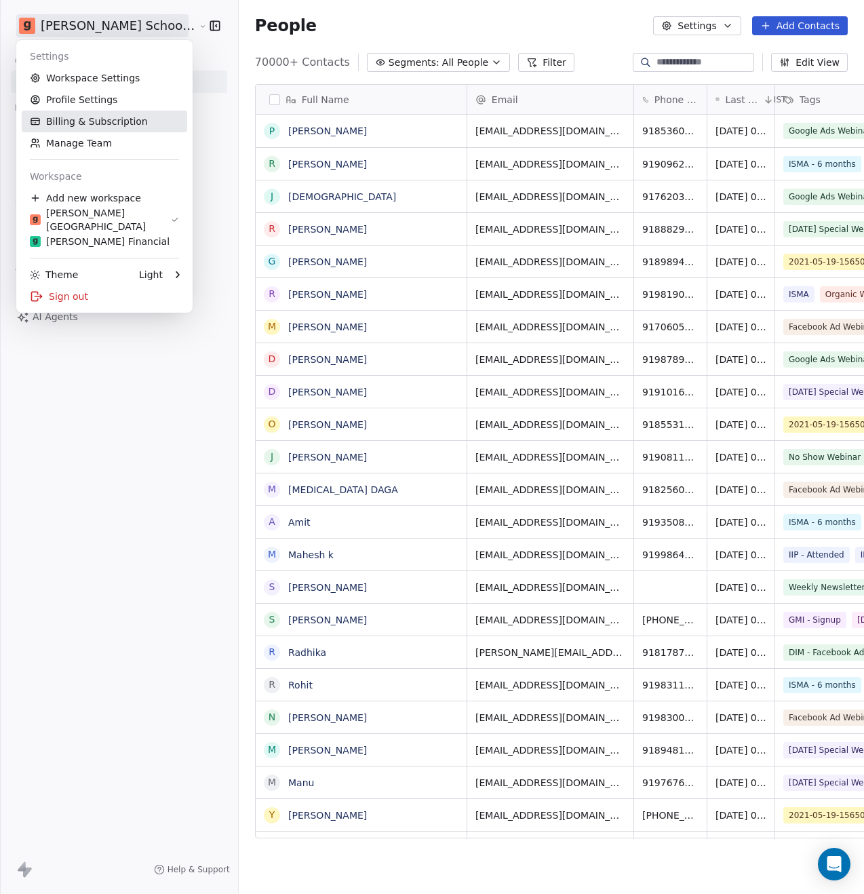
click at [102, 115] on link "Billing & Subscription" at bounding box center [104, 122] width 165 height 22
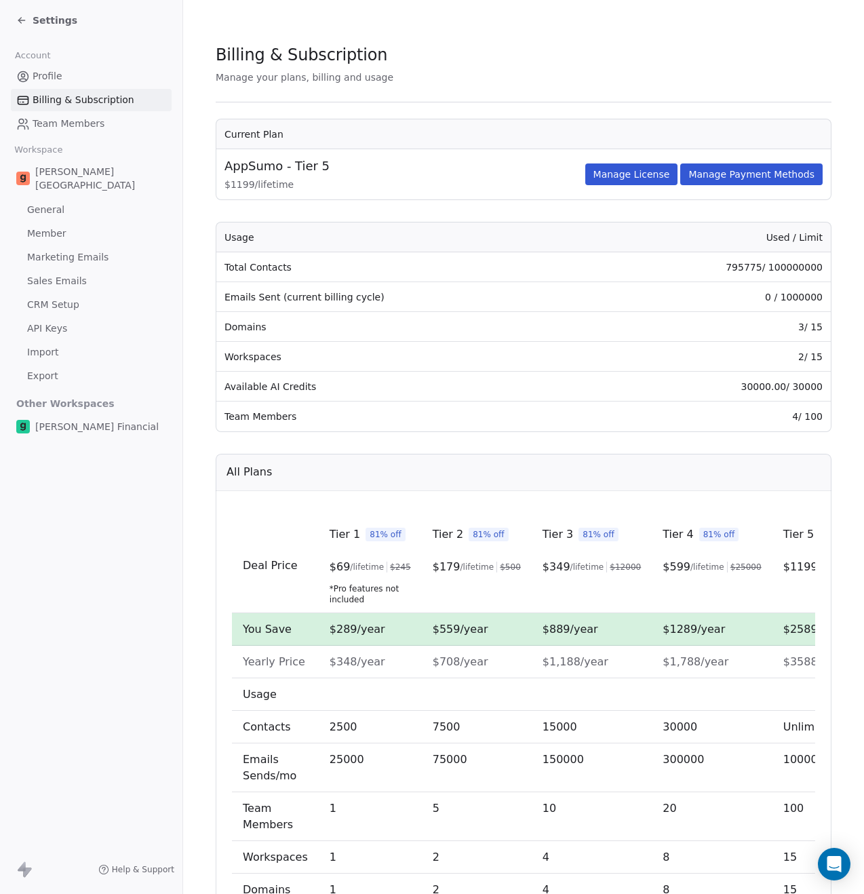
click at [49, 24] on span "Settings" at bounding box center [55, 21] width 45 height 14
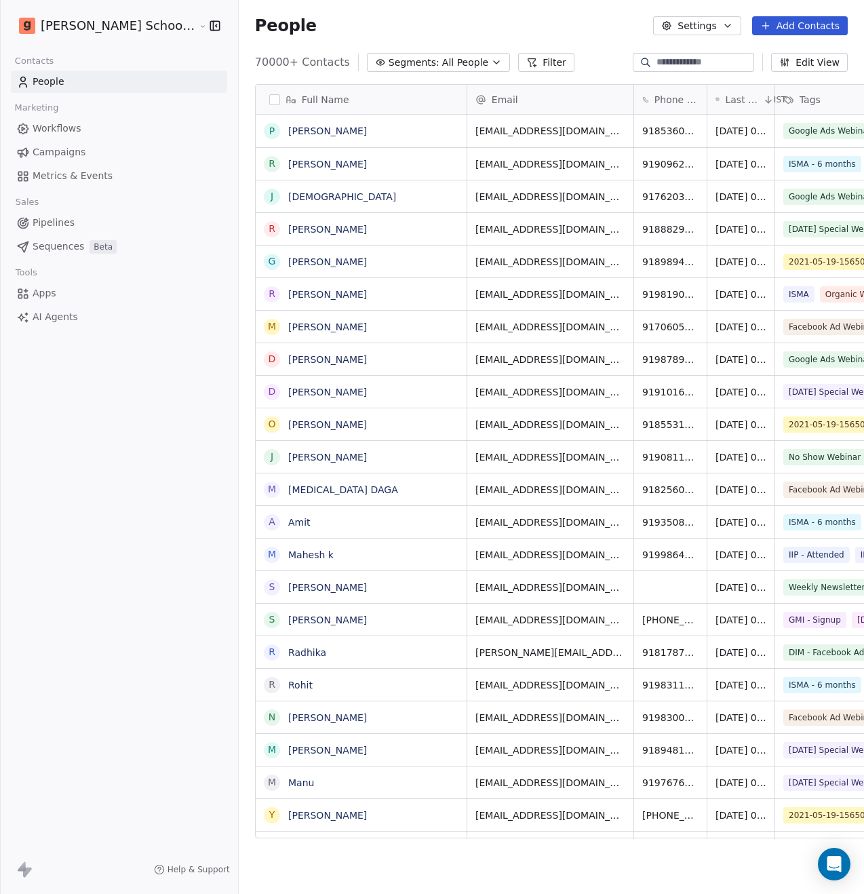
scroll to position [776, 659]
click at [96, 30] on html "Goela School of Finance LLP Contacts People Marketing Workflows Campaigns Metri…" at bounding box center [432, 447] width 864 height 894
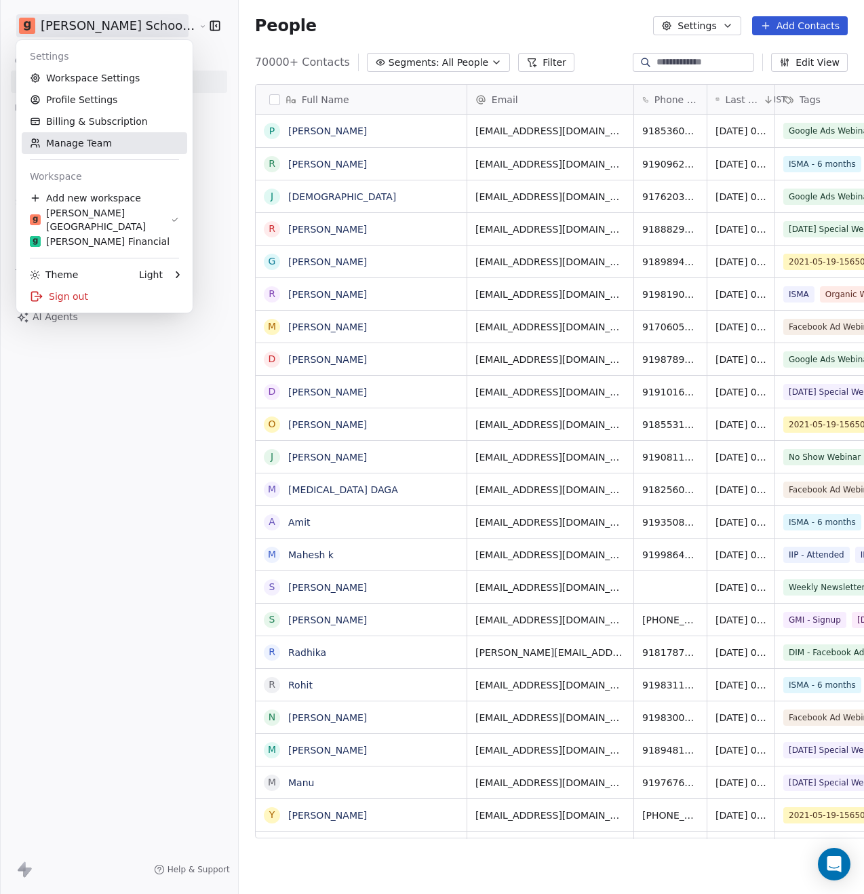
click at [106, 141] on link "Manage Team" at bounding box center [104, 143] width 165 height 22
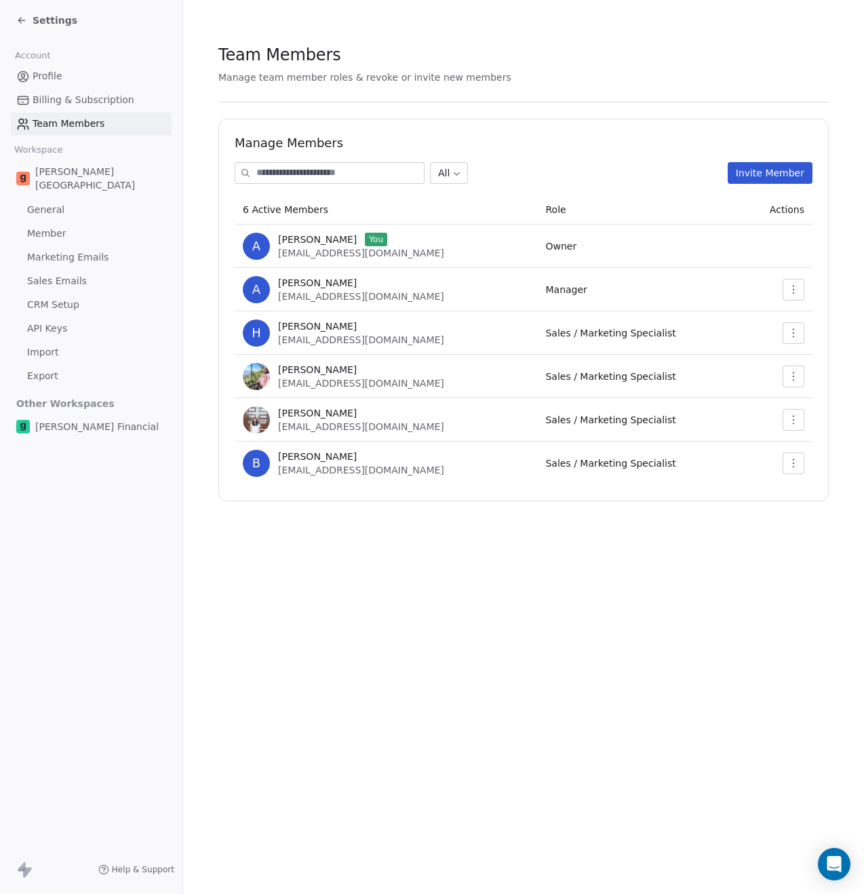
click at [66, 274] on span "Sales Emails" at bounding box center [57, 281] width 60 height 14
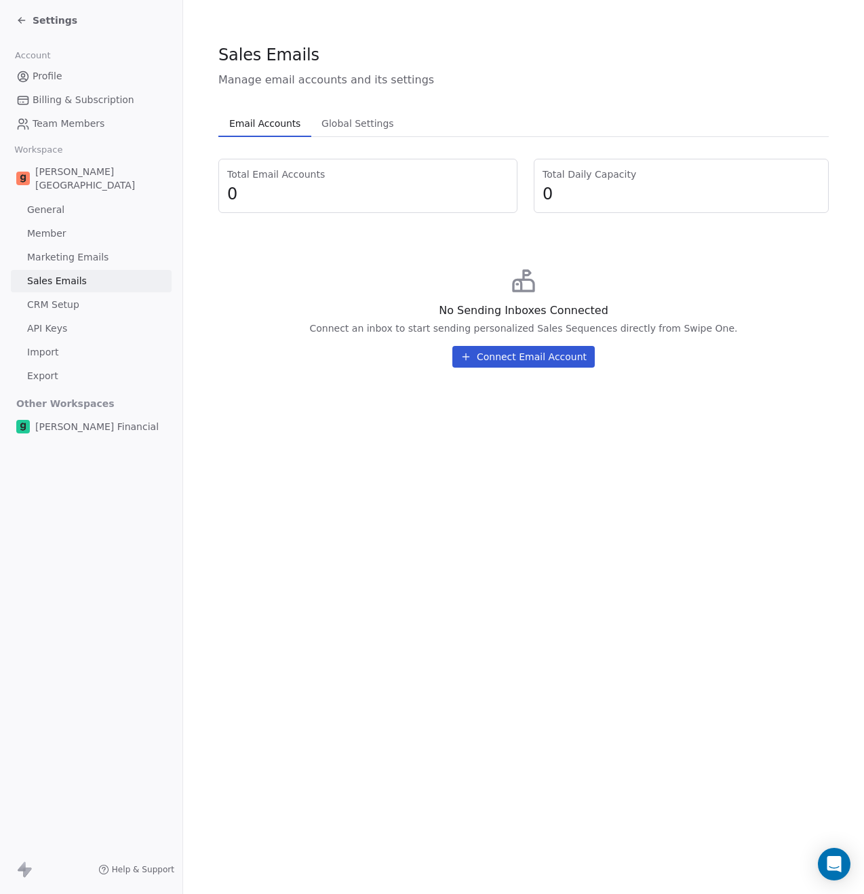
click at [72, 250] on span "Marketing Emails" at bounding box center [67, 257] width 81 height 14
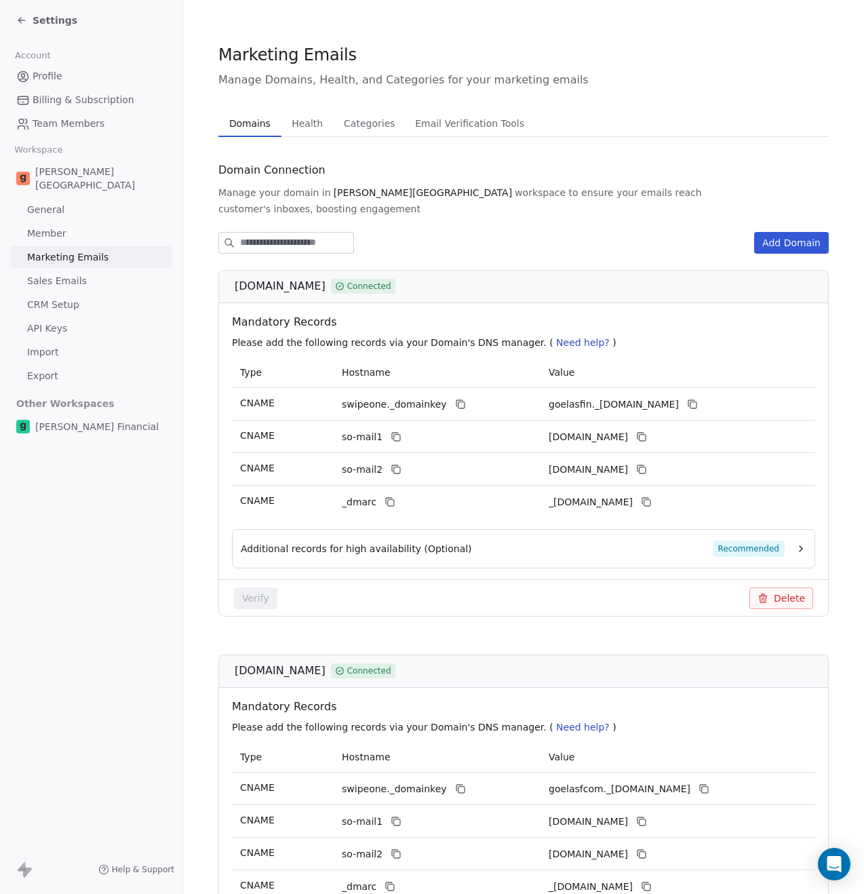
click at [73, 274] on span "Sales Emails" at bounding box center [57, 281] width 60 height 14
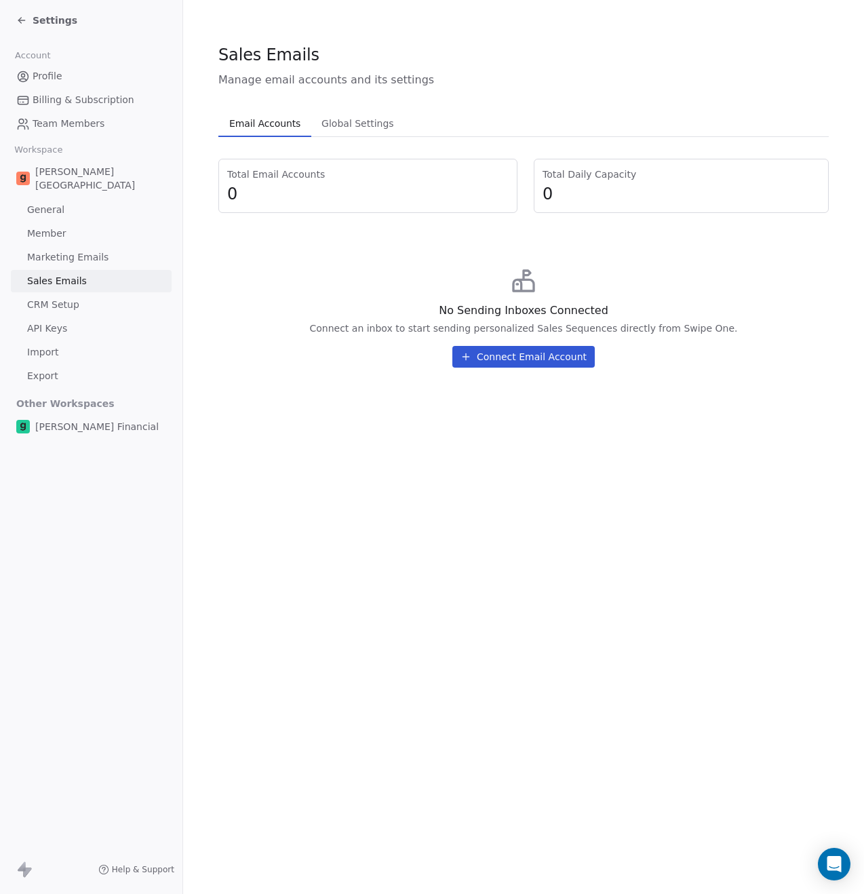
click at [370, 127] on span "Global Settings" at bounding box center [357, 123] width 83 height 19
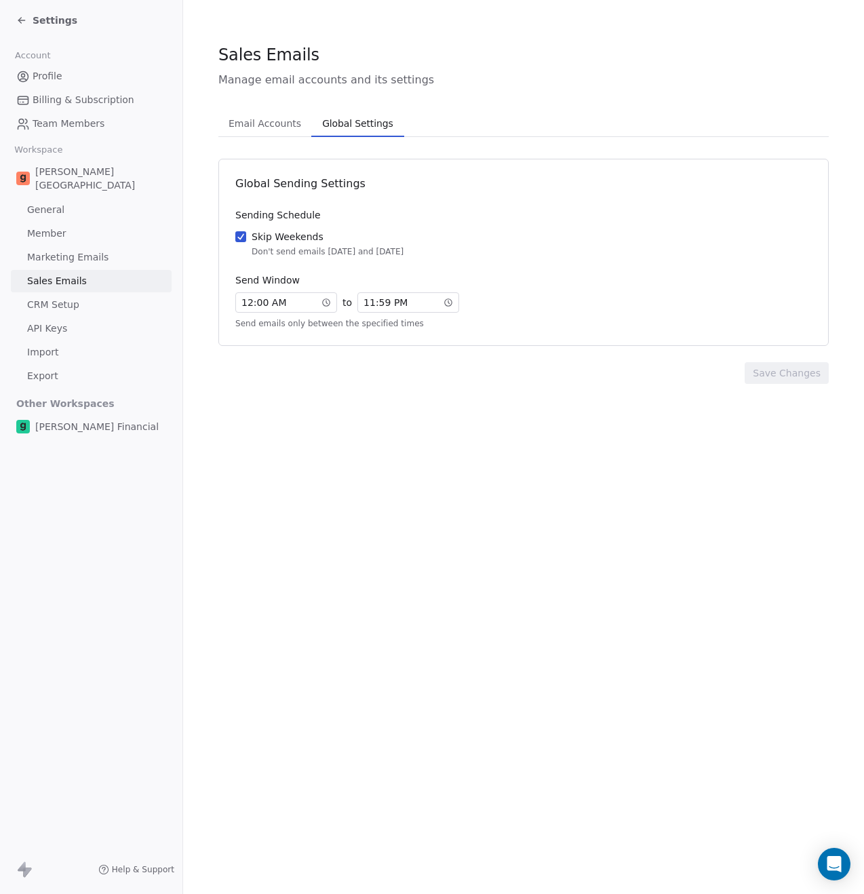
click at [244, 121] on span "Email Accounts" at bounding box center [264, 123] width 83 height 19
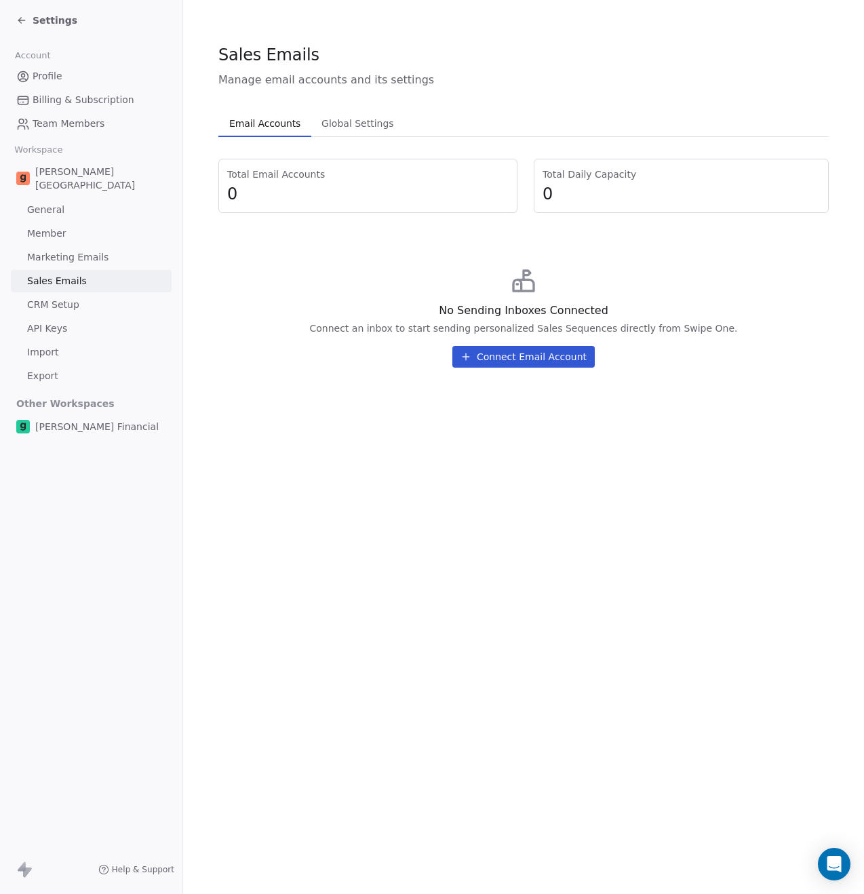
click at [103, 250] on span "Marketing Emails" at bounding box center [67, 257] width 81 height 14
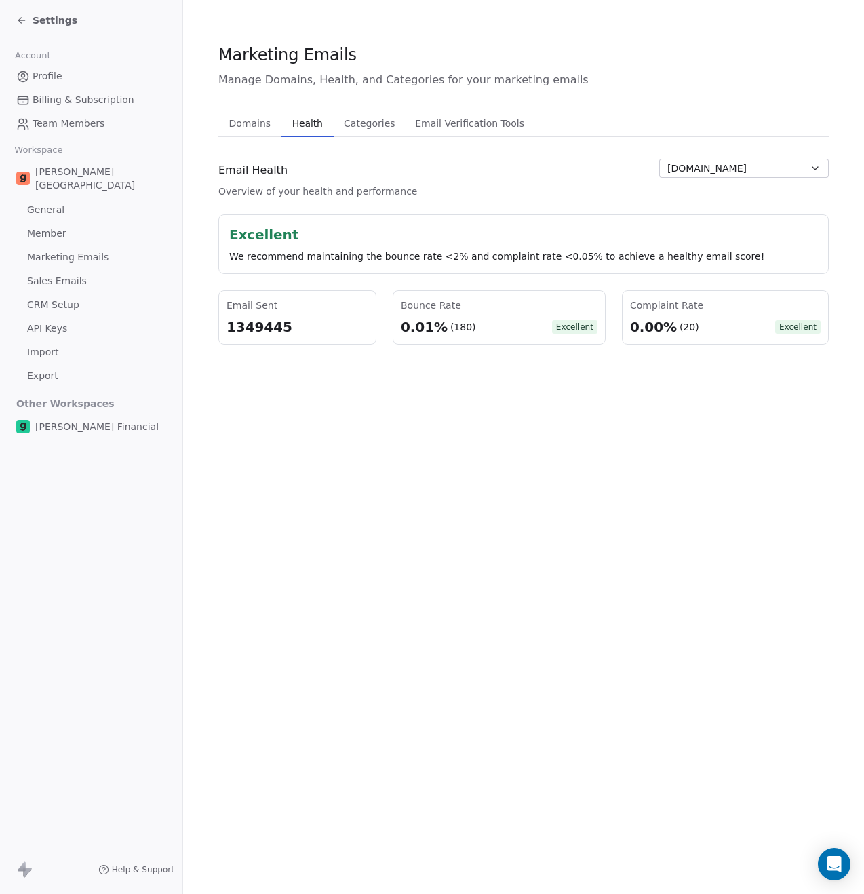
click at [295, 130] on span "Health" at bounding box center [307, 123] width 41 height 19
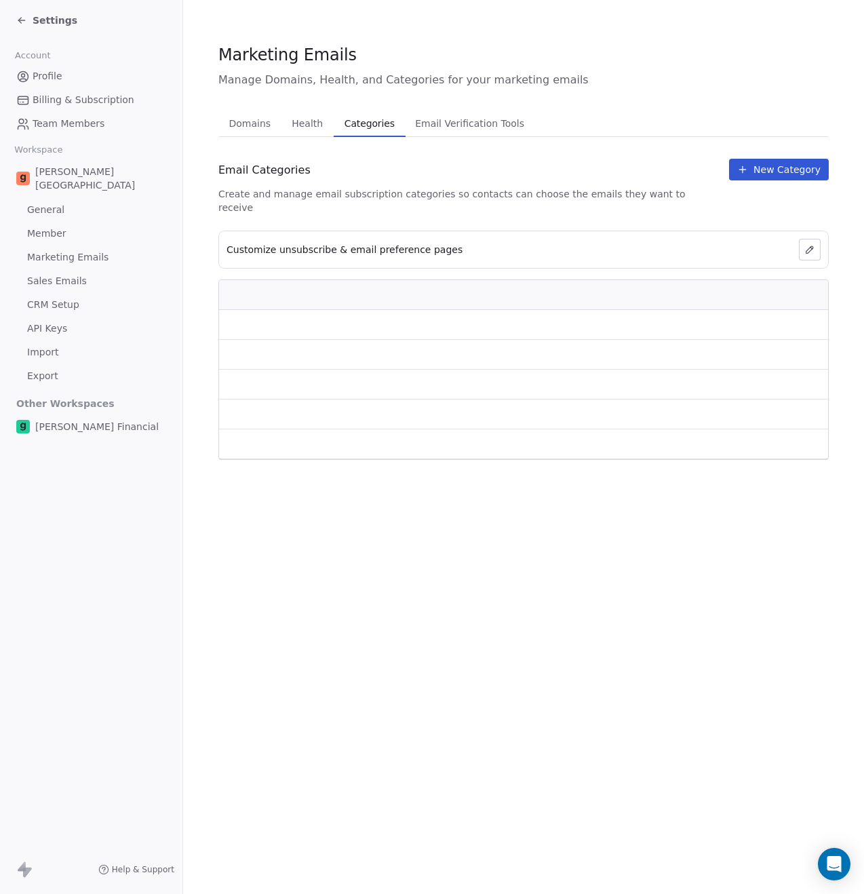
click at [360, 116] on span "Categories" at bounding box center [369, 123] width 61 height 19
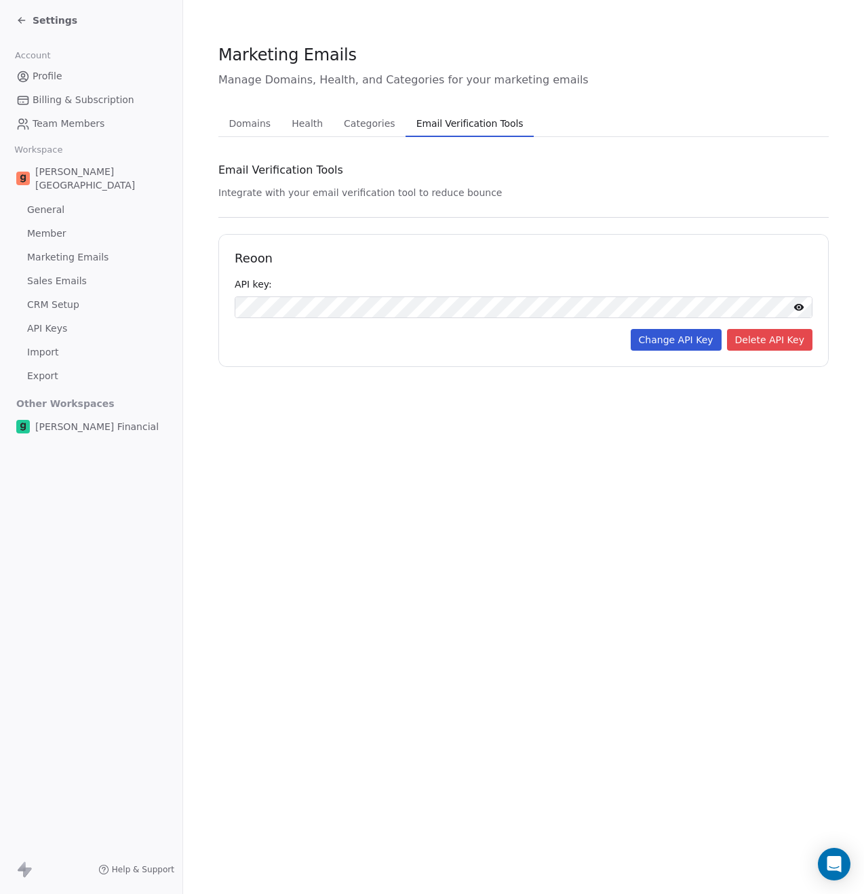
click at [456, 122] on span "Email Verification Tools" at bounding box center [470, 123] width 118 height 19
click at [250, 127] on span "Domains" at bounding box center [250, 123] width 53 height 19
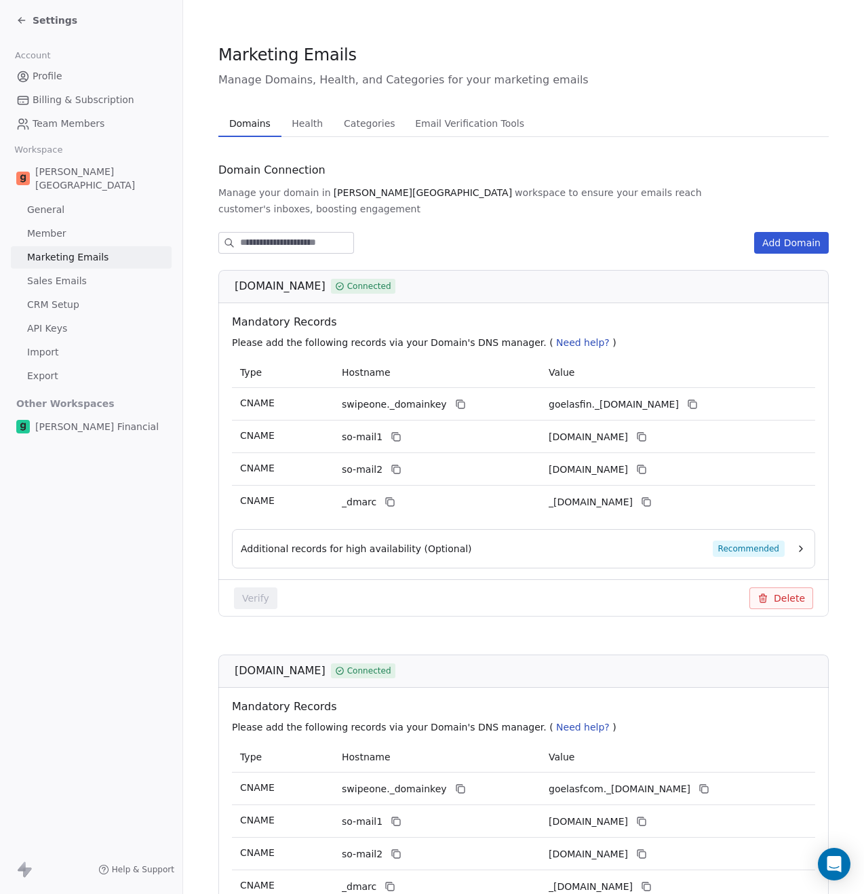
click at [86, 270] on link "Sales Emails" at bounding box center [91, 281] width 161 height 22
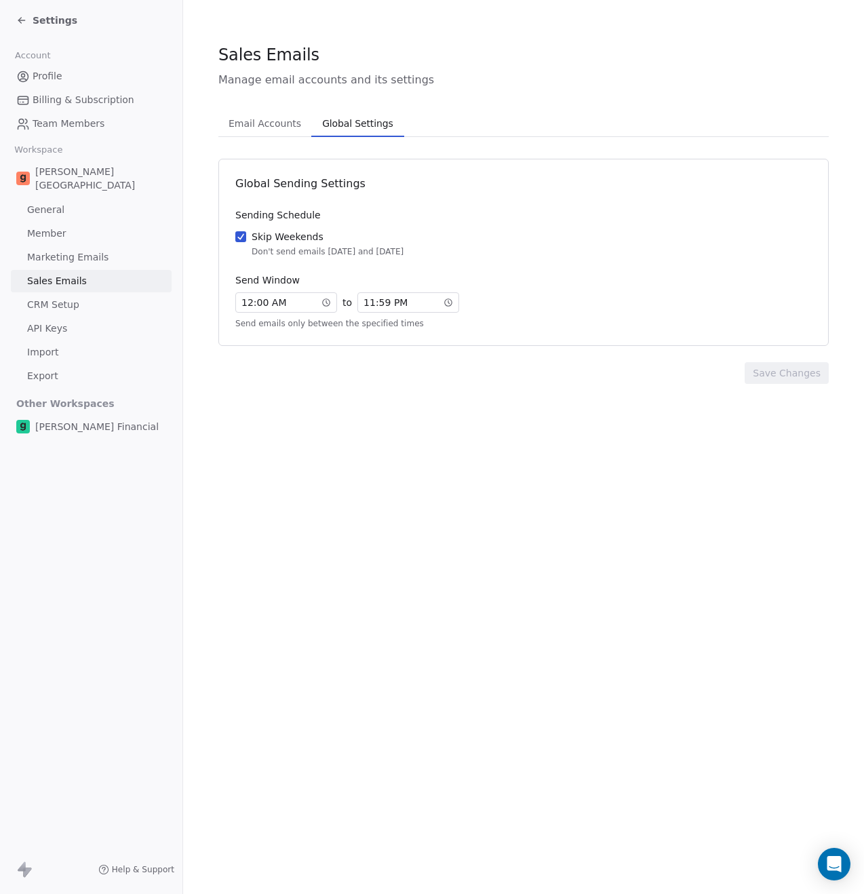
click at [341, 132] on span "Global Settings" at bounding box center [357, 123] width 81 height 19
click at [283, 130] on span "Email Accounts" at bounding box center [264, 123] width 83 height 19
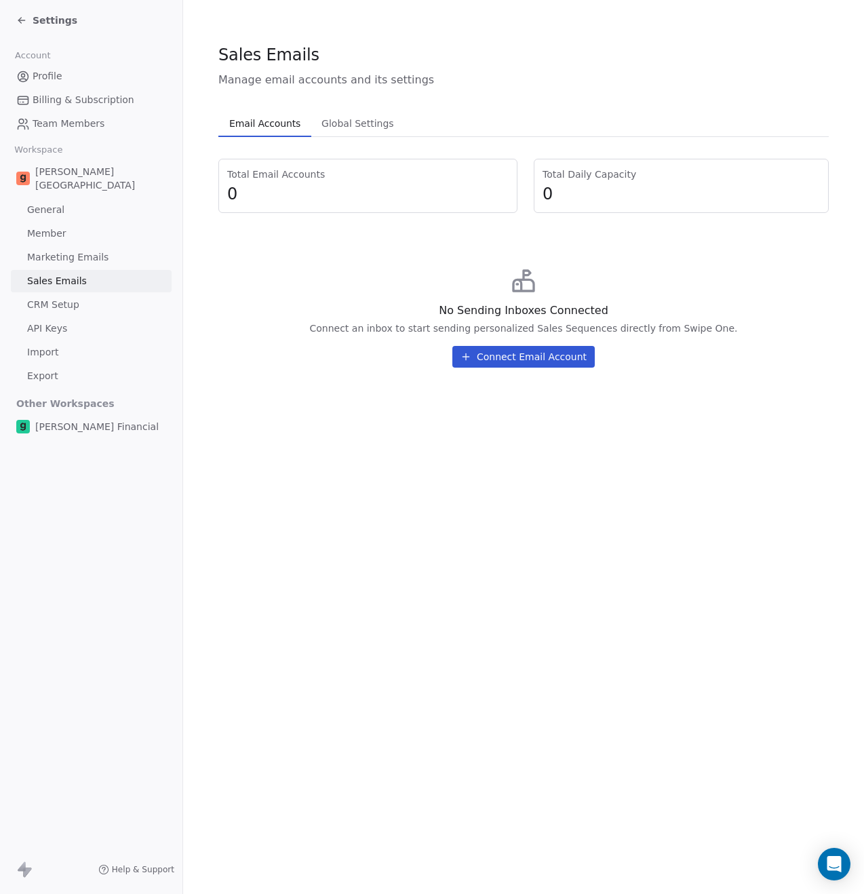
click at [72, 298] on span "CRM Setup" at bounding box center [53, 305] width 52 height 14
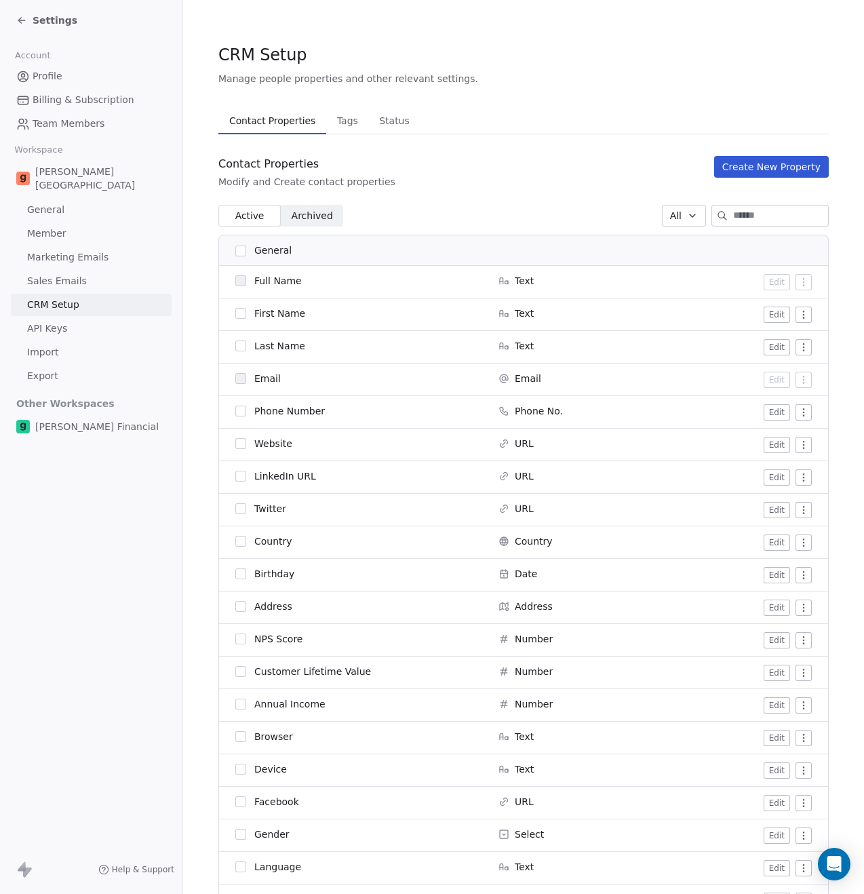
click at [332, 127] on span "Tags" at bounding box center [348, 120] width 32 height 19
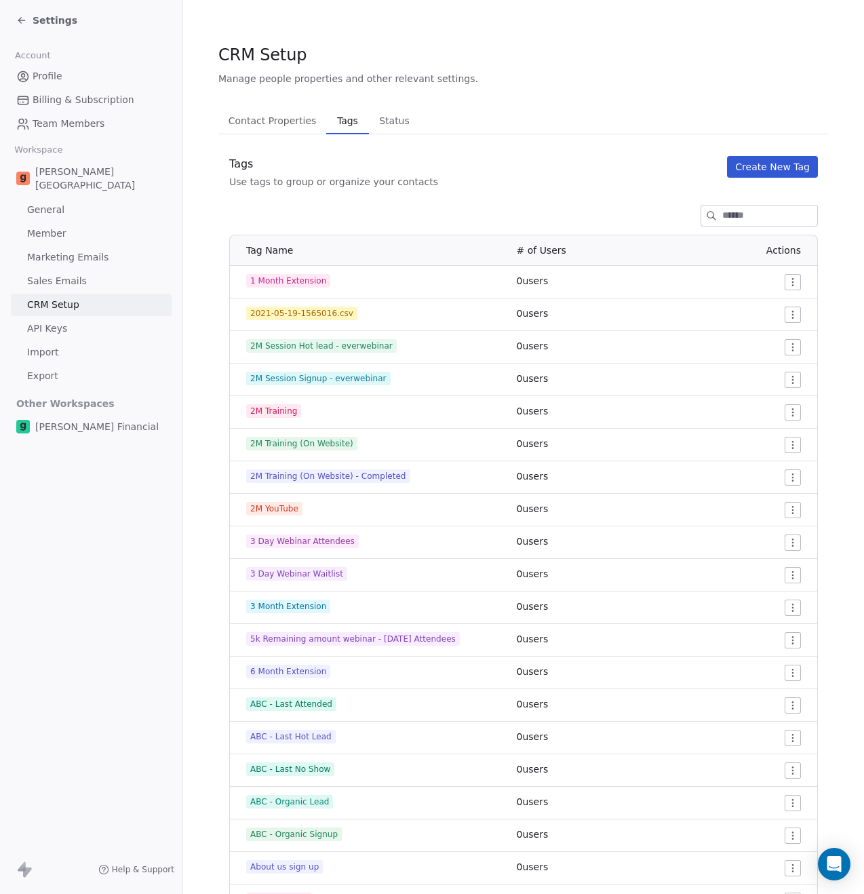
click at [384, 123] on span "Status" at bounding box center [394, 120] width 41 height 19
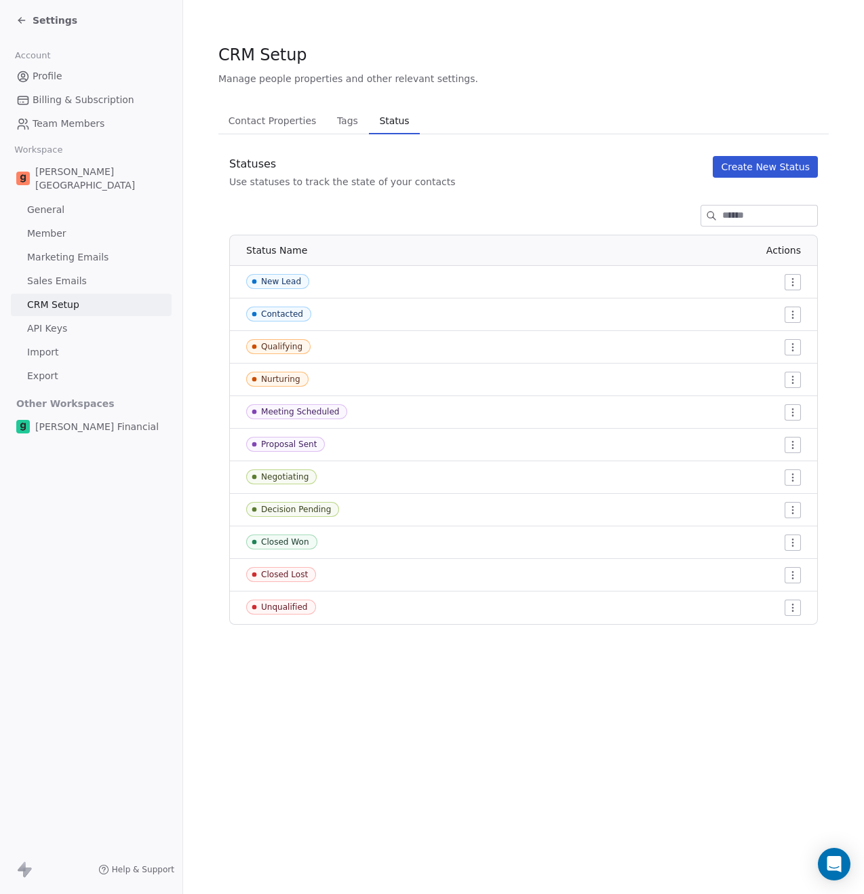
click at [59, 321] on span "API Keys" at bounding box center [47, 328] width 40 height 14
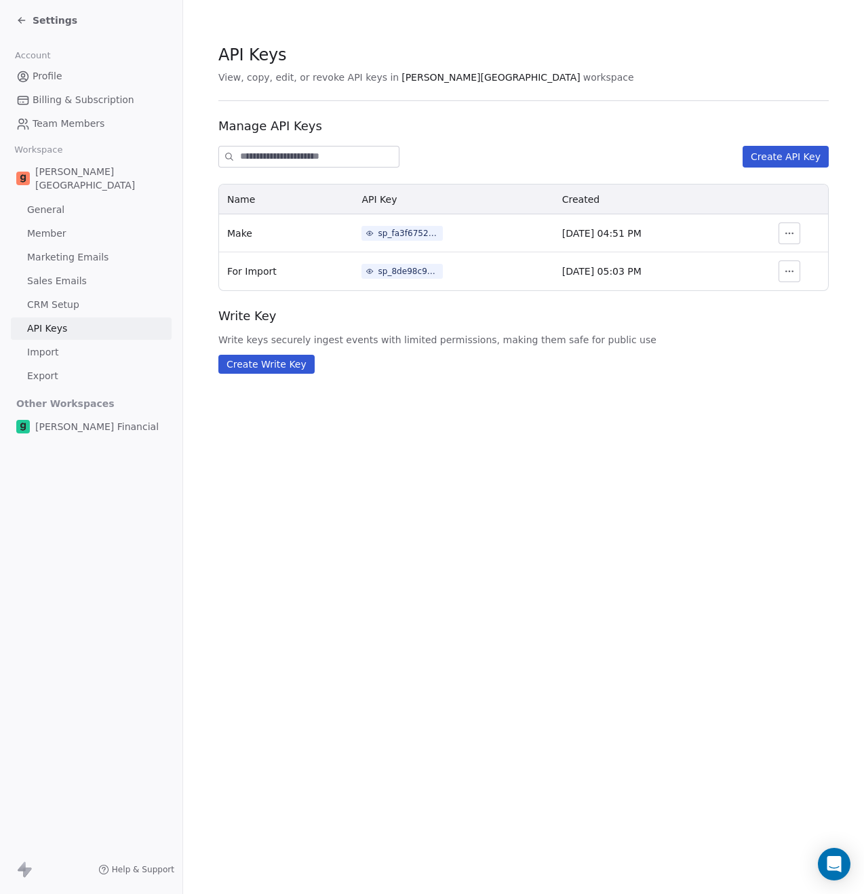
click at [58, 341] on link "Import" at bounding box center [91, 352] width 161 height 22
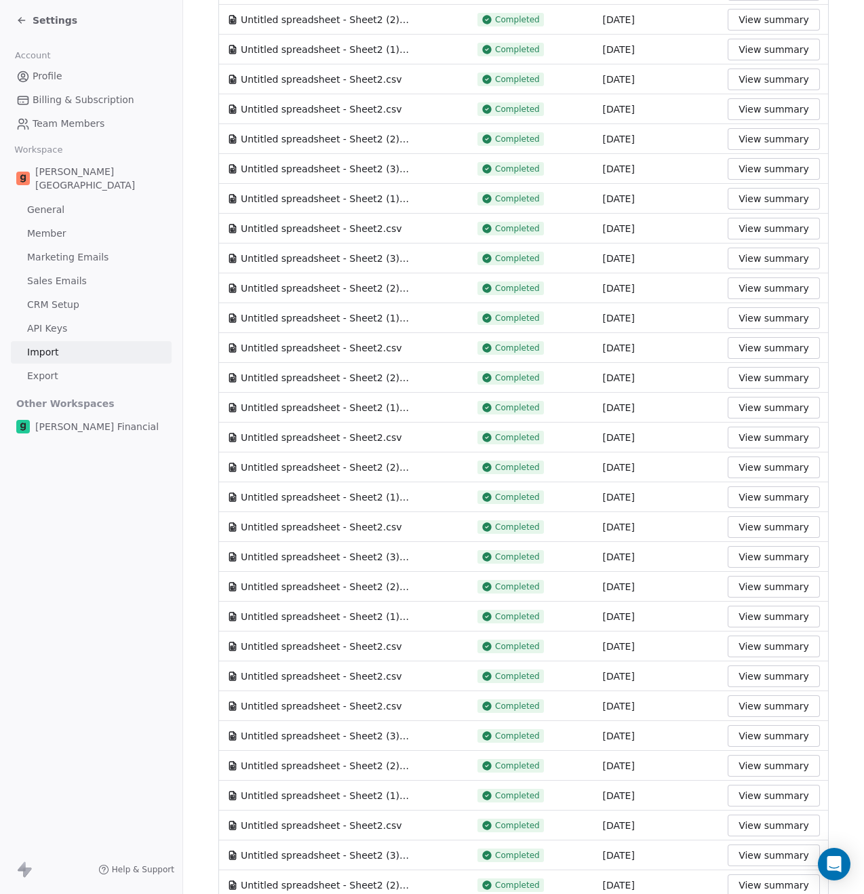
scroll to position [1291, 0]
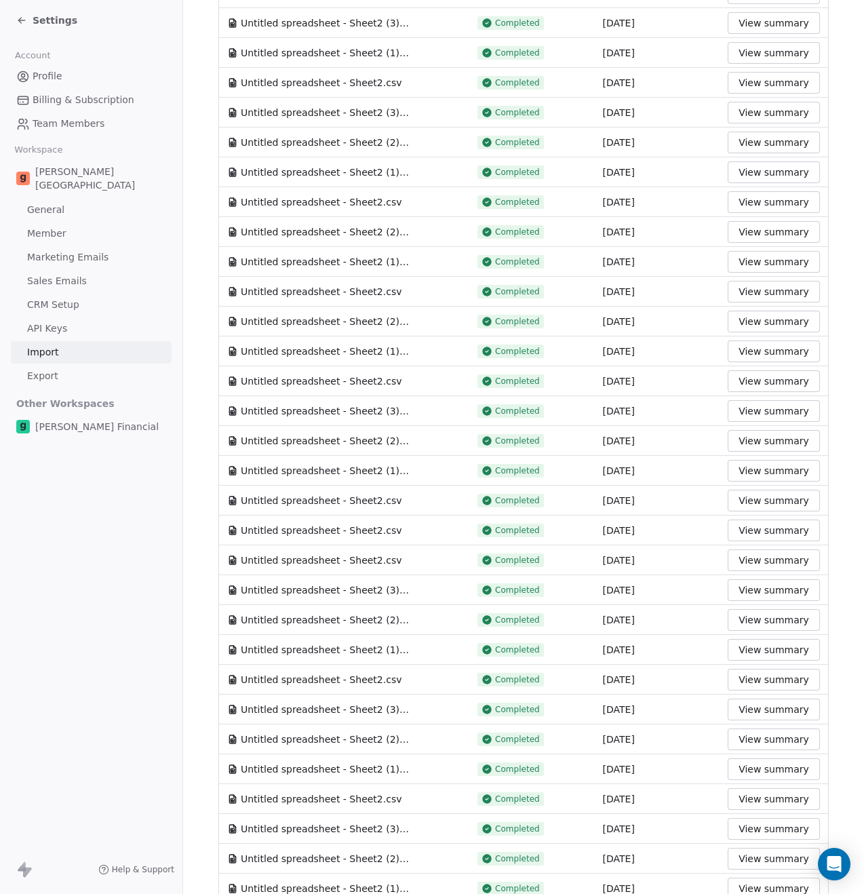
click at [38, 369] on span "Export" at bounding box center [42, 376] width 31 height 14
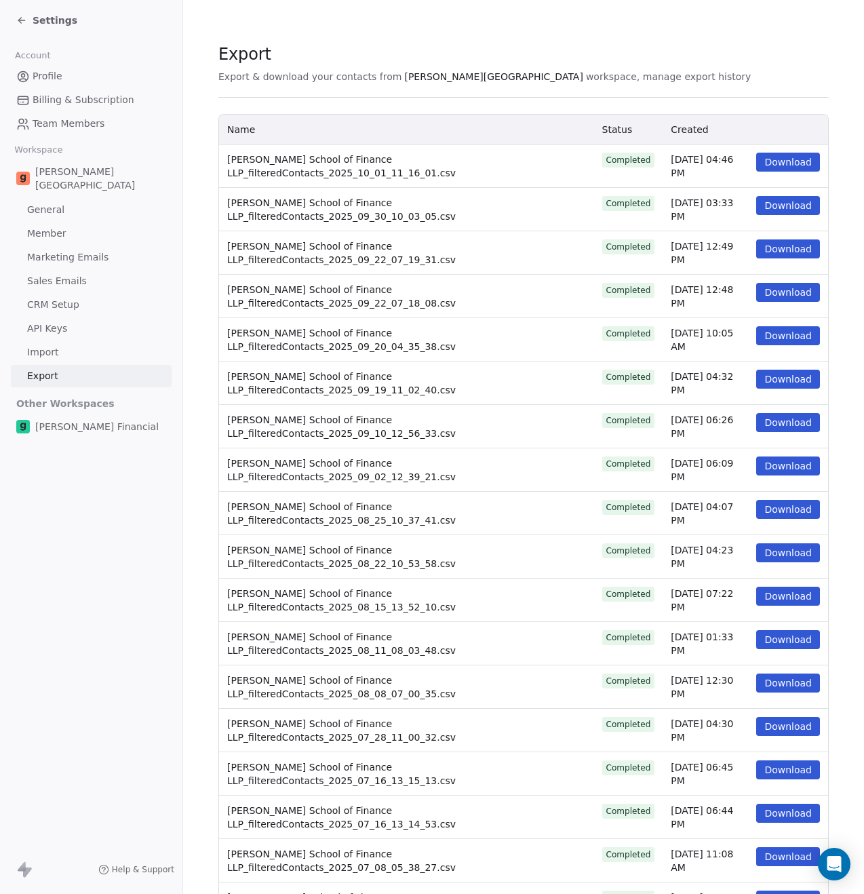
click at [81, 414] on div "Goela Financial" at bounding box center [91, 426] width 161 height 24
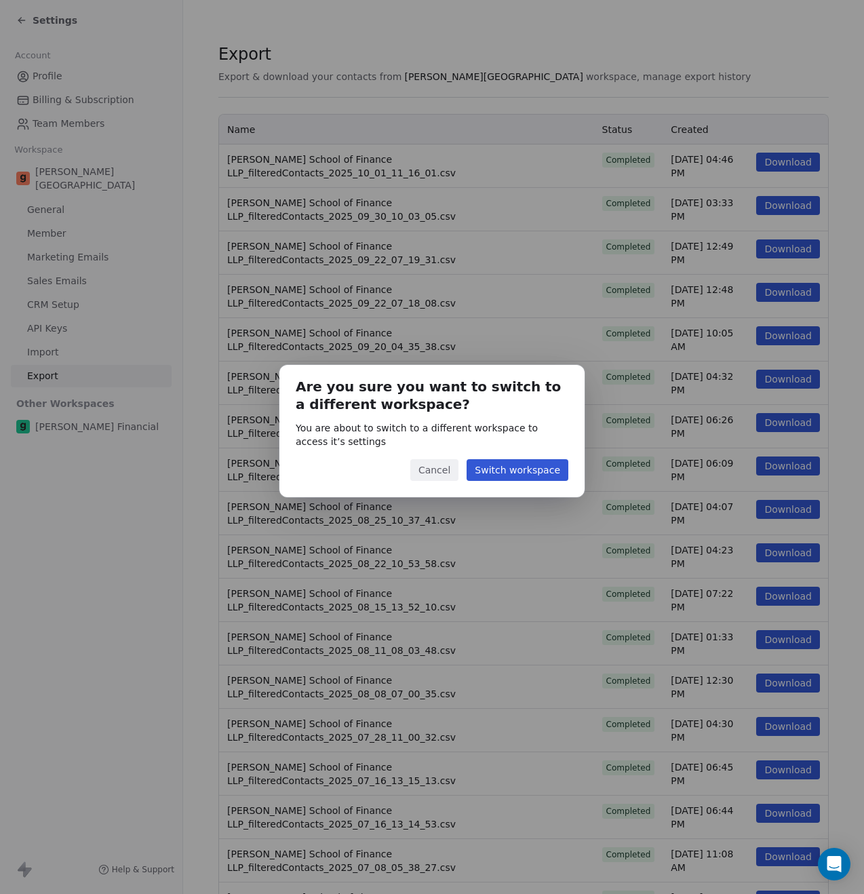
click at [444, 464] on button "Cancel" at bounding box center [434, 470] width 48 height 22
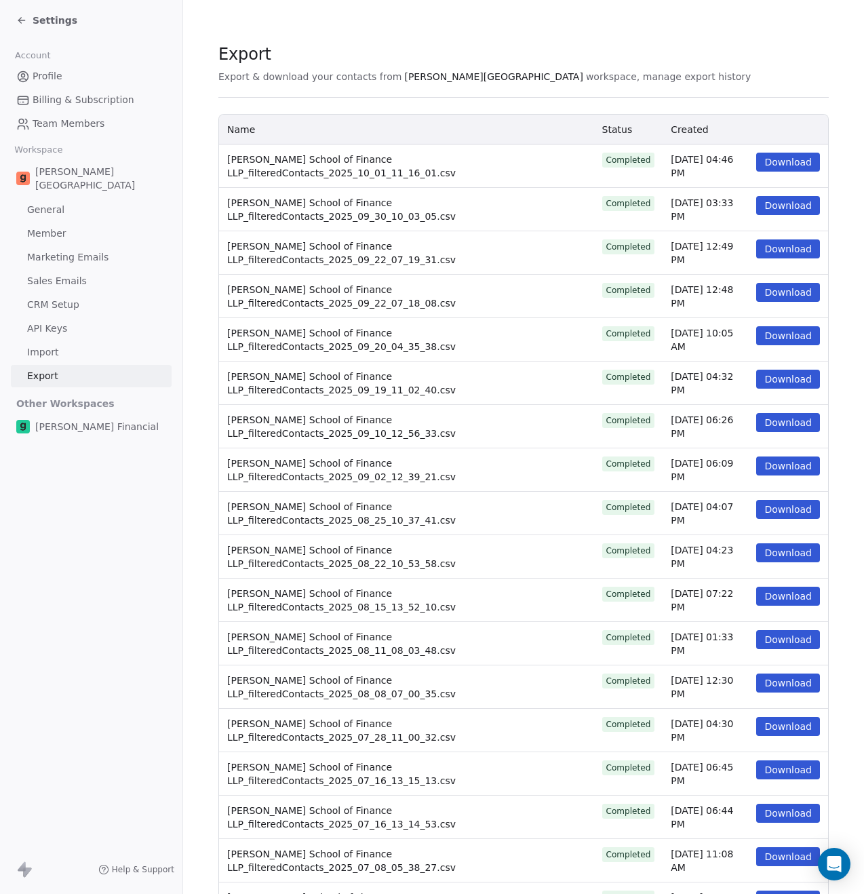
click at [56, 203] on span "General" at bounding box center [45, 210] width 37 height 14
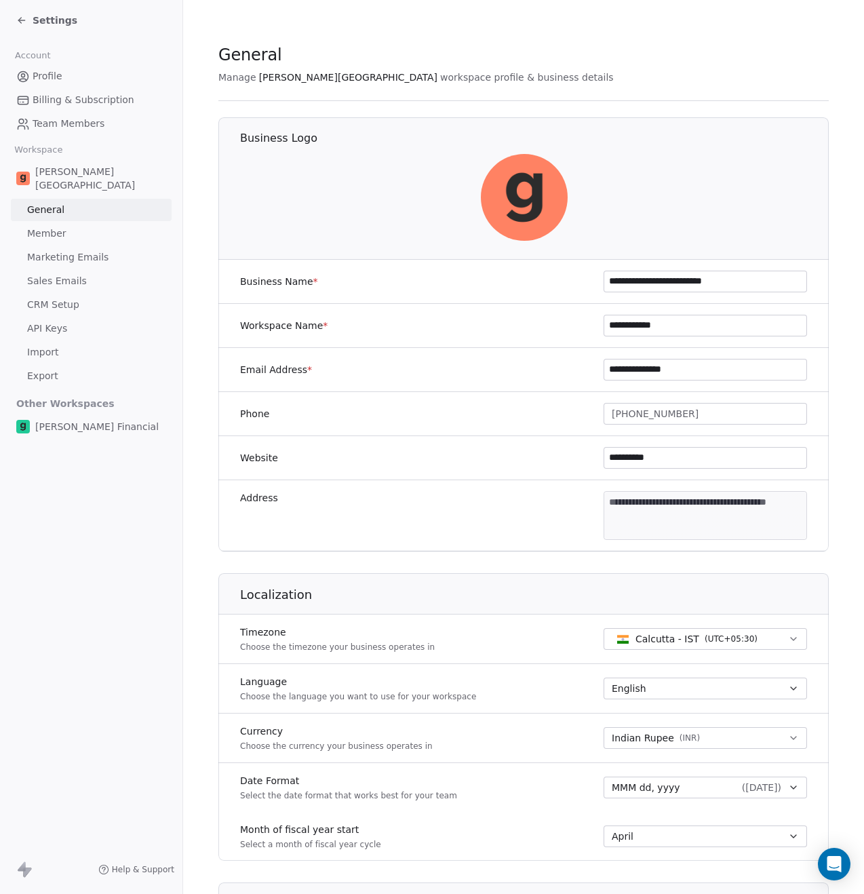
click at [37, 226] on span "Member" at bounding box center [46, 233] width 39 height 14
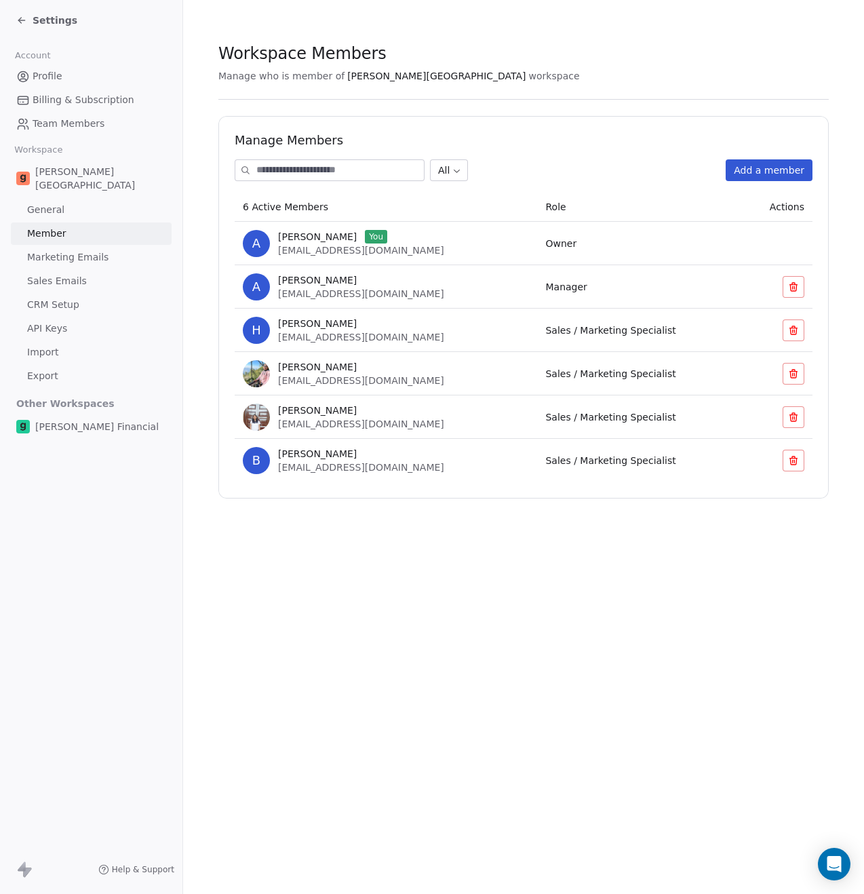
click at [51, 250] on span "Marketing Emails" at bounding box center [67, 257] width 81 height 14
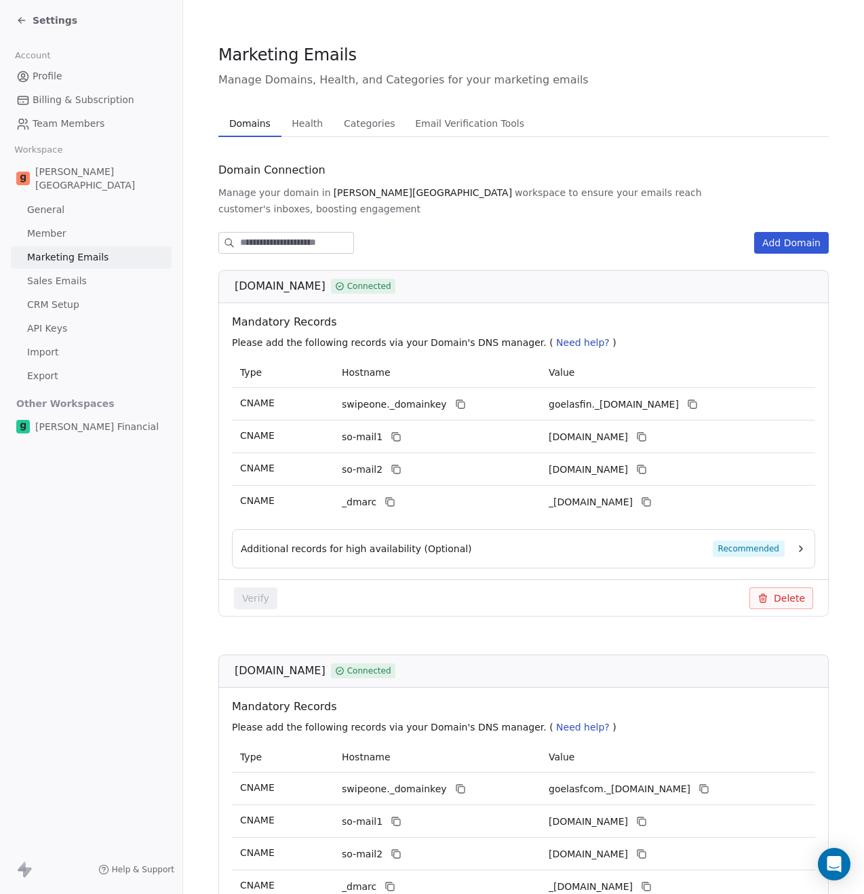
click at [293, 127] on span "Health" at bounding box center [307, 123] width 42 height 19
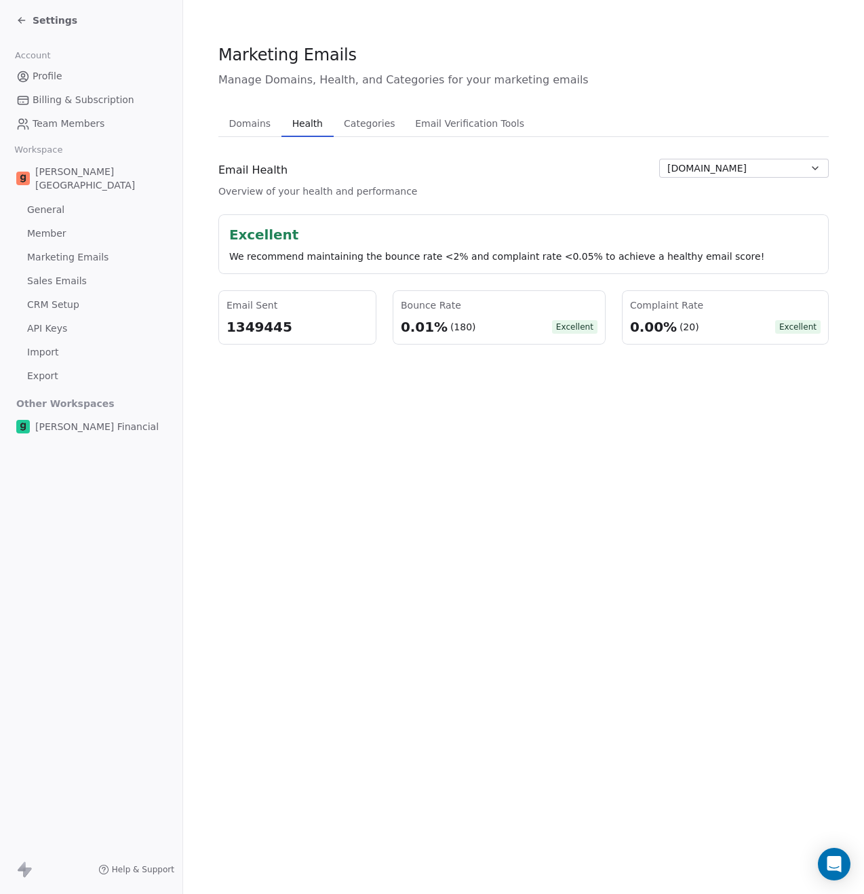
click at [679, 175] on button "goelasf.in" at bounding box center [743, 168] width 169 height 19
click at [696, 217] on span "goelasf.com" at bounding box center [712, 219] width 79 height 14
click at [709, 172] on span "goelasf.com" at bounding box center [706, 168] width 79 height 14
click at [704, 192] on span "goelasf.in" at bounding box center [712, 198] width 79 height 14
click at [380, 129] on span "Categories" at bounding box center [369, 123] width 62 height 19
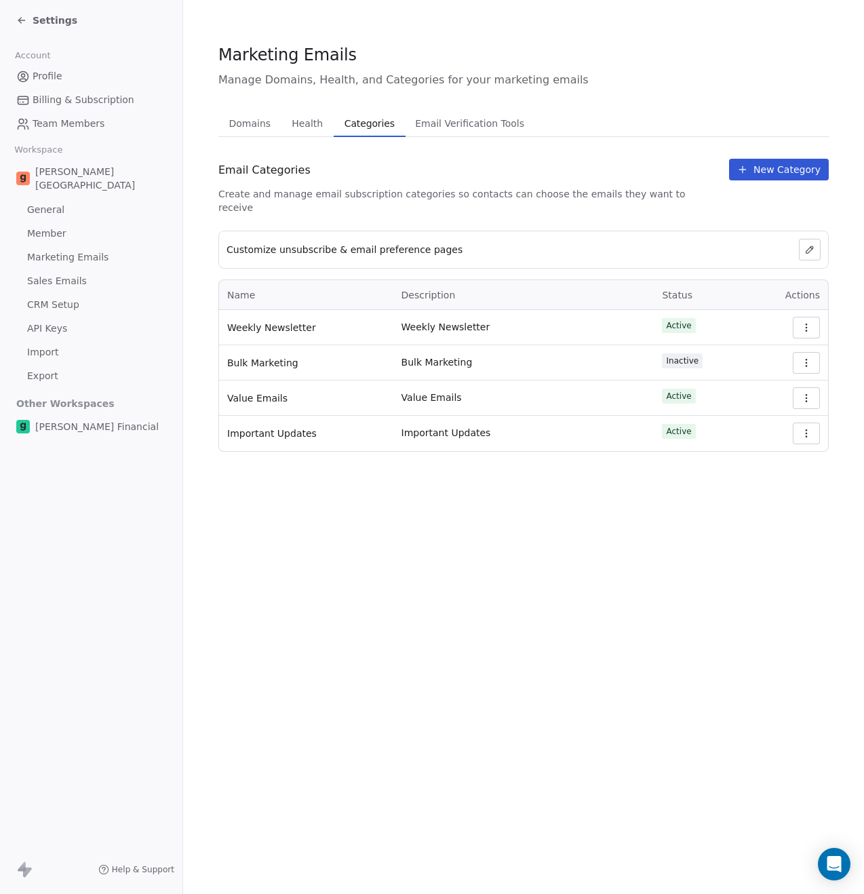
click at [814, 244] on icon at bounding box center [809, 249] width 11 height 11
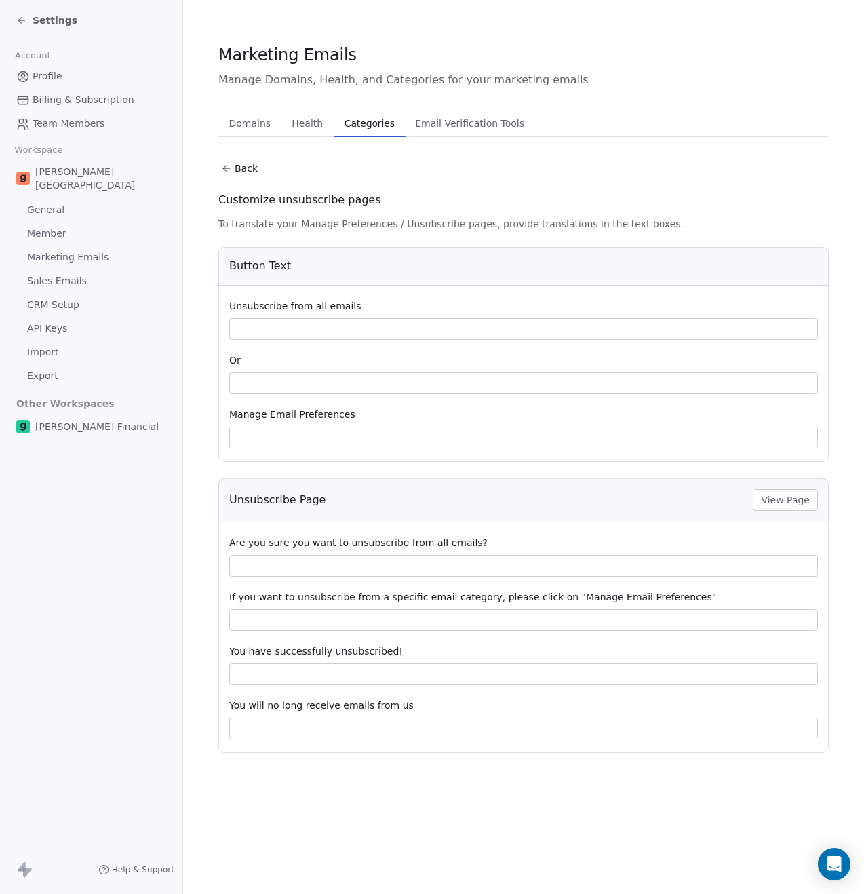
click at [249, 170] on button "Back" at bounding box center [239, 168] width 53 height 24
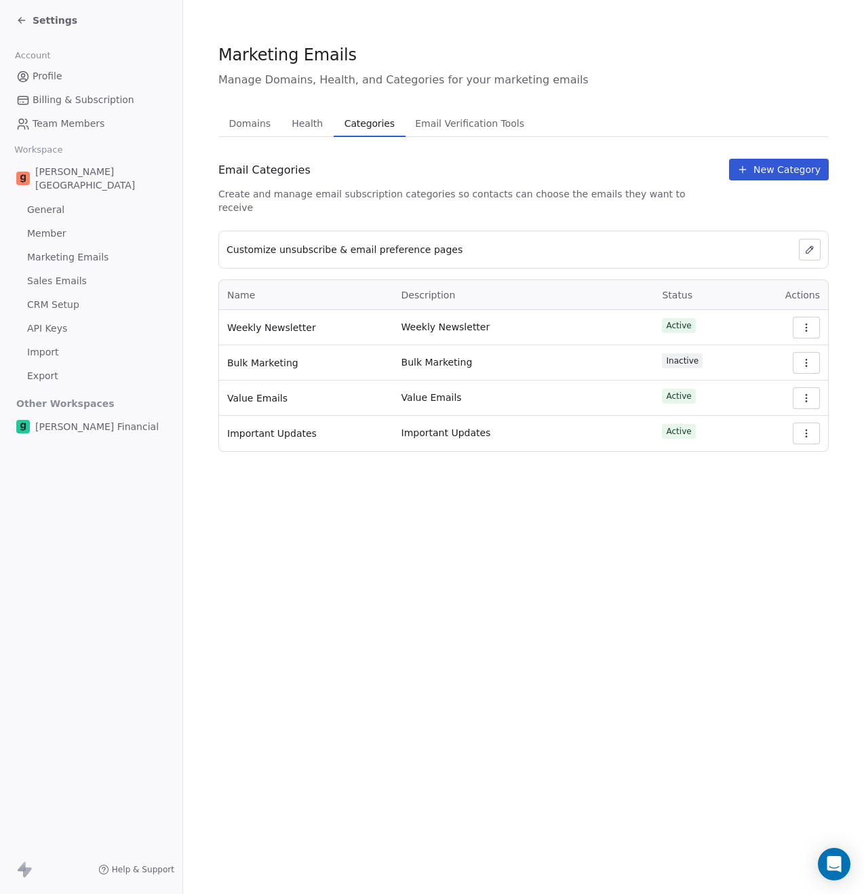
click at [471, 129] on span "Email Verification Tools" at bounding box center [469, 123] width 120 height 19
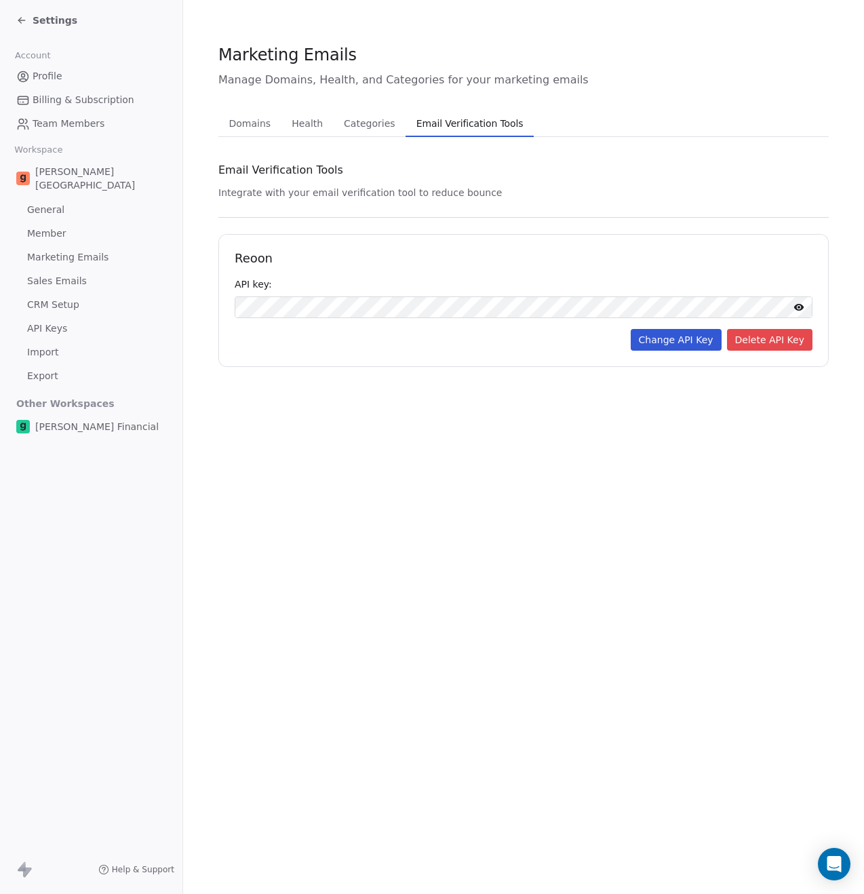
click at [367, 130] on span "Categories" at bounding box center [369, 123] width 62 height 19
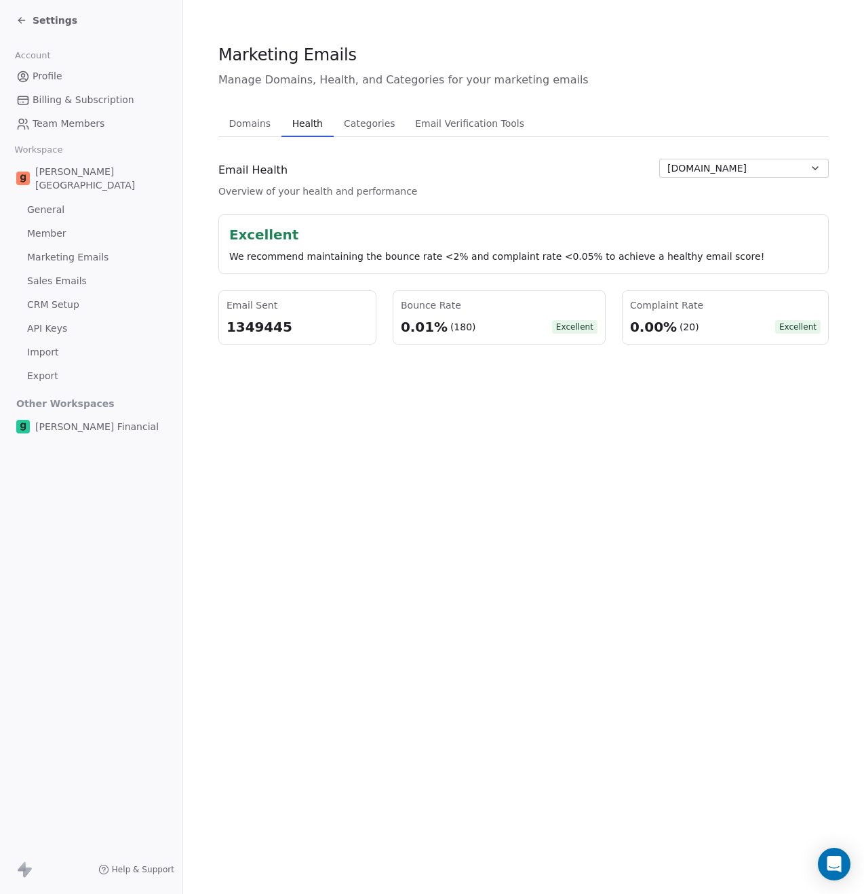
click at [300, 127] on span "Health" at bounding box center [307, 123] width 41 height 19
click at [237, 127] on span "Domains" at bounding box center [250, 123] width 53 height 19
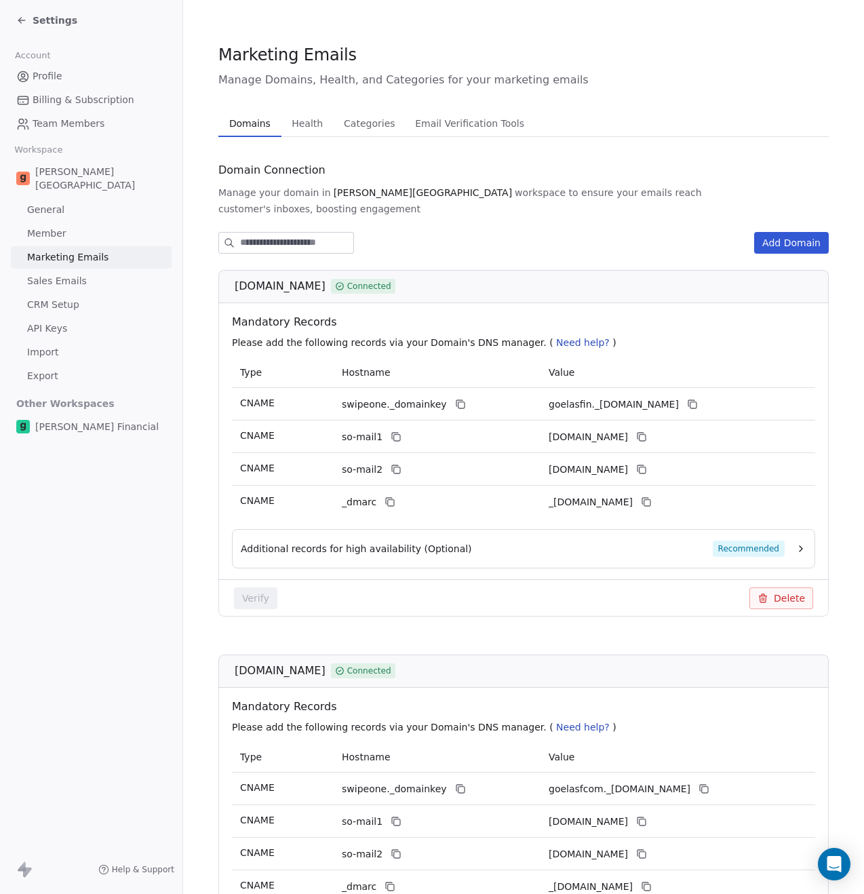
click at [66, 317] on link "API Keys" at bounding box center [91, 328] width 161 height 22
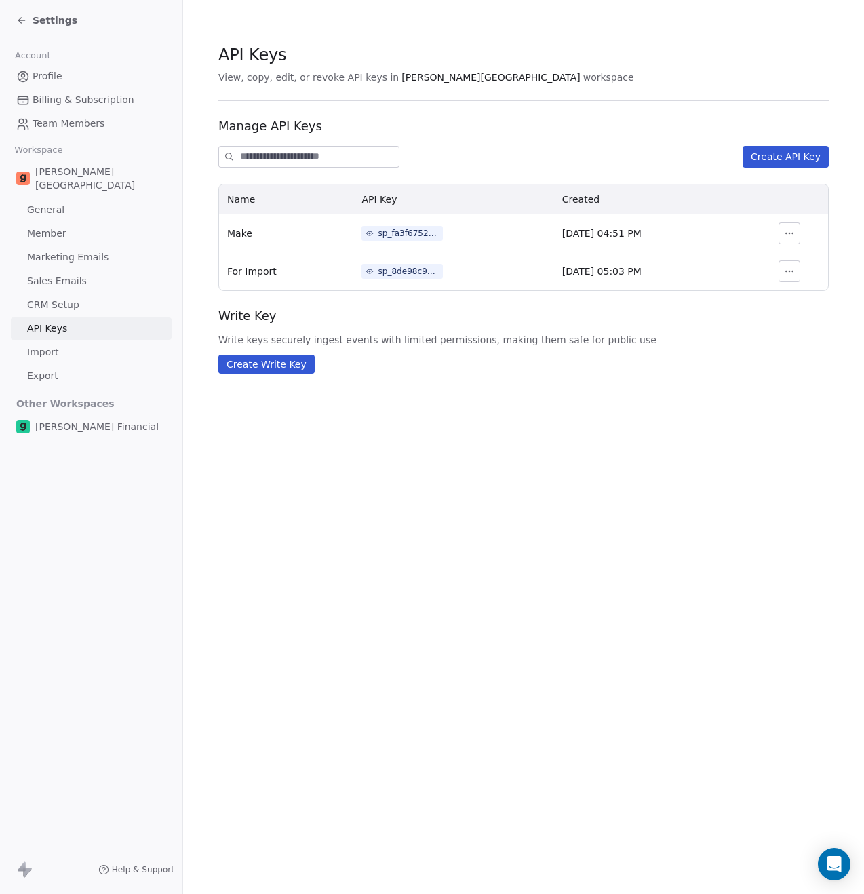
click at [61, 203] on span "General" at bounding box center [45, 210] width 37 height 14
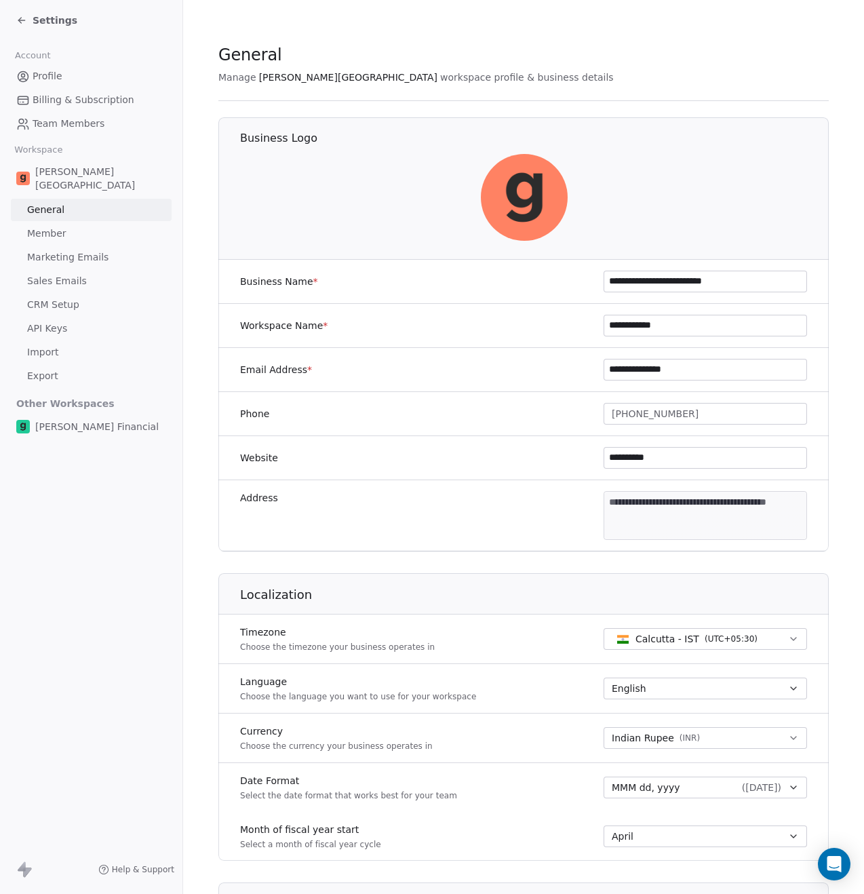
click at [66, 222] on link "Member" at bounding box center [91, 233] width 161 height 22
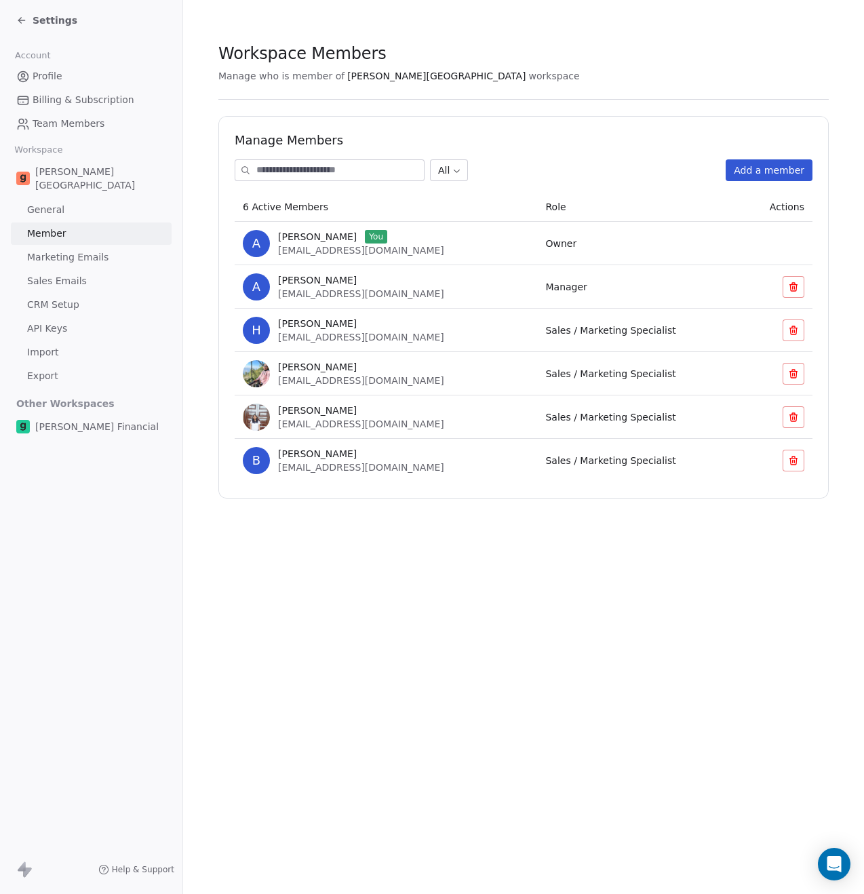
click at [66, 126] on span "Team Members" at bounding box center [69, 124] width 72 height 14
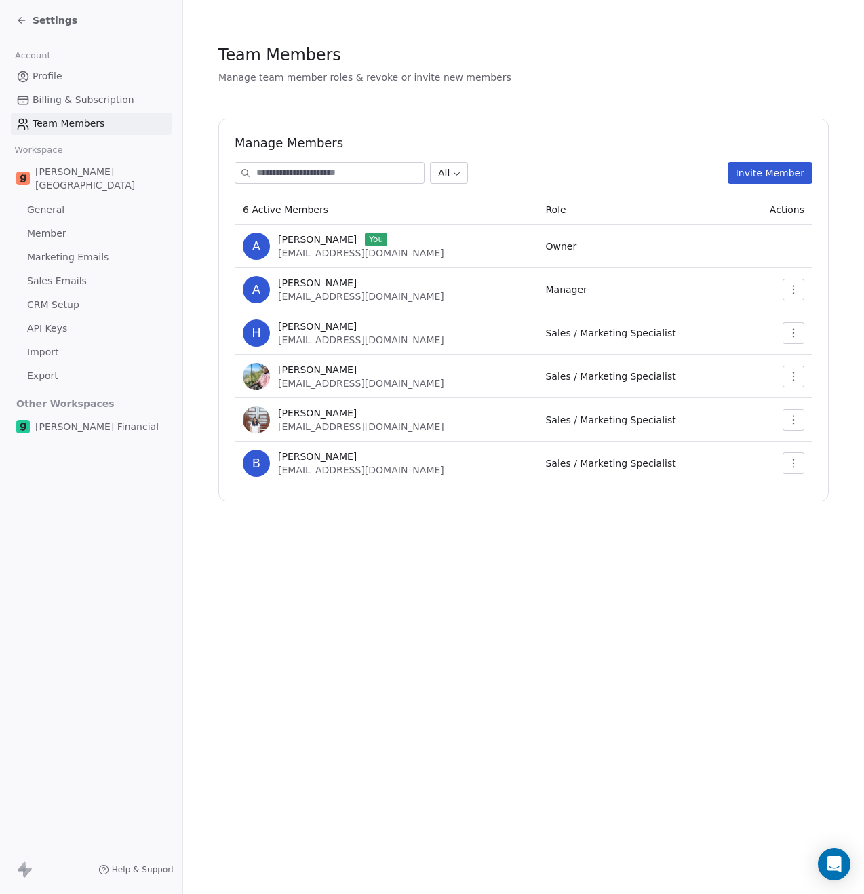
click at [72, 100] on span "Billing & Subscription" at bounding box center [84, 100] width 102 height 14
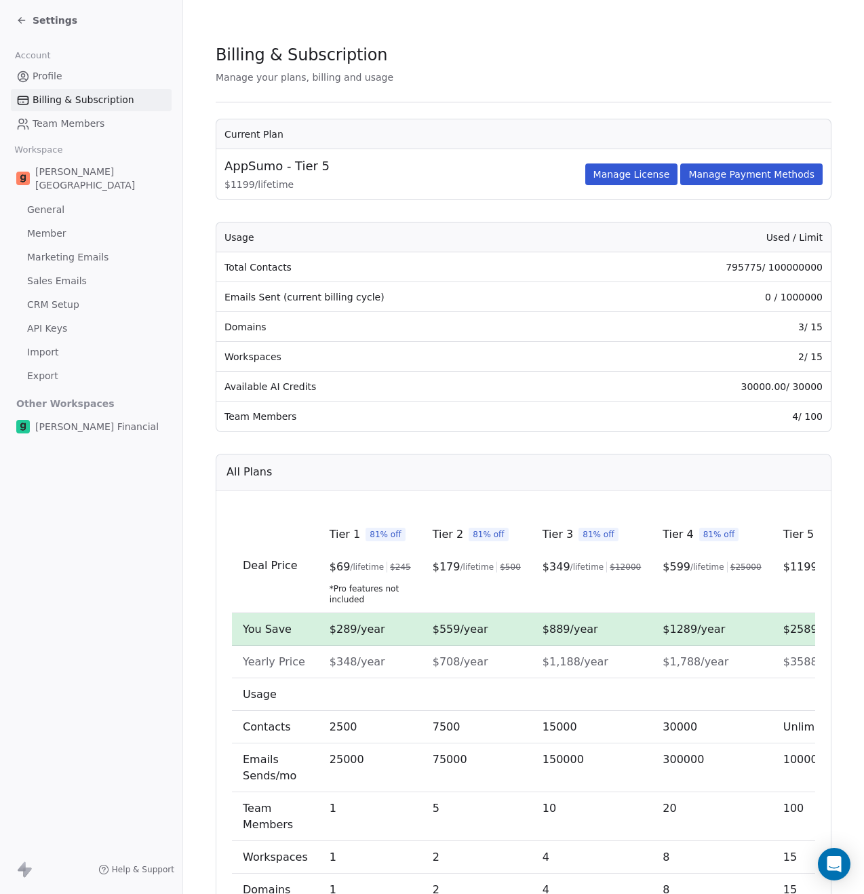
click at [58, 73] on span "Profile" at bounding box center [48, 76] width 30 height 14
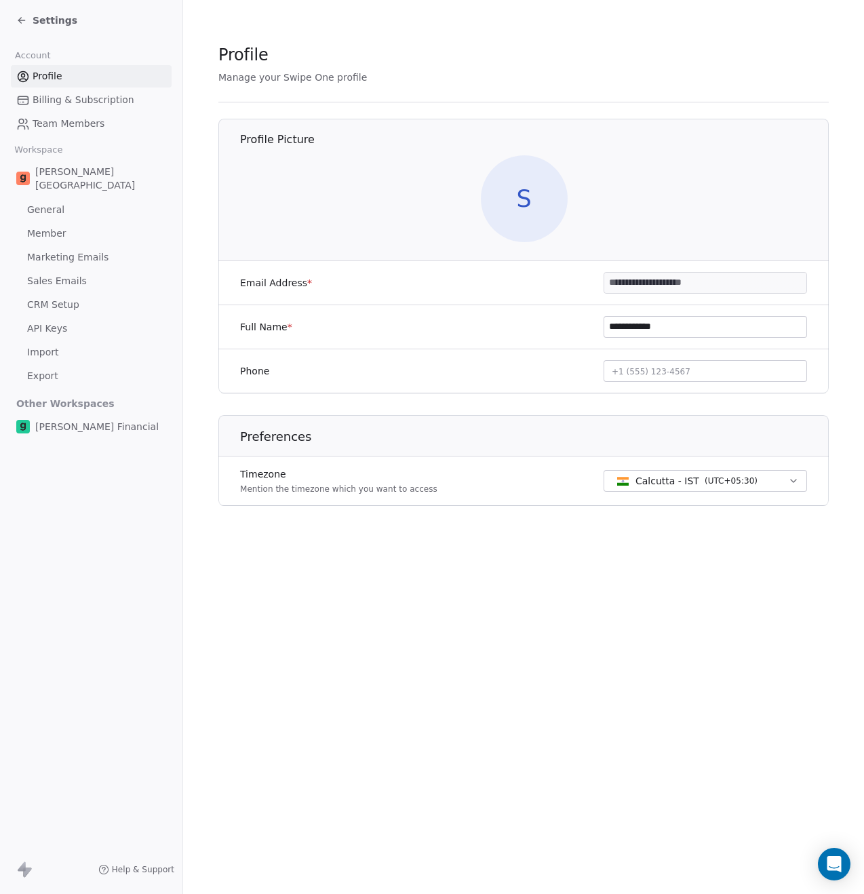
click at [58, 138] on div "Account Profile Billing & Subscription Team Members Workspace Goela School Gene…" at bounding box center [91, 240] width 182 height 398
click at [64, 125] on span "Team Members" at bounding box center [69, 124] width 72 height 14
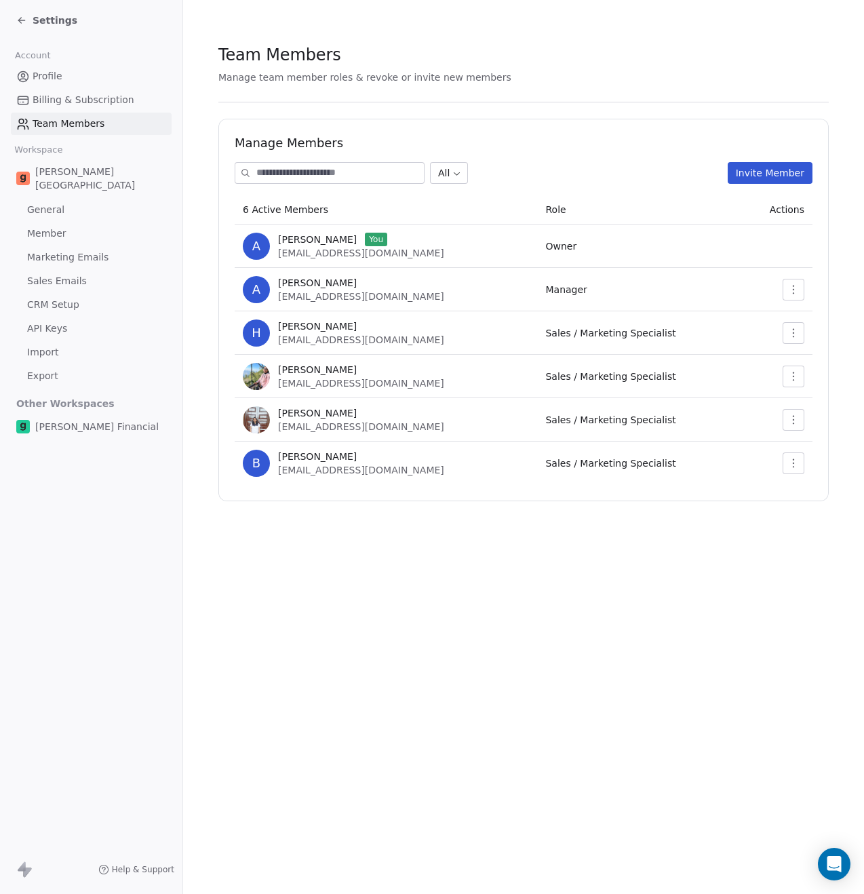
click at [68, 174] on span "Goela School" at bounding box center [100, 178] width 131 height 27
click at [57, 203] on span "General" at bounding box center [45, 210] width 37 height 14
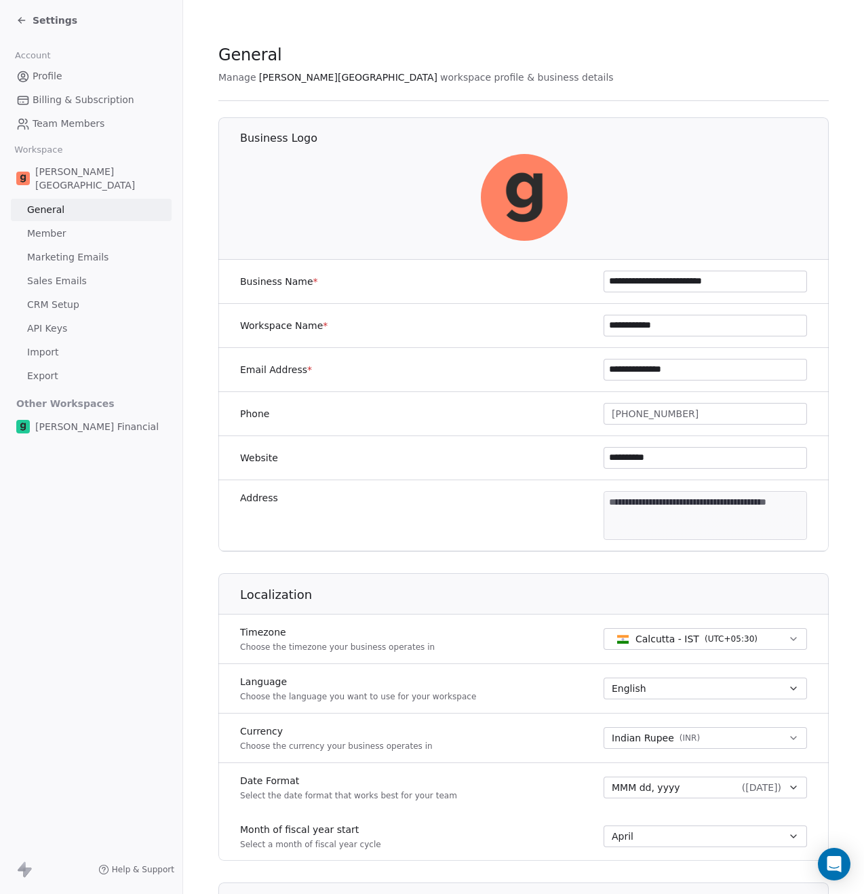
click at [66, 224] on link "Member" at bounding box center [91, 233] width 161 height 22
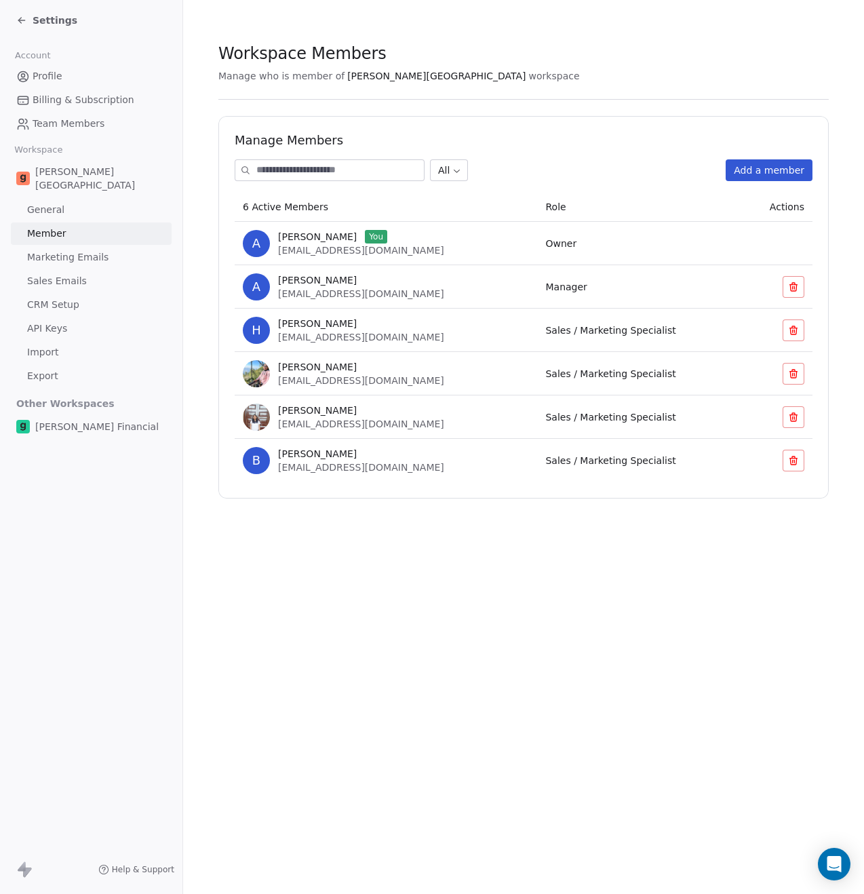
click at [60, 250] on span "Marketing Emails" at bounding box center [67, 257] width 81 height 14
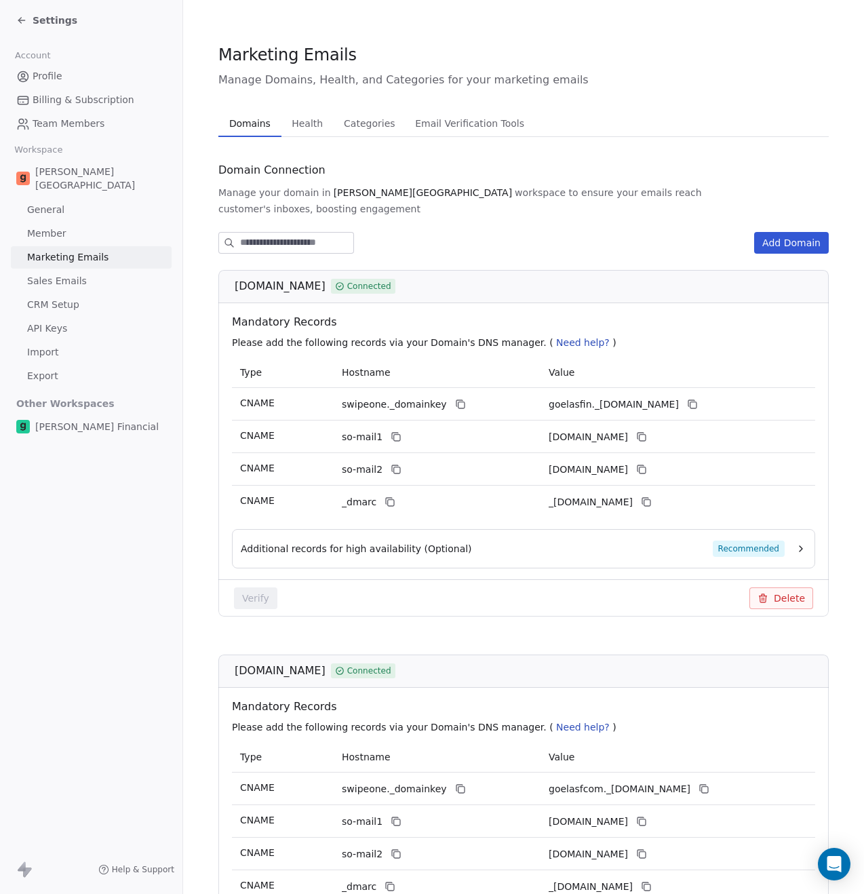
click at [59, 274] on span "Sales Emails" at bounding box center [57, 281] width 60 height 14
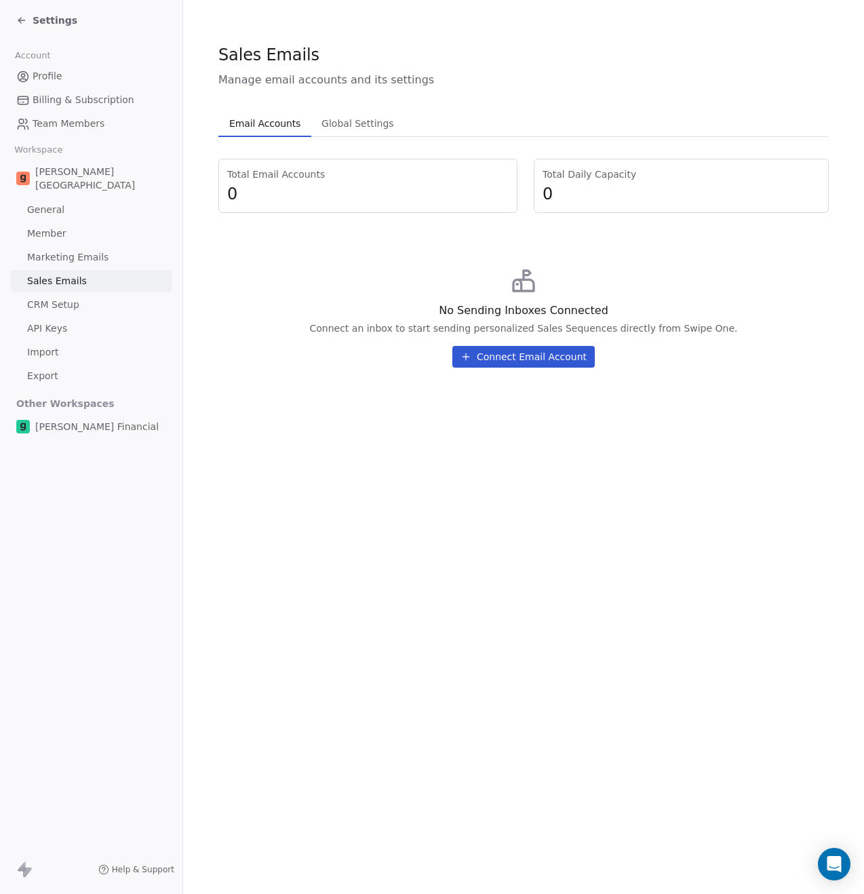
click at [77, 298] on span "CRM Setup" at bounding box center [53, 305] width 52 height 14
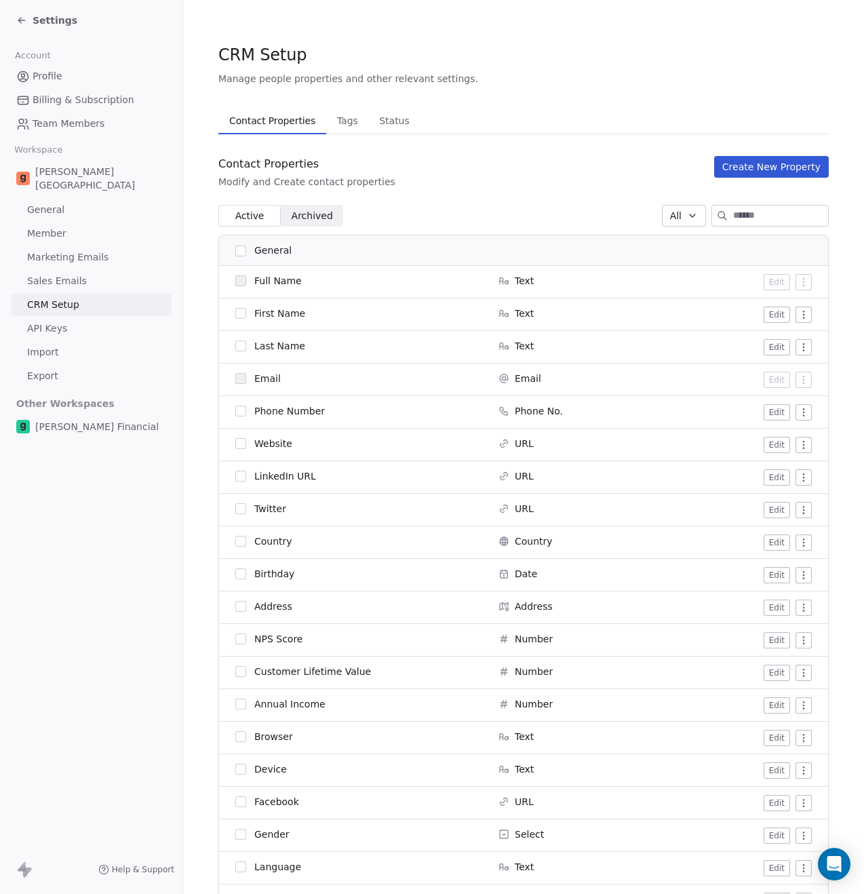
click at [81, 318] on link "API Keys" at bounding box center [91, 328] width 161 height 22
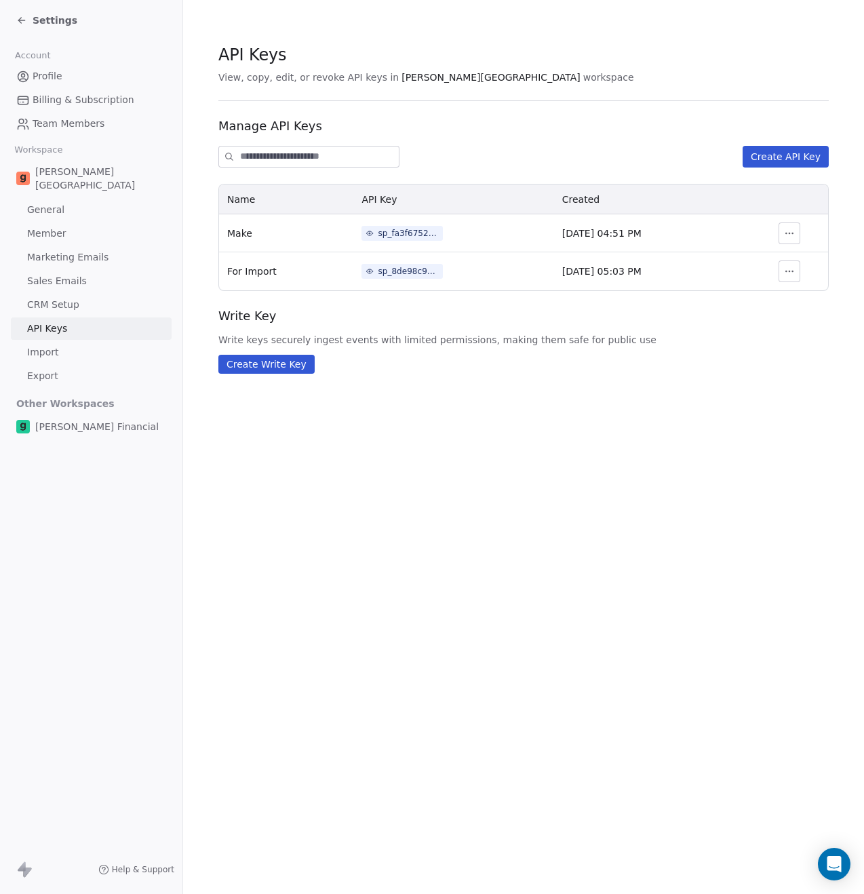
click at [75, 341] on link "Import" at bounding box center [91, 352] width 161 height 22
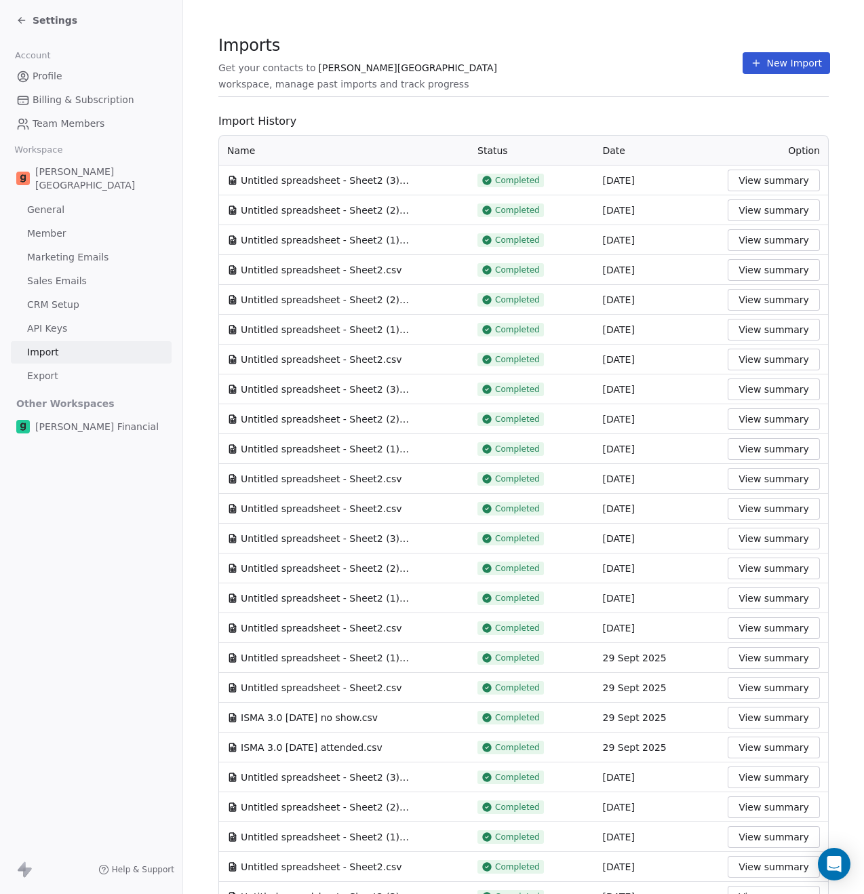
click at [69, 365] on link "Export" at bounding box center [91, 376] width 161 height 22
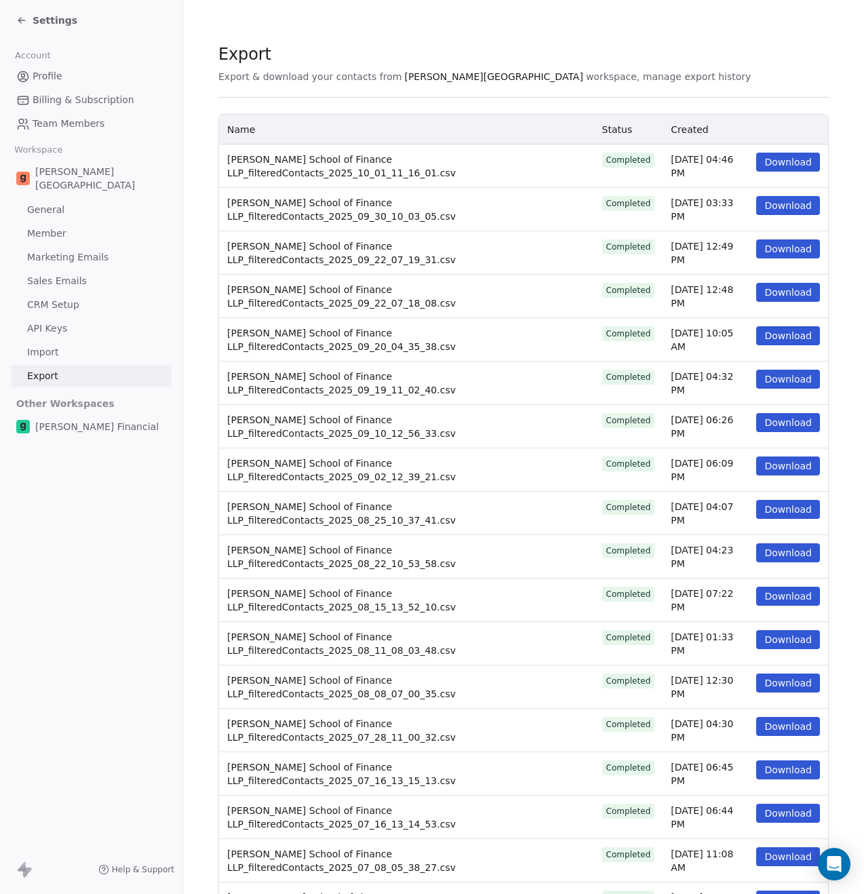
click at [63, 341] on link "Import" at bounding box center [91, 352] width 161 height 22
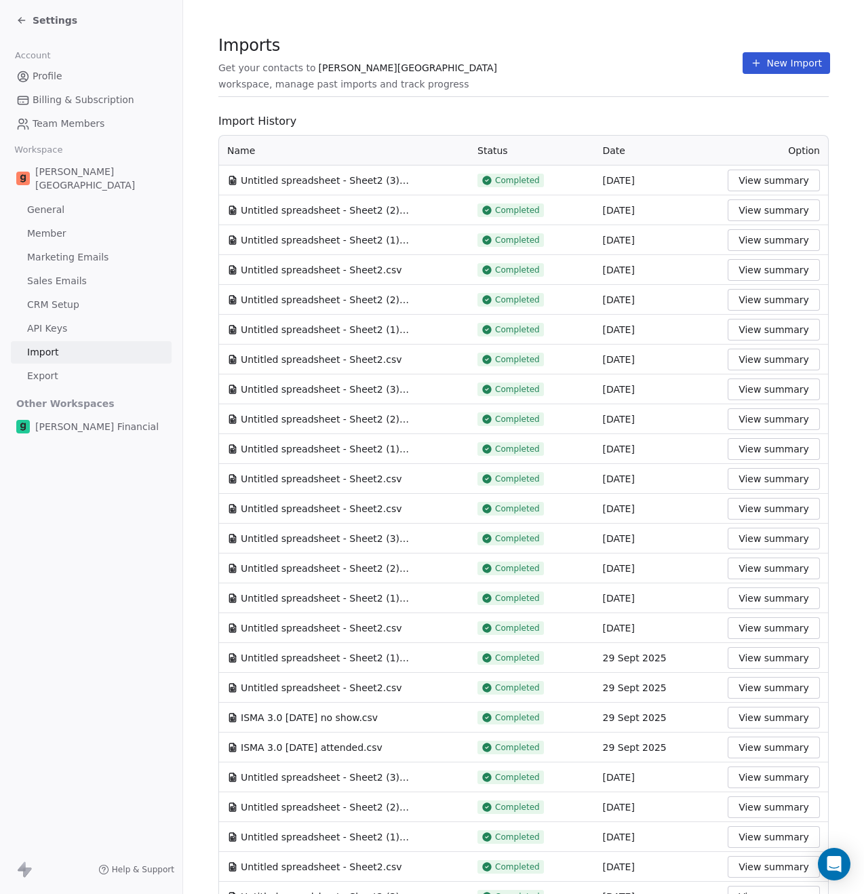
click at [64, 321] on span "API Keys" at bounding box center [47, 328] width 40 height 14
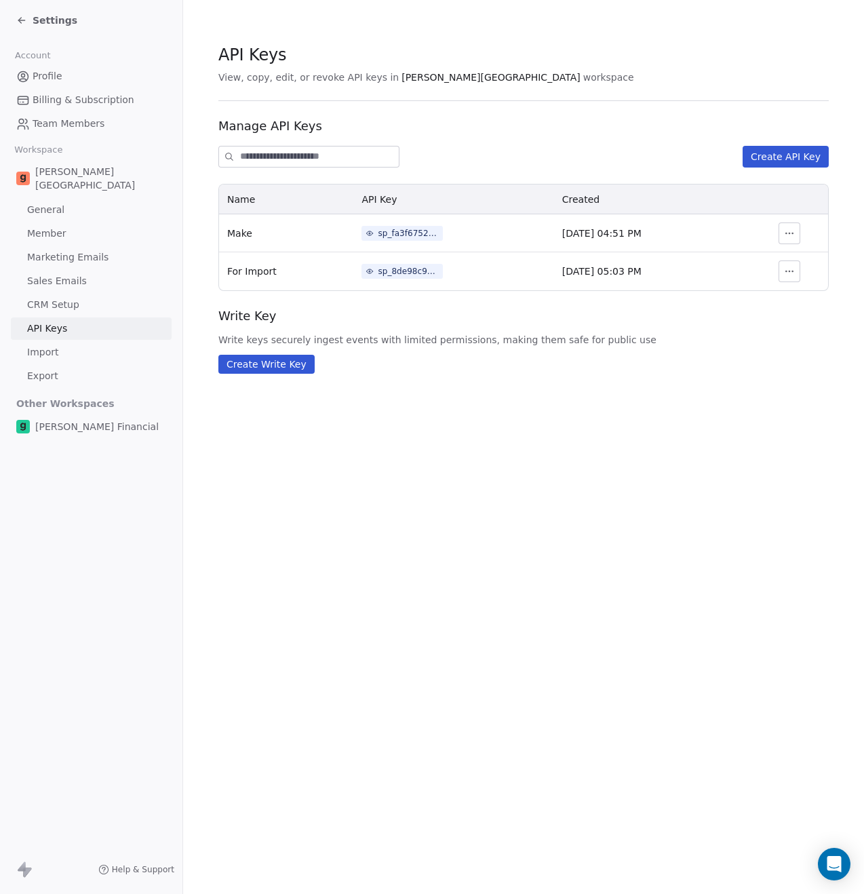
click at [64, 298] on span "CRM Setup" at bounding box center [53, 305] width 52 height 14
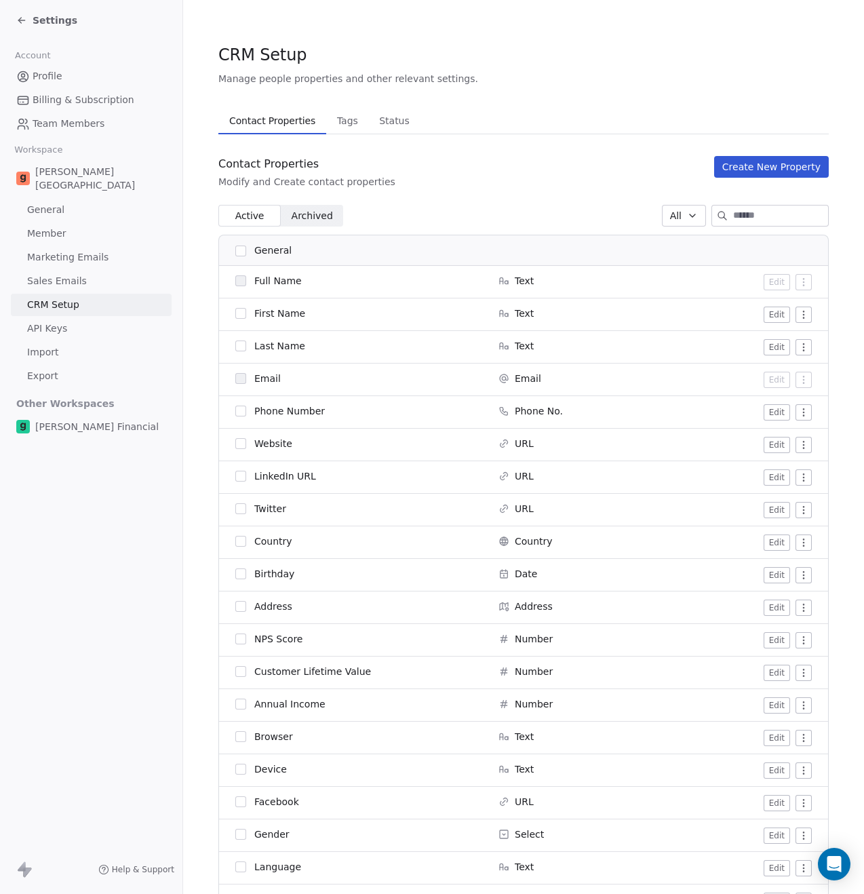
click at [66, 274] on span "Sales Emails" at bounding box center [57, 281] width 60 height 14
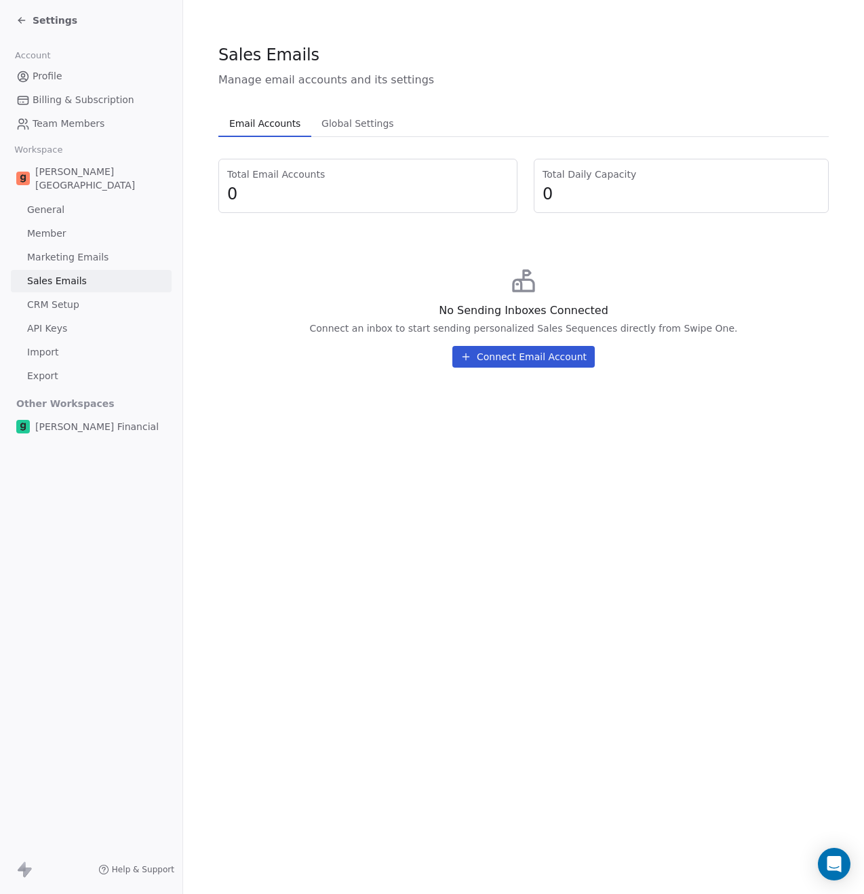
click at [67, 250] on span "Marketing Emails" at bounding box center [67, 257] width 81 height 14
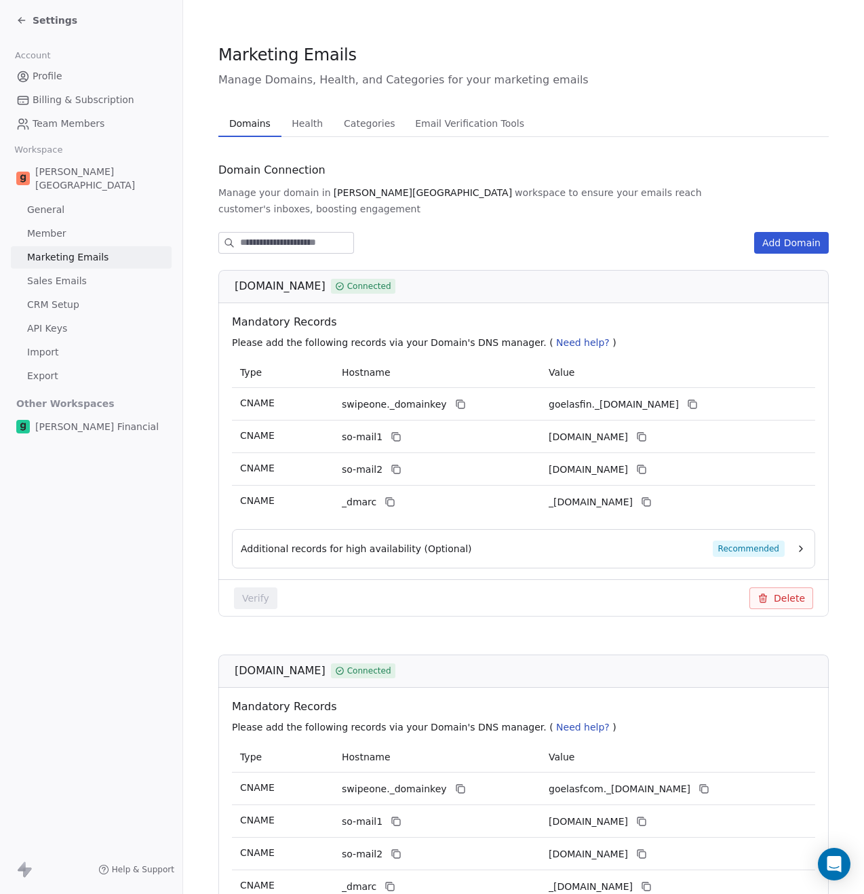
click at [62, 226] on span "Member" at bounding box center [46, 233] width 39 height 14
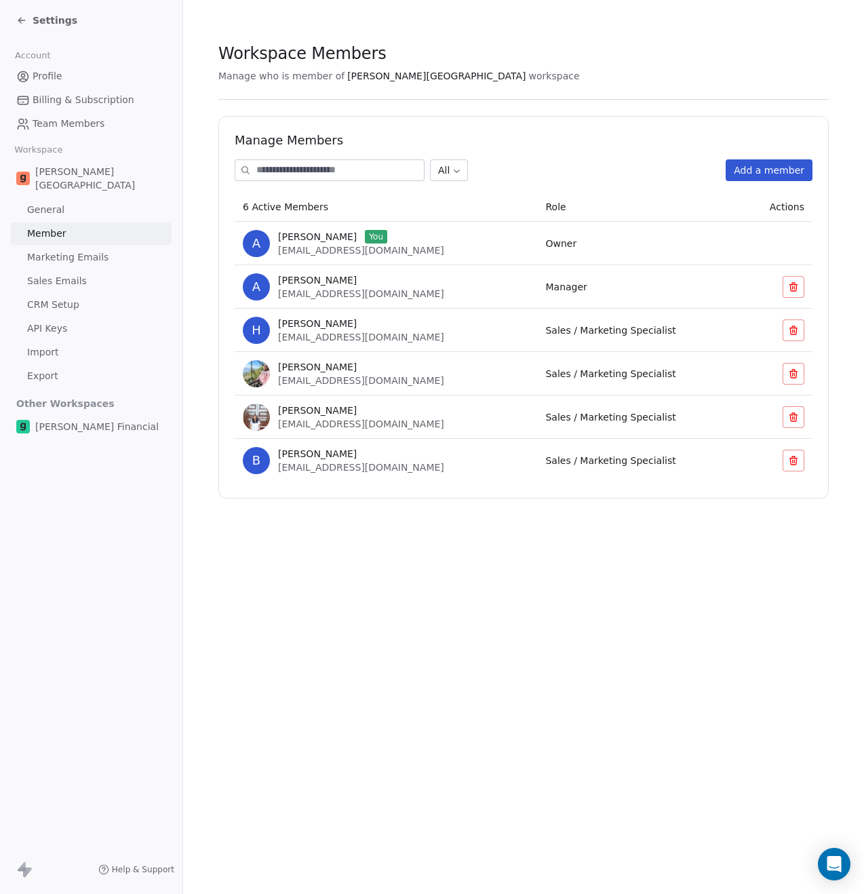
click at [62, 199] on link "General" at bounding box center [91, 210] width 161 height 22
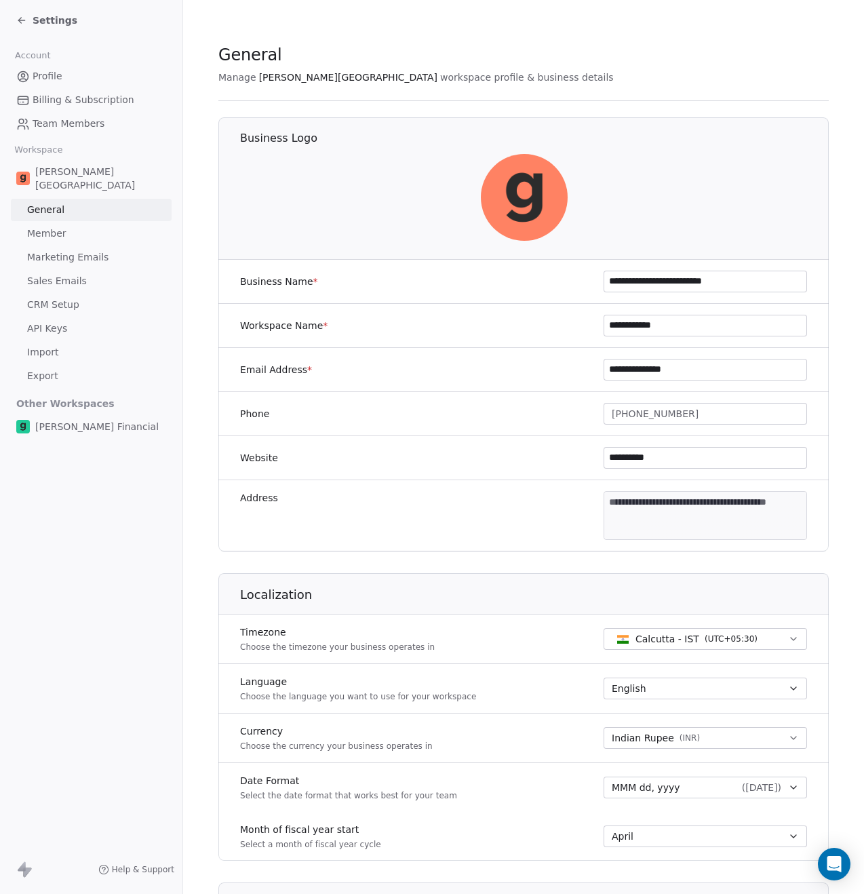
click at [73, 180] on div "Goela School" at bounding box center [91, 178] width 161 height 38
click at [77, 175] on span "Goela School" at bounding box center [100, 178] width 131 height 27
click at [64, 317] on link "API Keys" at bounding box center [91, 328] width 161 height 22
click at [64, 298] on span "CRM Setup" at bounding box center [53, 305] width 52 height 14
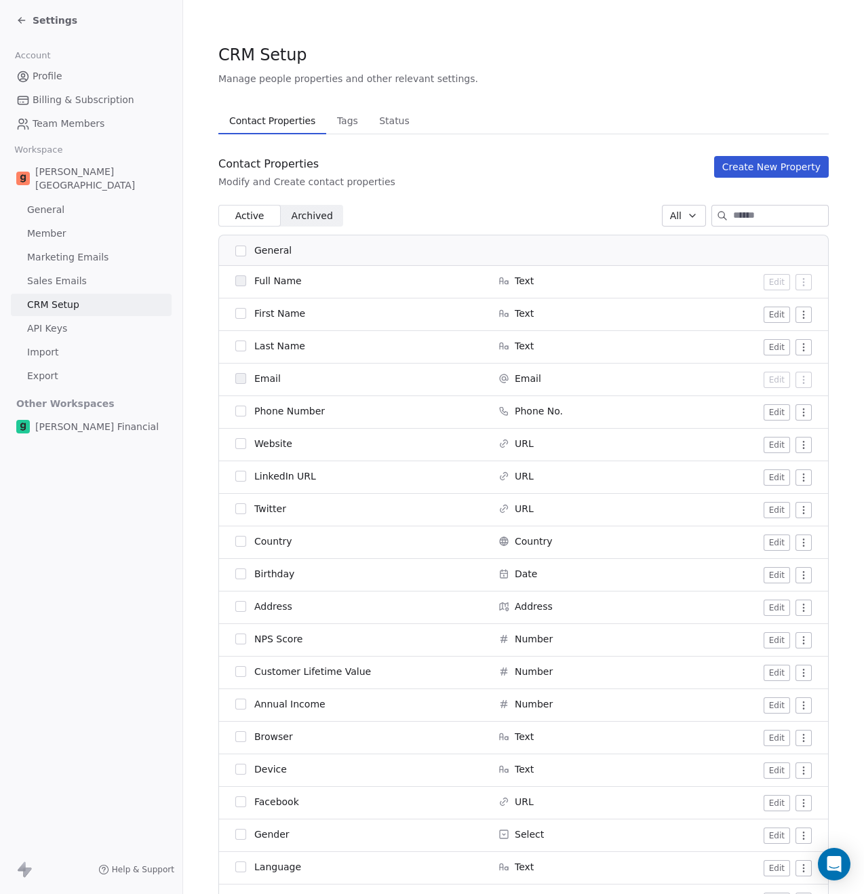
click at [64, 274] on span "Sales Emails" at bounding box center [57, 281] width 60 height 14
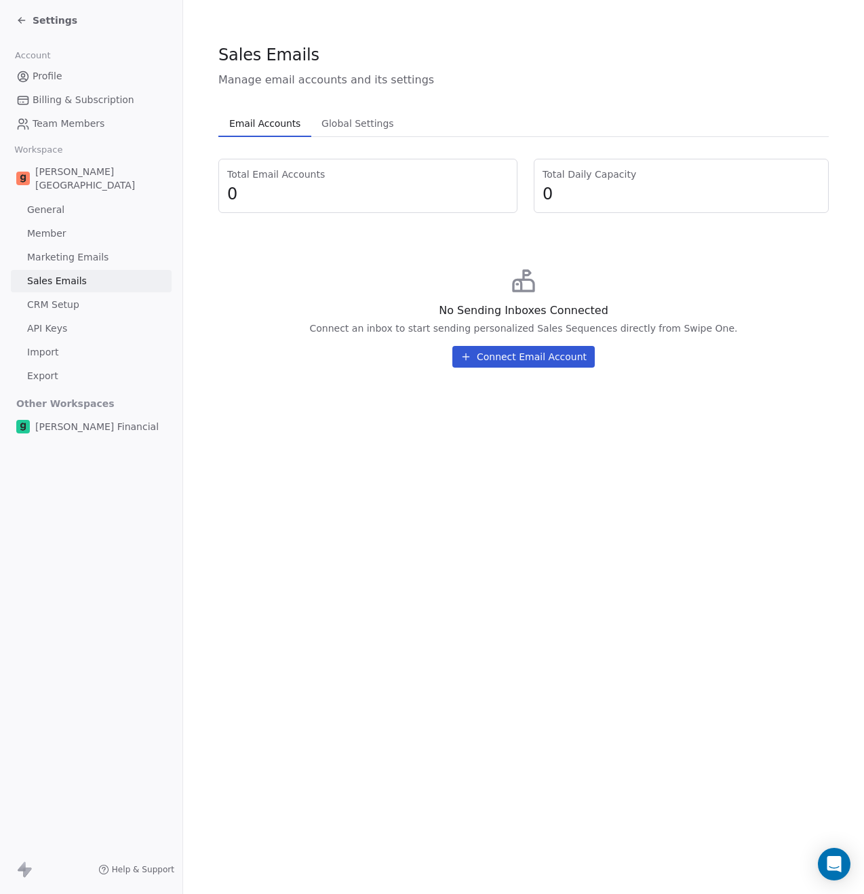
click at [69, 250] on span "Marketing Emails" at bounding box center [67, 257] width 81 height 14
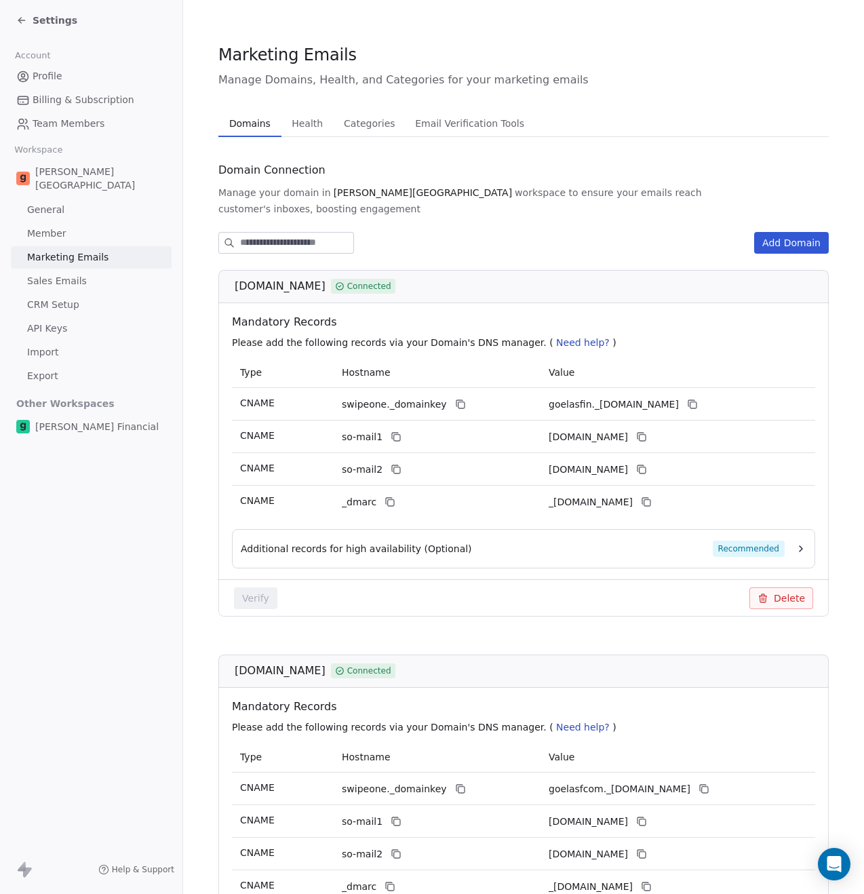
click at [76, 222] on link "Member" at bounding box center [91, 233] width 161 height 22
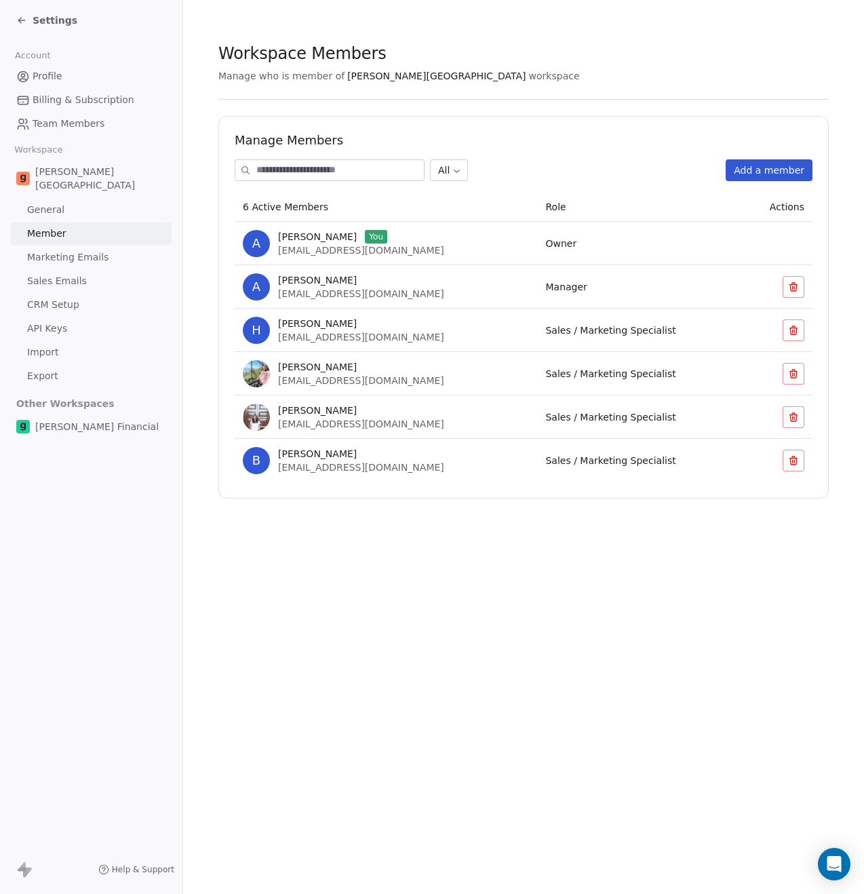
click at [76, 199] on link "General" at bounding box center [91, 210] width 161 height 22
